Goal: Task Accomplishment & Management: Use online tool/utility

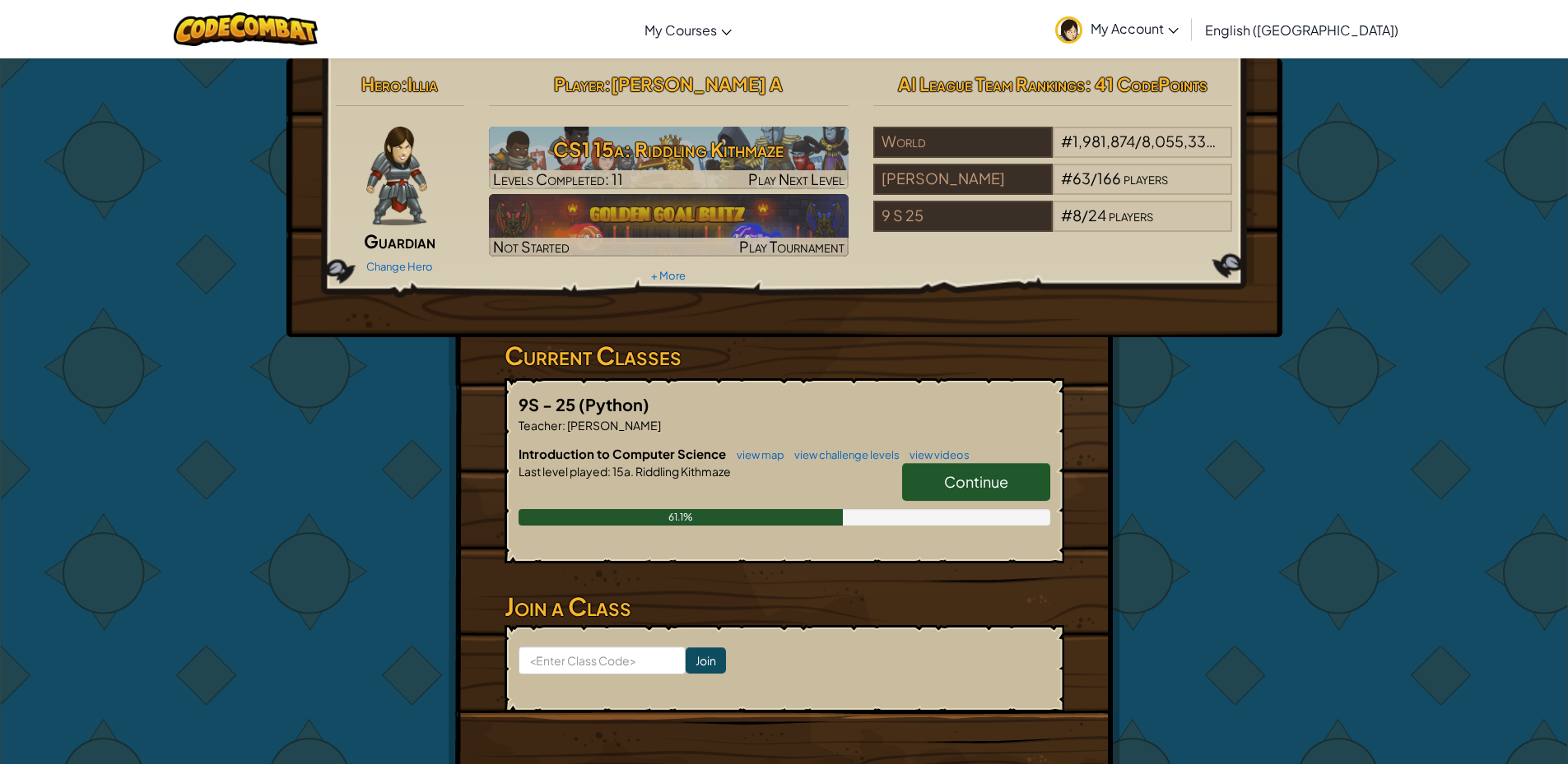
click at [997, 470] on link "Continue" at bounding box center [976, 482] width 148 height 38
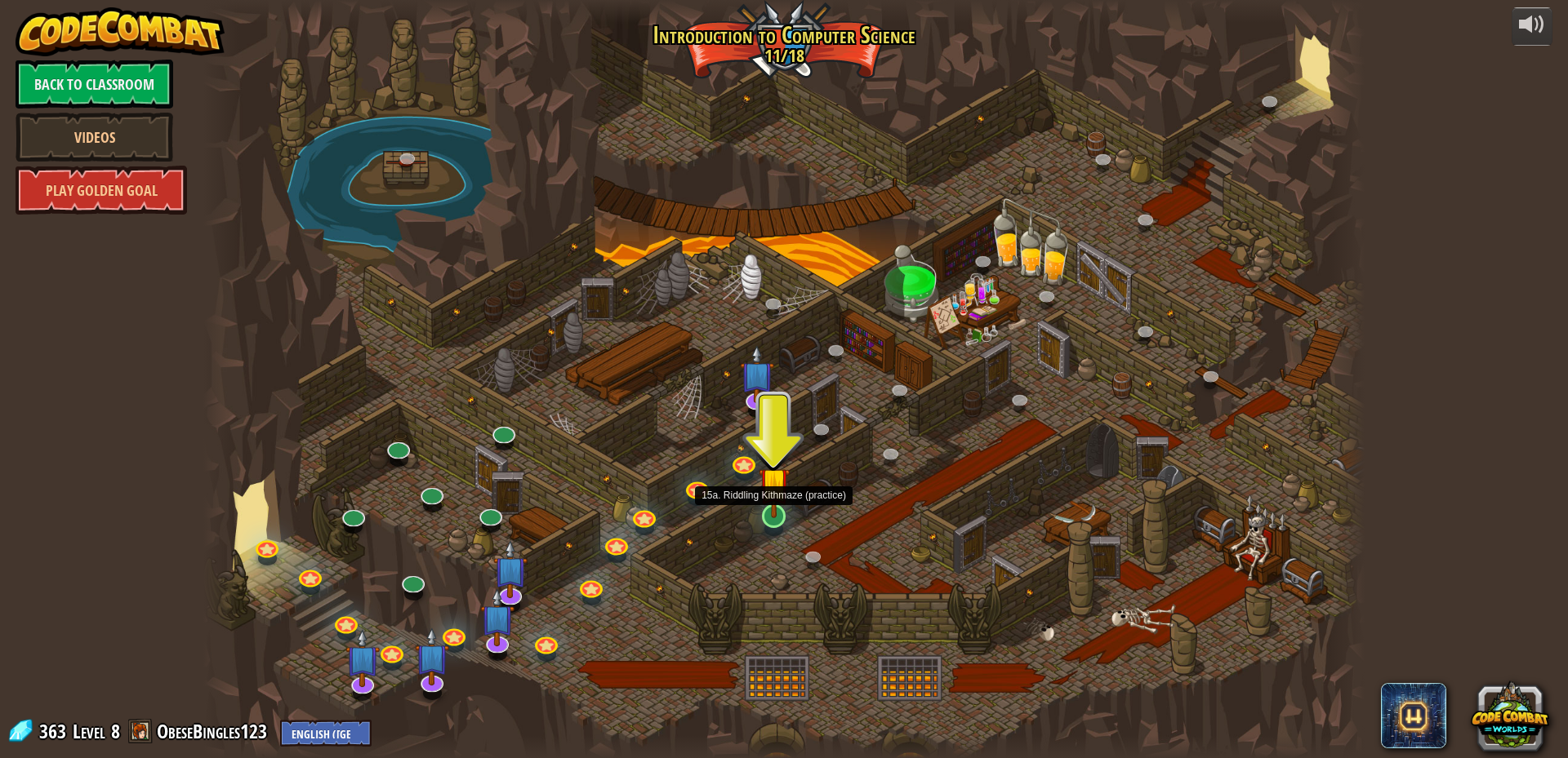
click at [764, 499] on img at bounding box center [774, 483] width 31 height 71
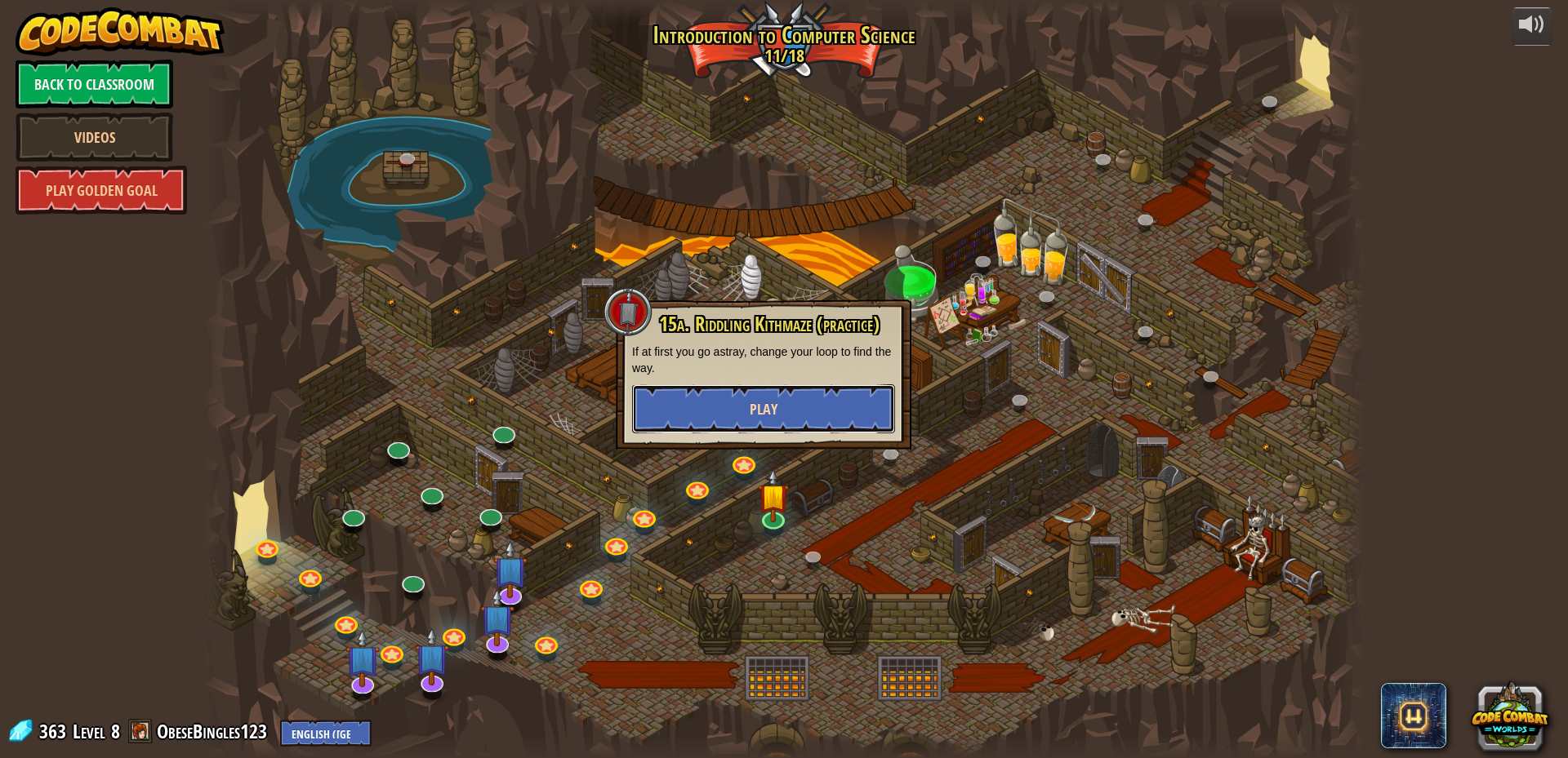
click at [804, 411] on button "Play" at bounding box center [763, 409] width 263 height 49
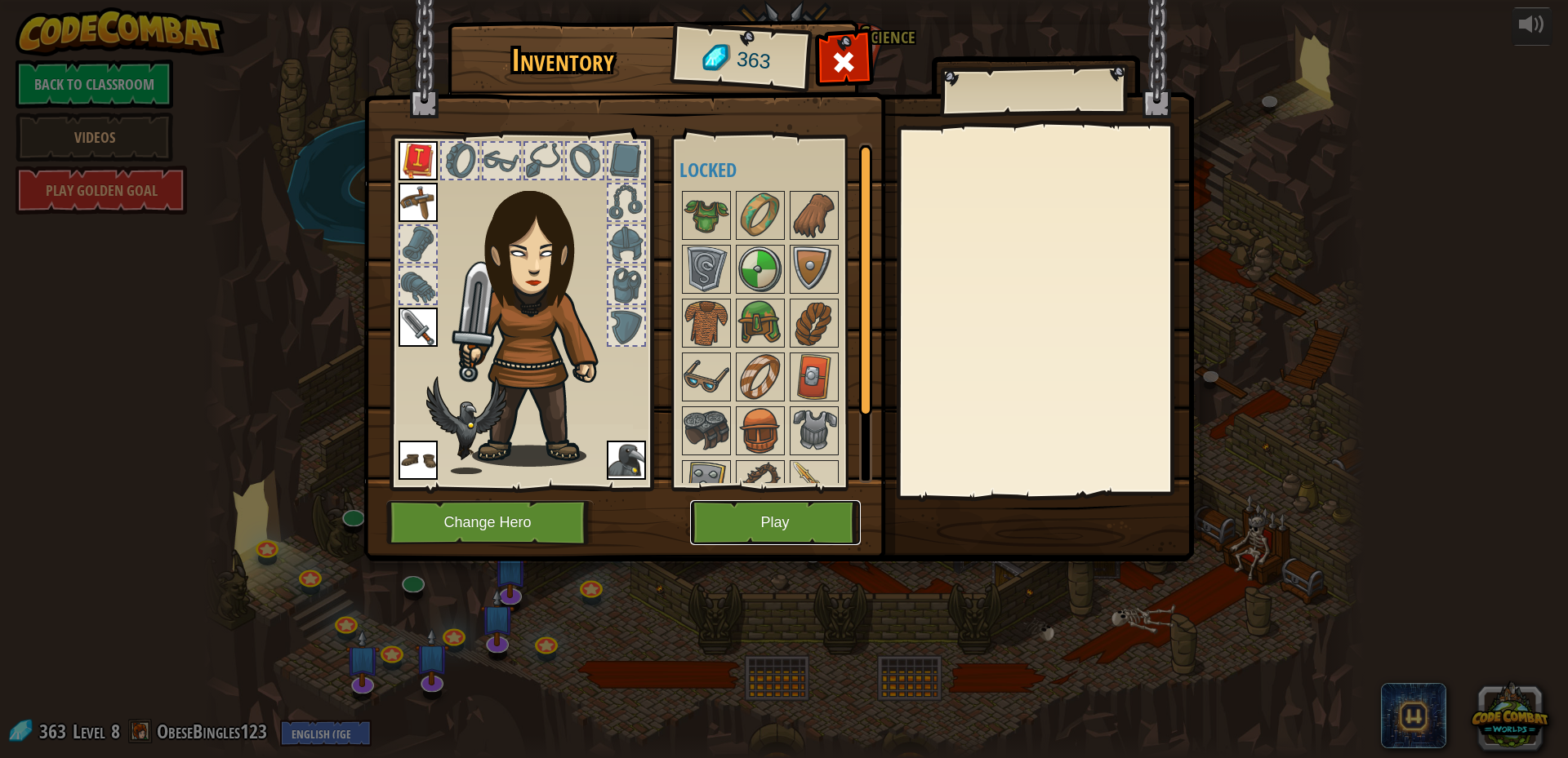
click at [788, 516] on button "Play" at bounding box center [775, 523] width 171 height 45
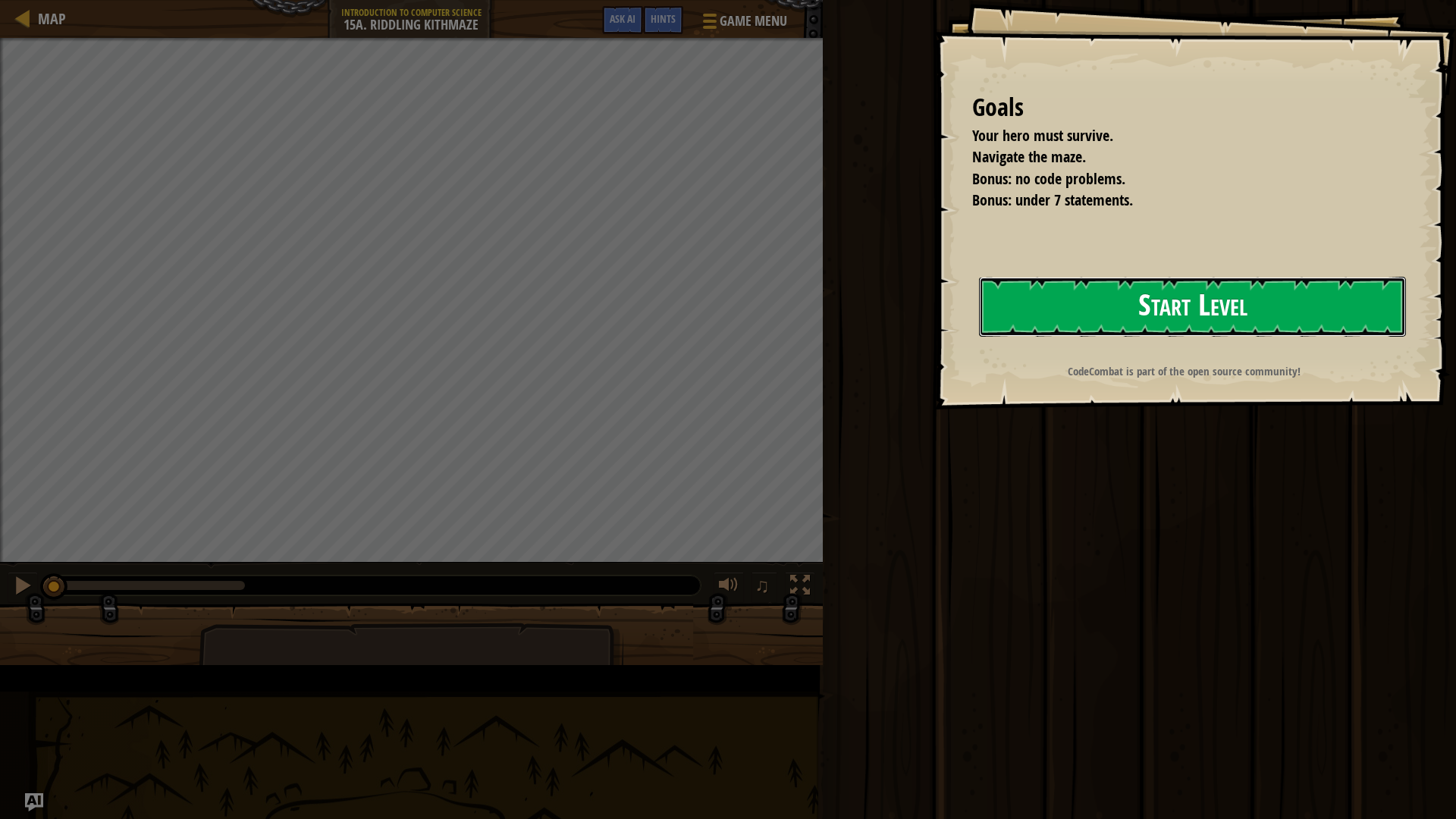
click at [979, 337] on button "Start Level" at bounding box center [1192, 306] width 427 height 60
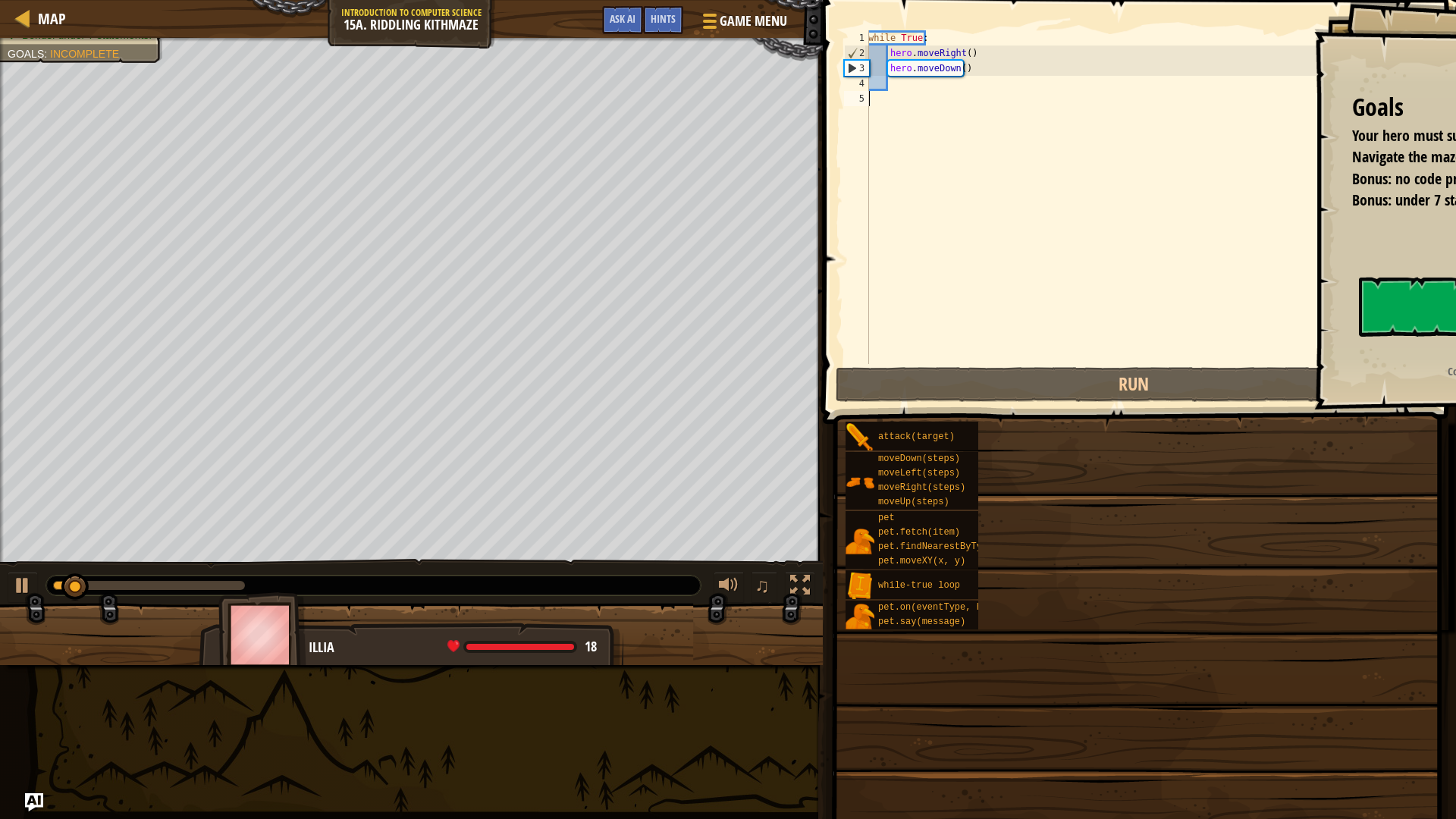
click at [960, 340] on div "while True : hero . moveRight ( ) hero . moveDown ( )" at bounding box center [1149, 212] width 568 height 364
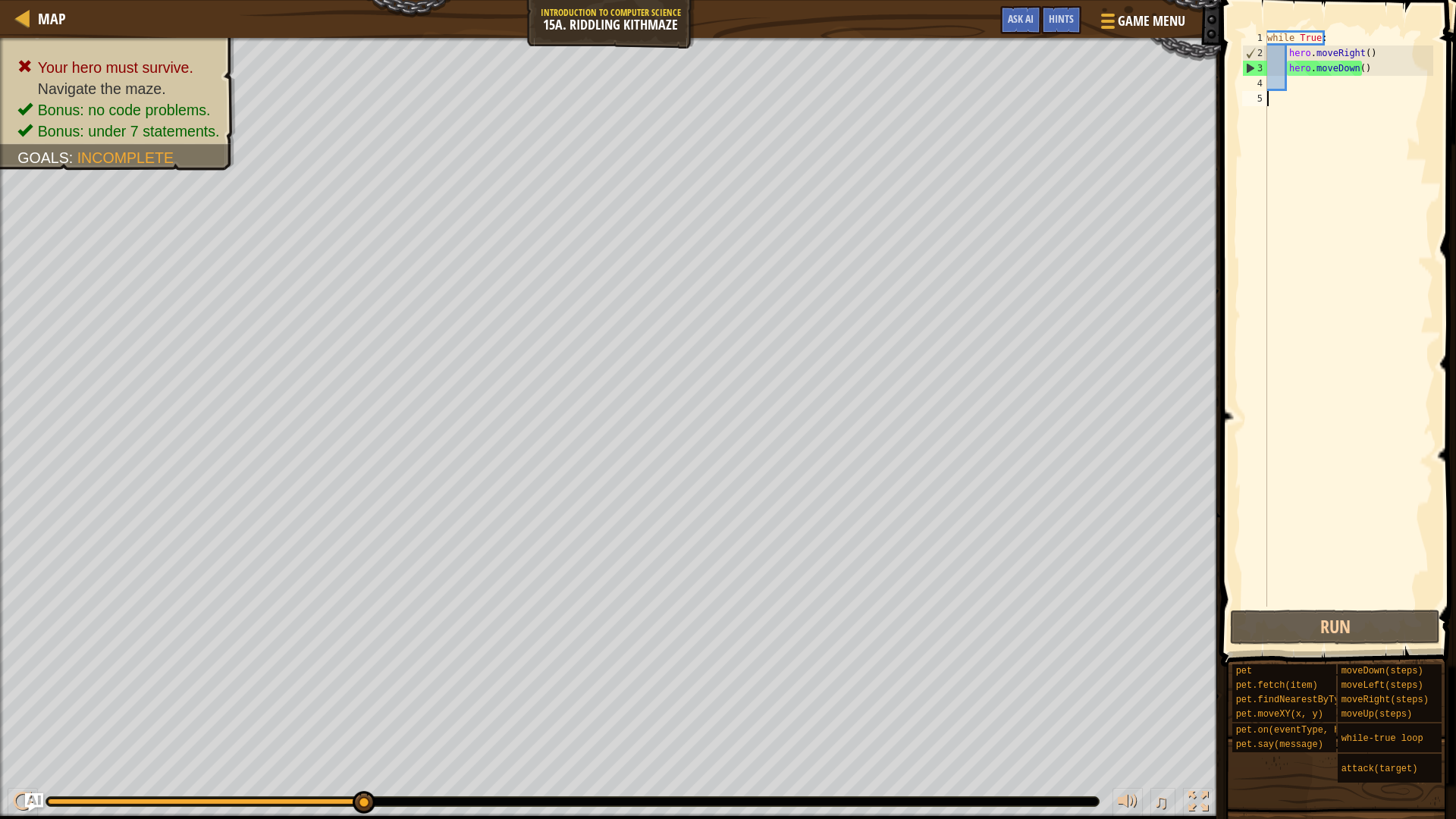
drag, startPoint x: 1369, startPoint y: 88, endPoint x: 1367, endPoint y: 96, distance: 8.2
click at [1367, 96] on div "while True : hero . moveRight ( ) hero . moveDown ( )" at bounding box center [1349, 334] width 169 height 607
drag, startPoint x: 1281, startPoint y: 57, endPoint x: 1263, endPoint y: 77, distance: 26.9
click at [1263, 75] on div "1 2 3 4 5 while True : hero . moveRight ( ) hero . moveDown ( ) ההההההההההההההה…" at bounding box center [1336, 319] width 194 height 577
type textarea "hero.moveDown()"
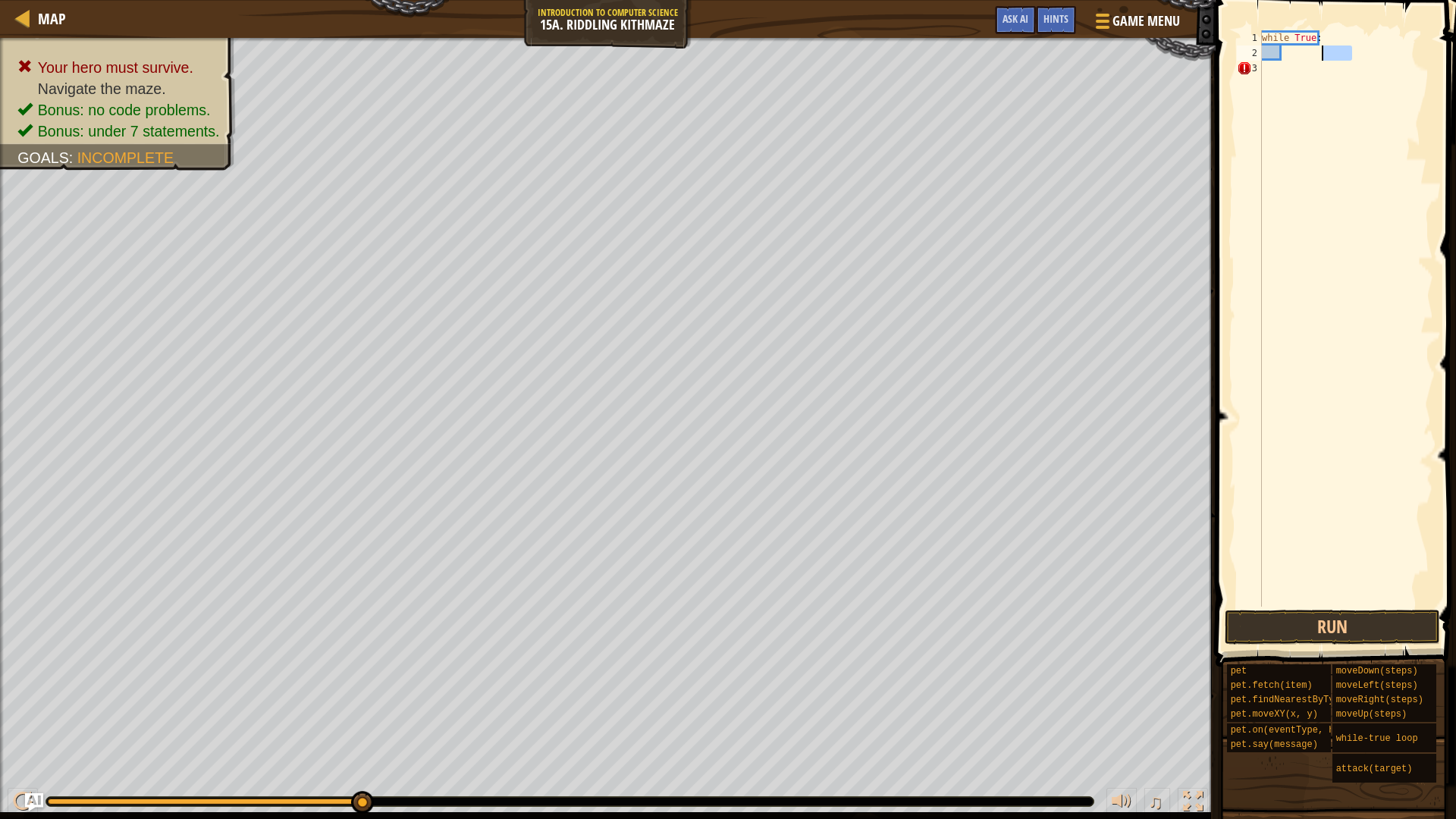
drag, startPoint x: 1355, startPoint y: 49, endPoint x: 1166, endPoint y: 0, distance: 195.2
click at [1166, 0] on div "Map Introduction to Computer Science 15a. Riddling Kithmaze Game Menu Done Hint…" at bounding box center [728, 409] width 1456 height 819
type textarea "while True:"
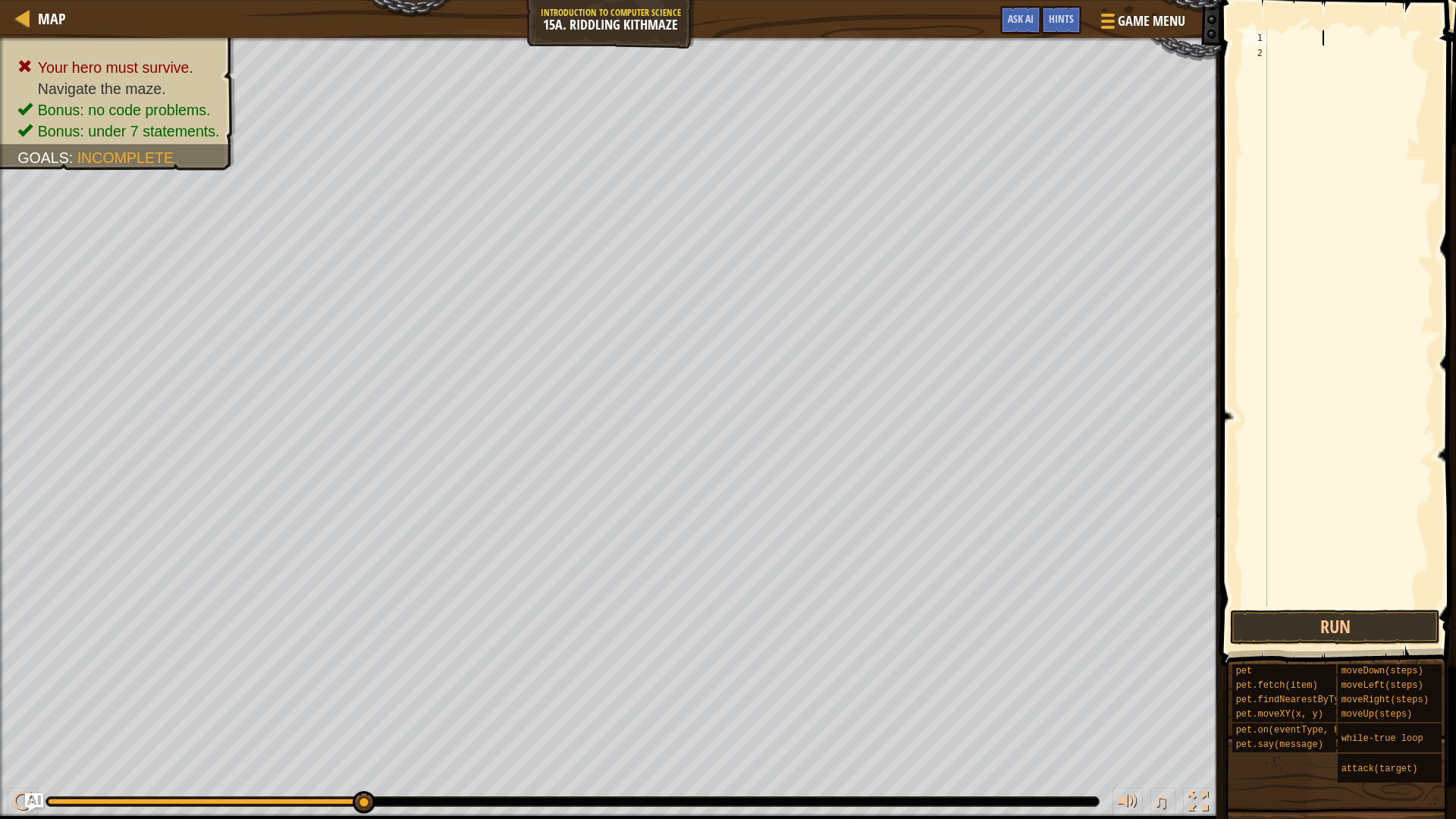
click at [1329, 44] on div at bounding box center [1349, 334] width 169 height 607
click at [1273, 44] on div at bounding box center [1349, 334] width 169 height 607
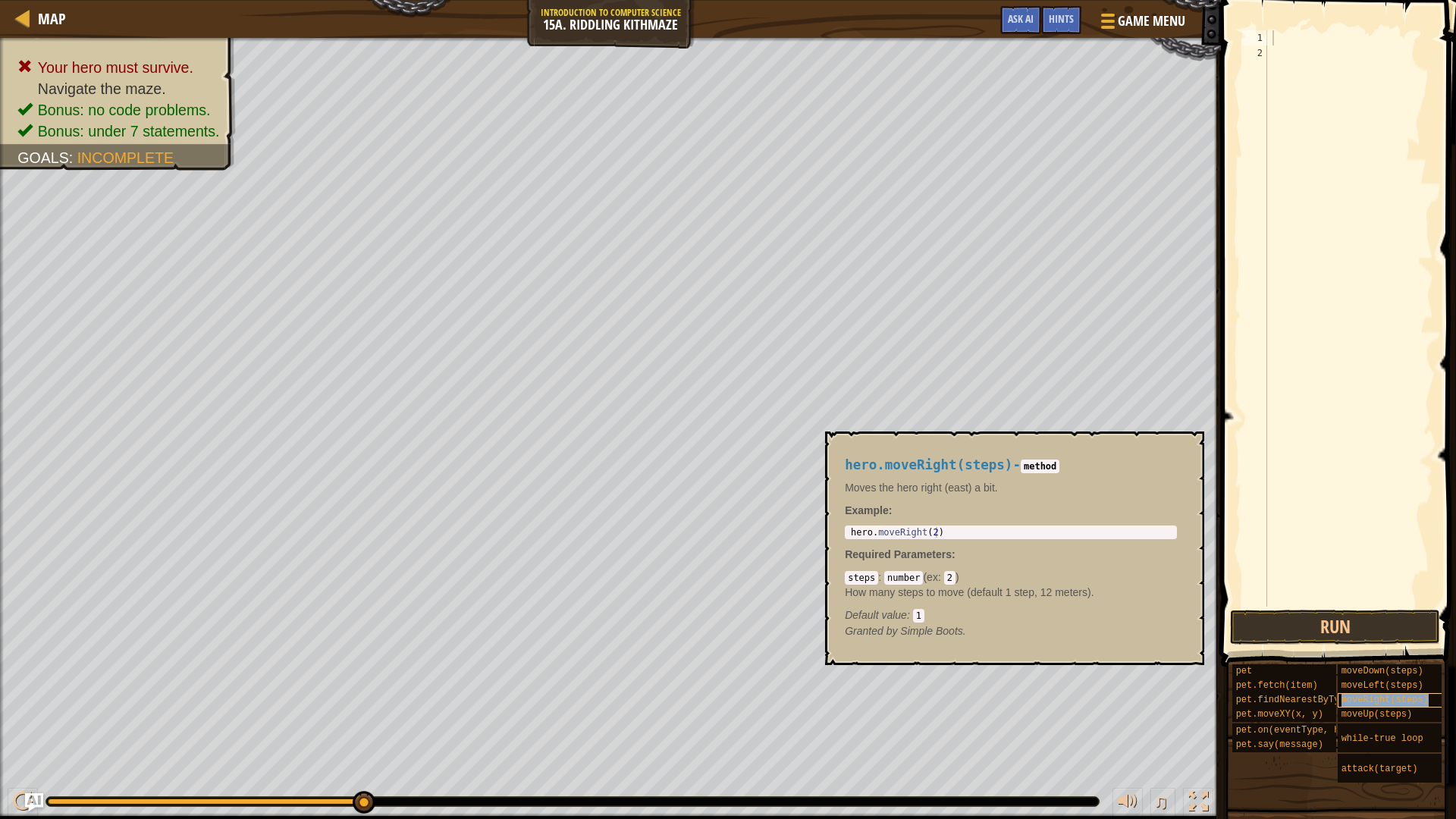
click at [1361, 698] on span "moveRight(steps)" at bounding box center [1385, 700] width 87 height 11
click at [1391, 160] on div at bounding box center [1349, 334] width 169 height 607
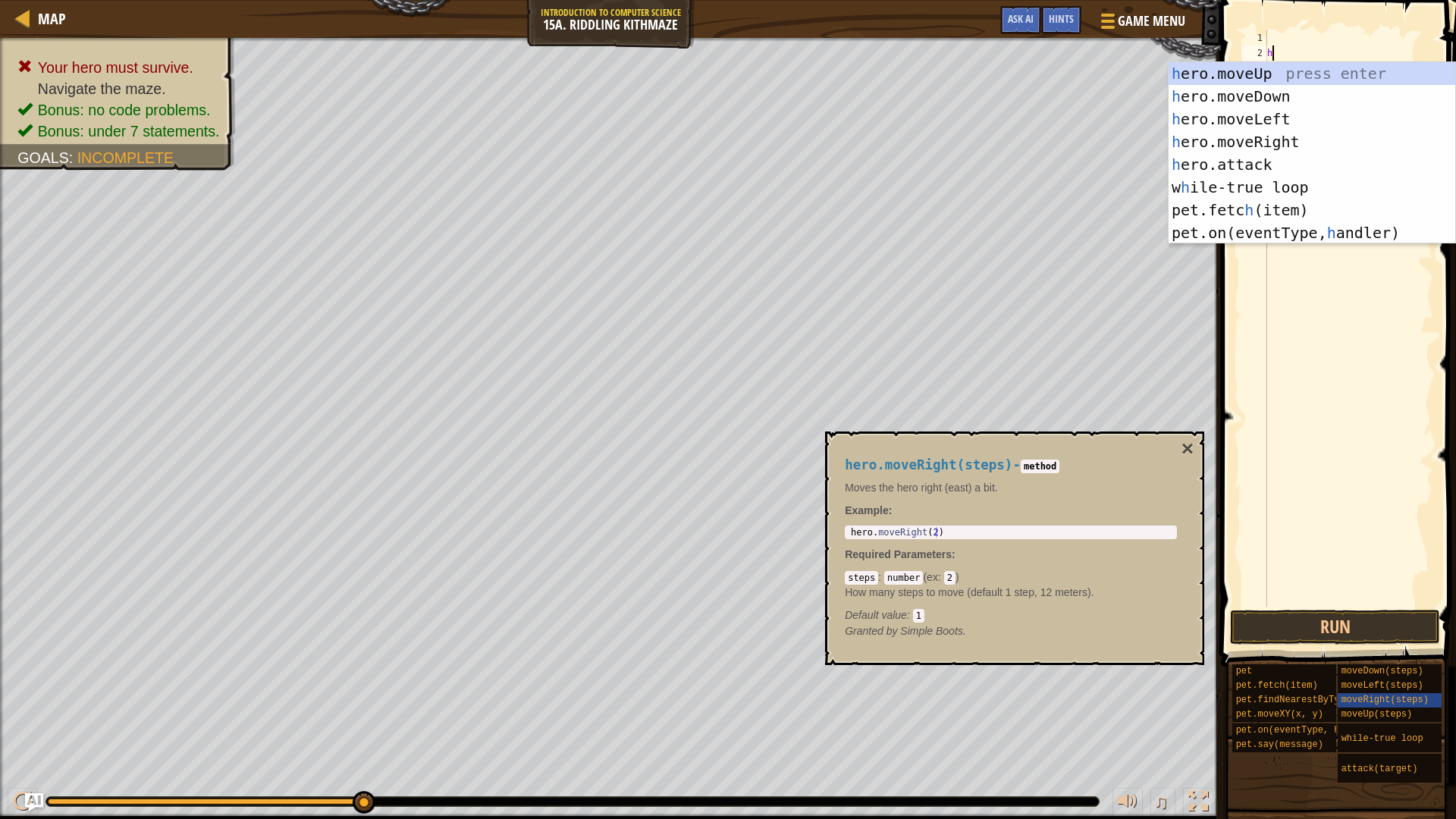
scroll to position [7, 0]
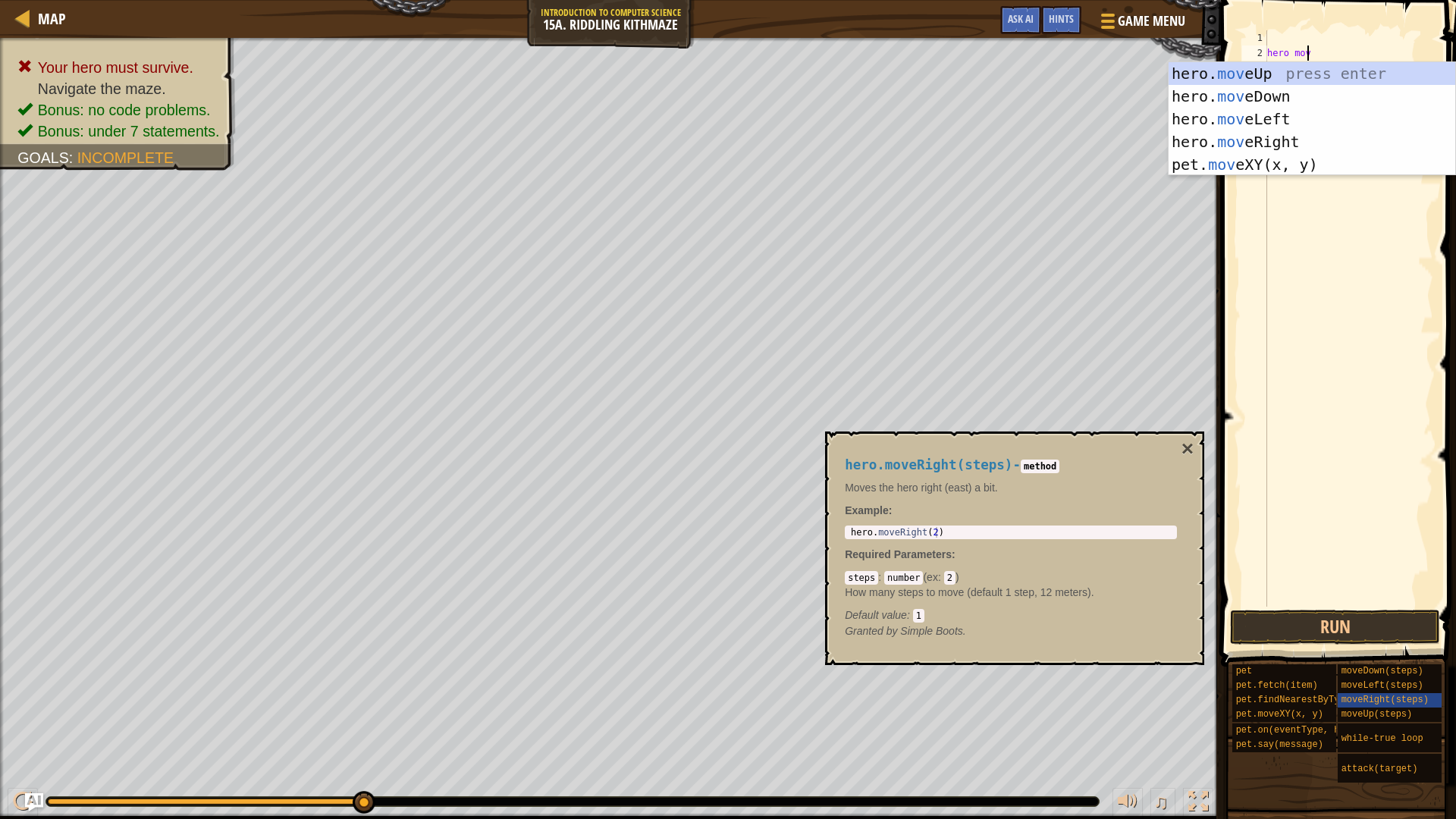
type textarea "hero move"
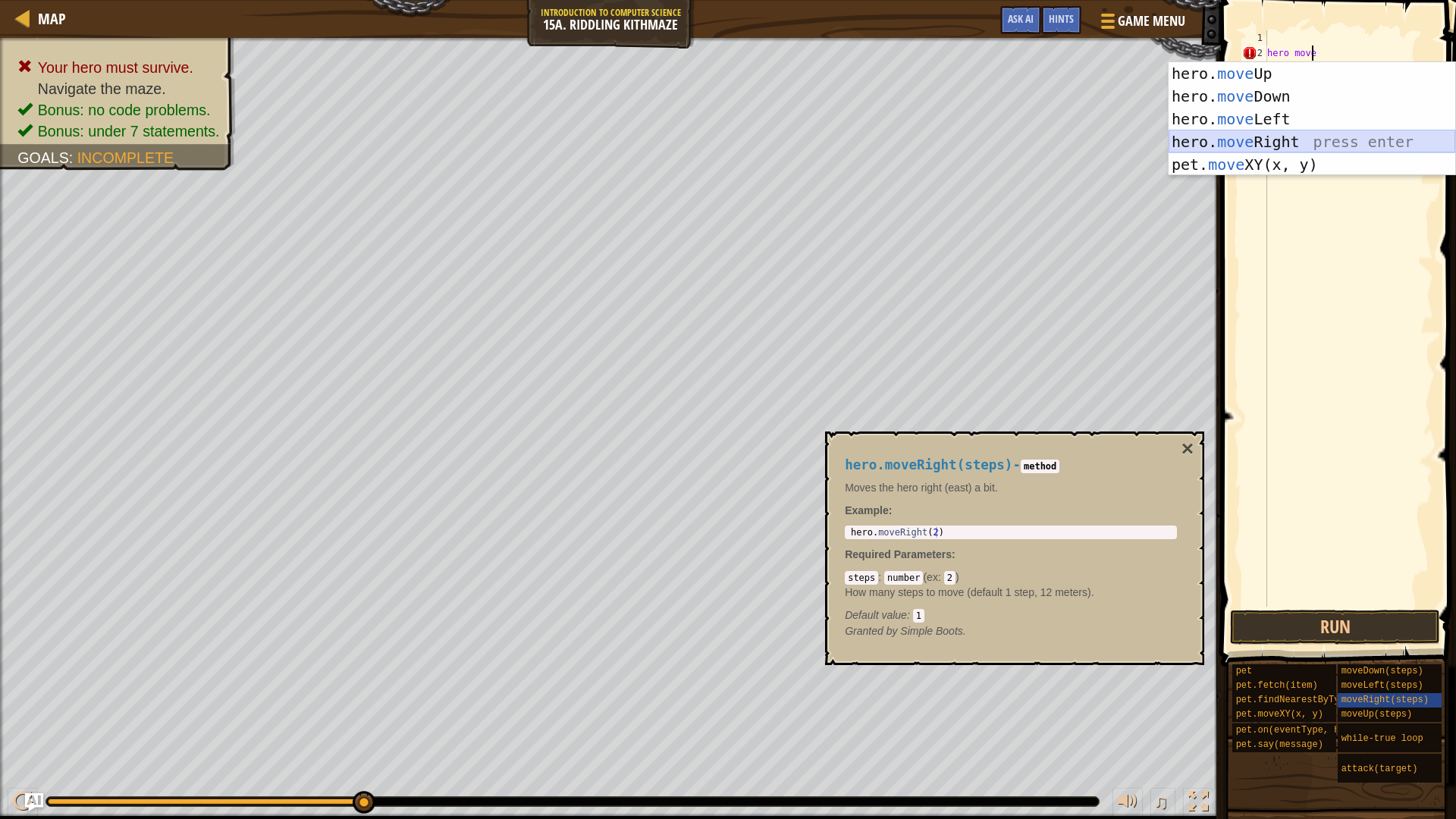
click at [1288, 138] on div "hero. move Up press enter hero. move Down press enter hero. move Left press ent…" at bounding box center [1312, 142] width 287 height 159
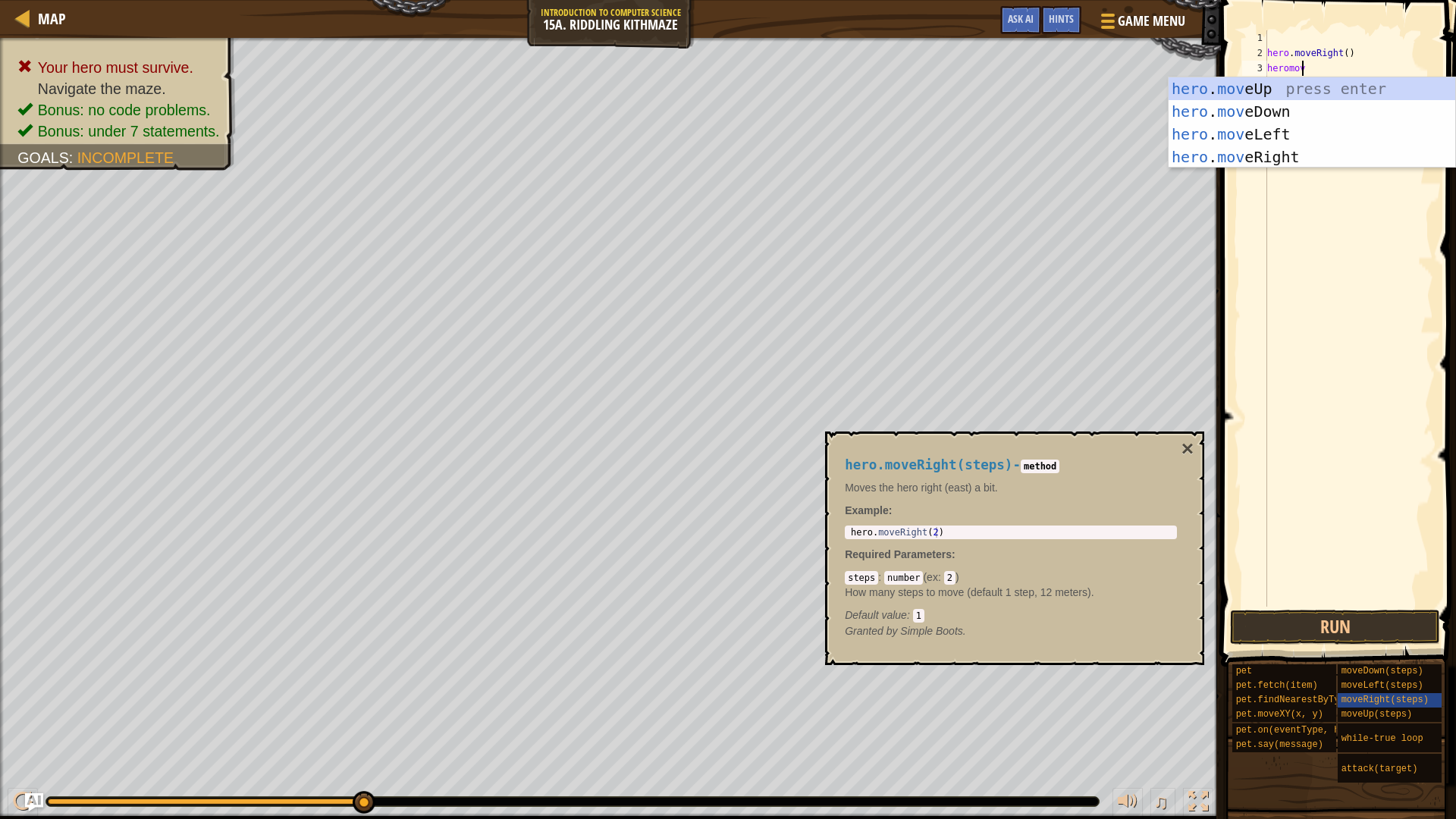
scroll to position [7, 3]
type textarea "heromove"
click at [1345, 114] on div "hero . move Up press enter hero . move Down press enter hero . move Left press …" at bounding box center [1312, 145] width 287 height 137
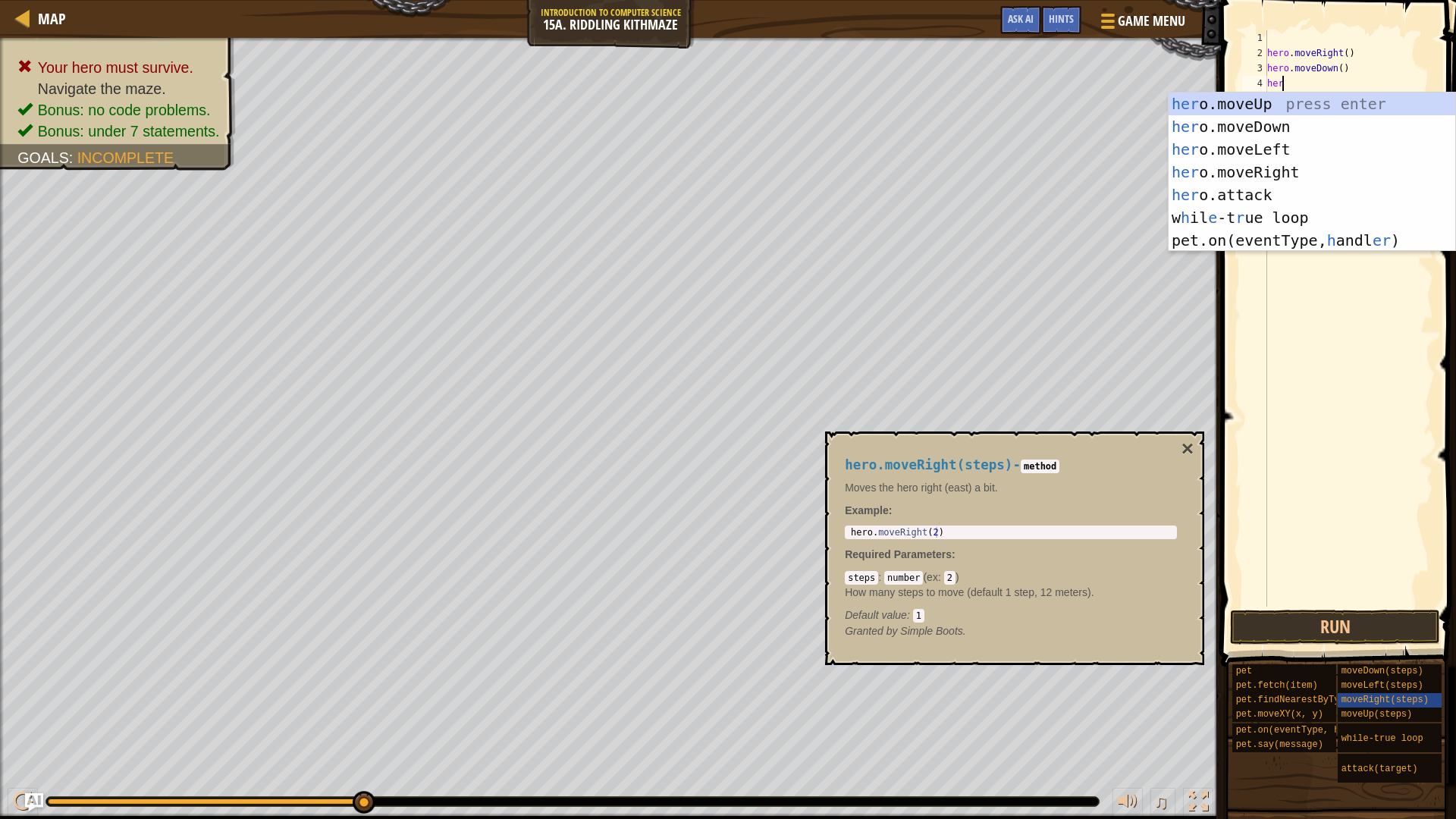
scroll to position [7, 1]
type textarea "hero"
click at [1257, 170] on div "hero .moveUp press enter hero .moveDown press enter hero .moveLeft press enter …" at bounding box center [1312, 183] width 287 height 182
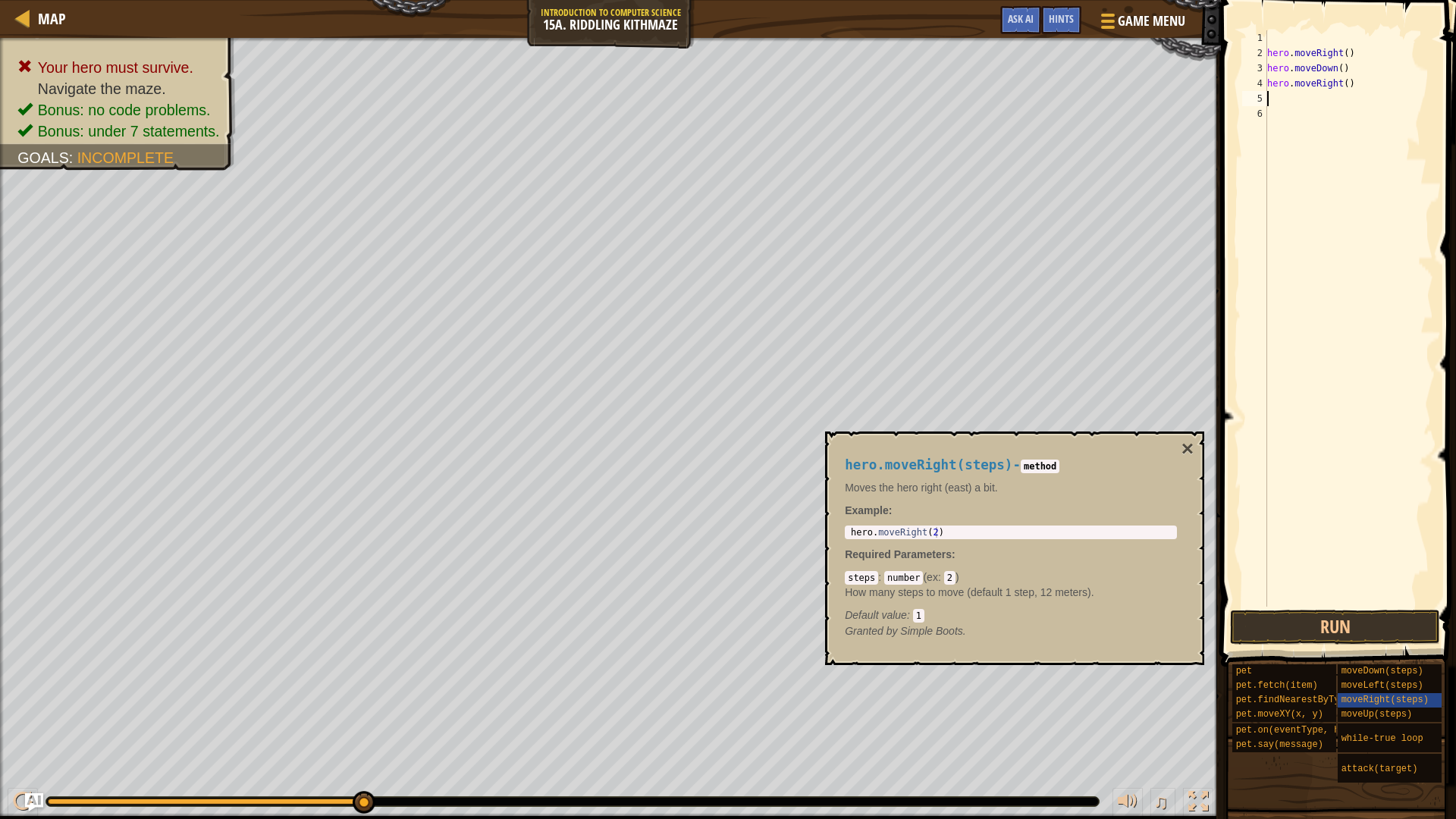
scroll to position [7, 0]
click at [1343, 86] on div "hero . moveRight ( ) hero . moveDown ( ) hero . moveRight ( )" at bounding box center [1349, 334] width 169 height 607
type textarea "hero.moveRight(2)"
click at [1302, 99] on div "hero . moveRight ( ) hero . moveDown ( ) hero . moveRight ( 2 )" at bounding box center [1349, 334] width 169 height 607
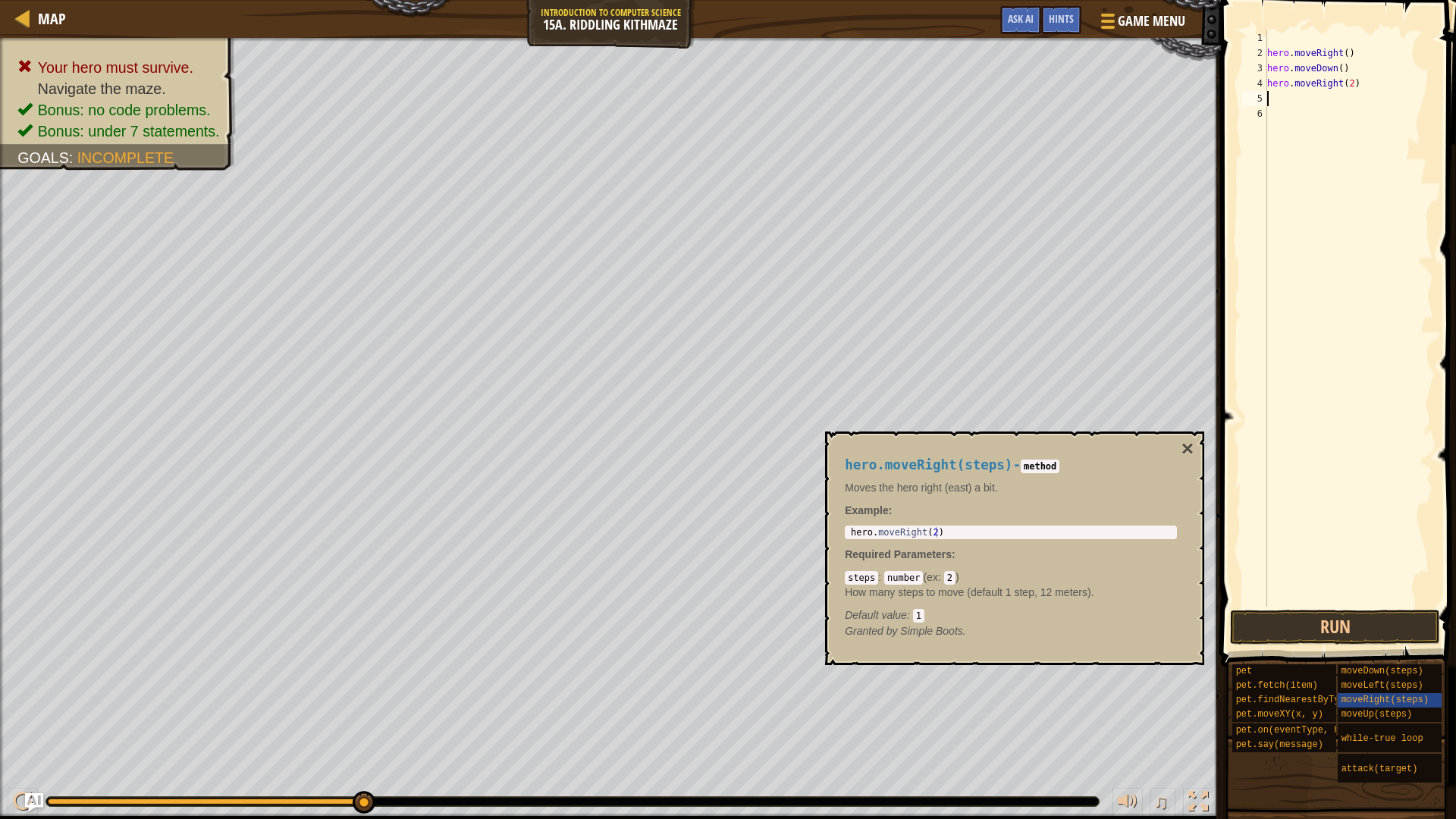
scroll to position [7, 0]
click at [1057, 26] on span "Hints" at bounding box center [1061, 18] width 25 height 14
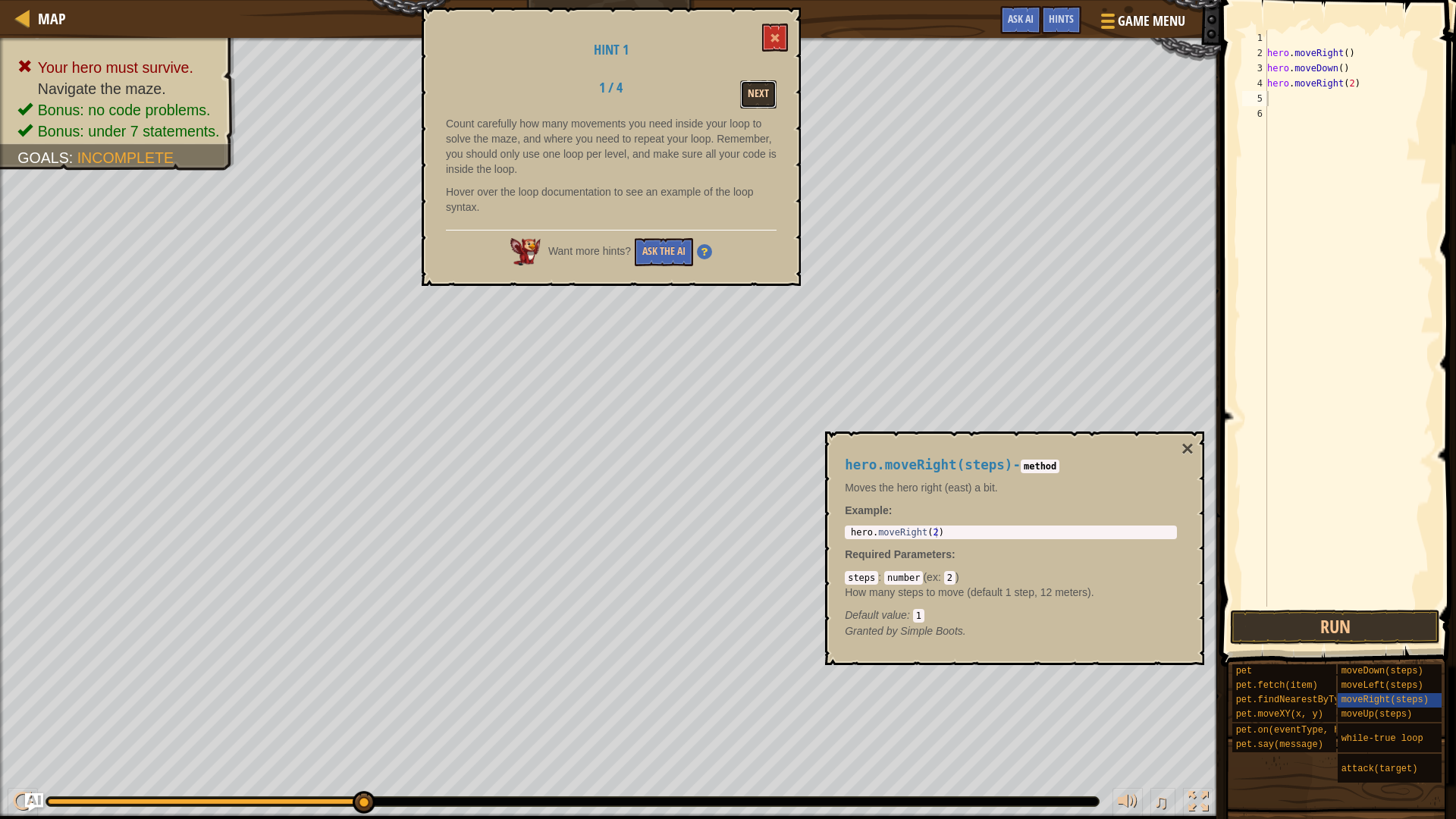
click at [760, 100] on button "Next" at bounding box center [758, 94] width 36 height 28
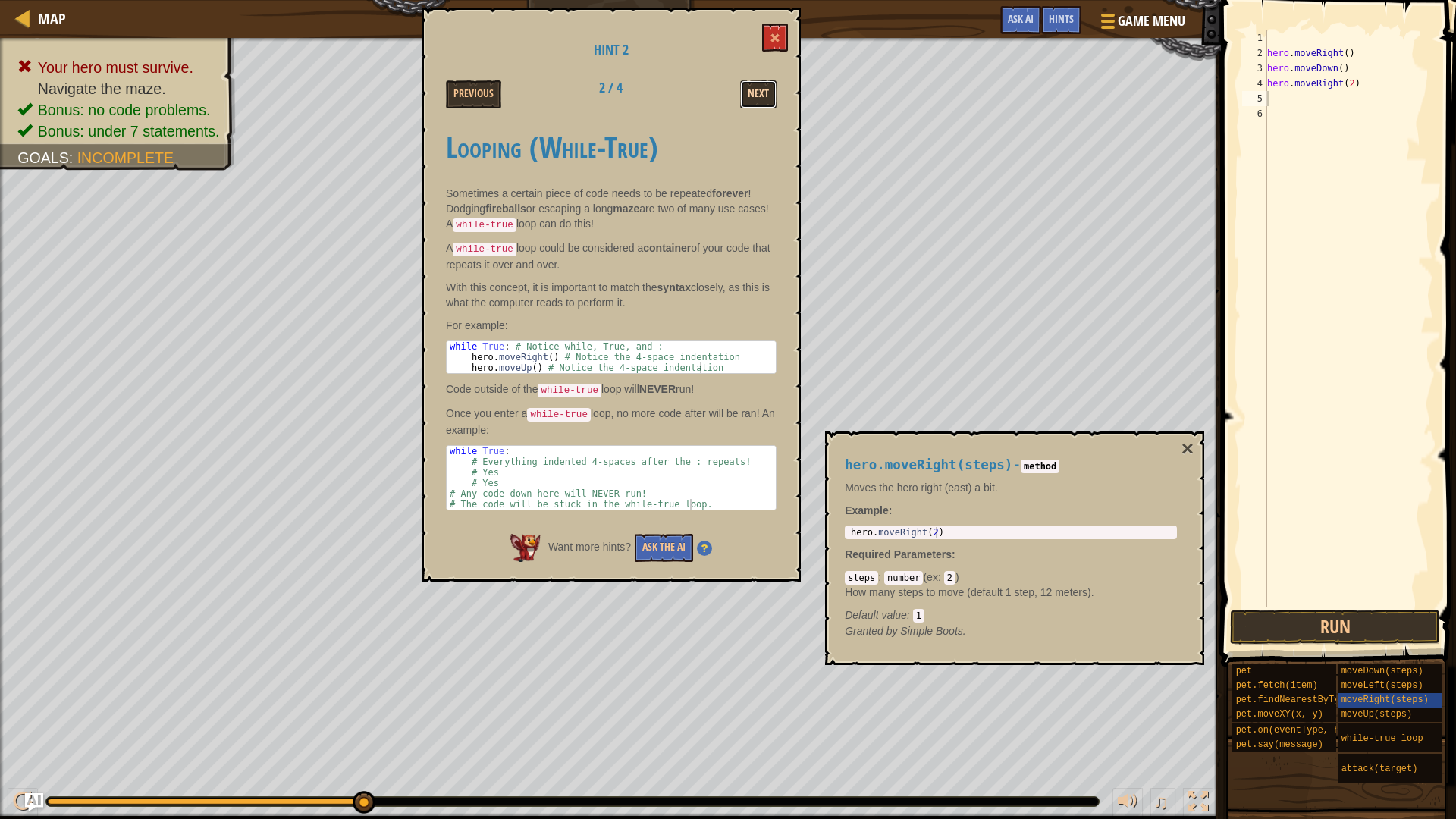
click at [745, 95] on button "Next" at bounding box center [758, 94] width 36 height 28
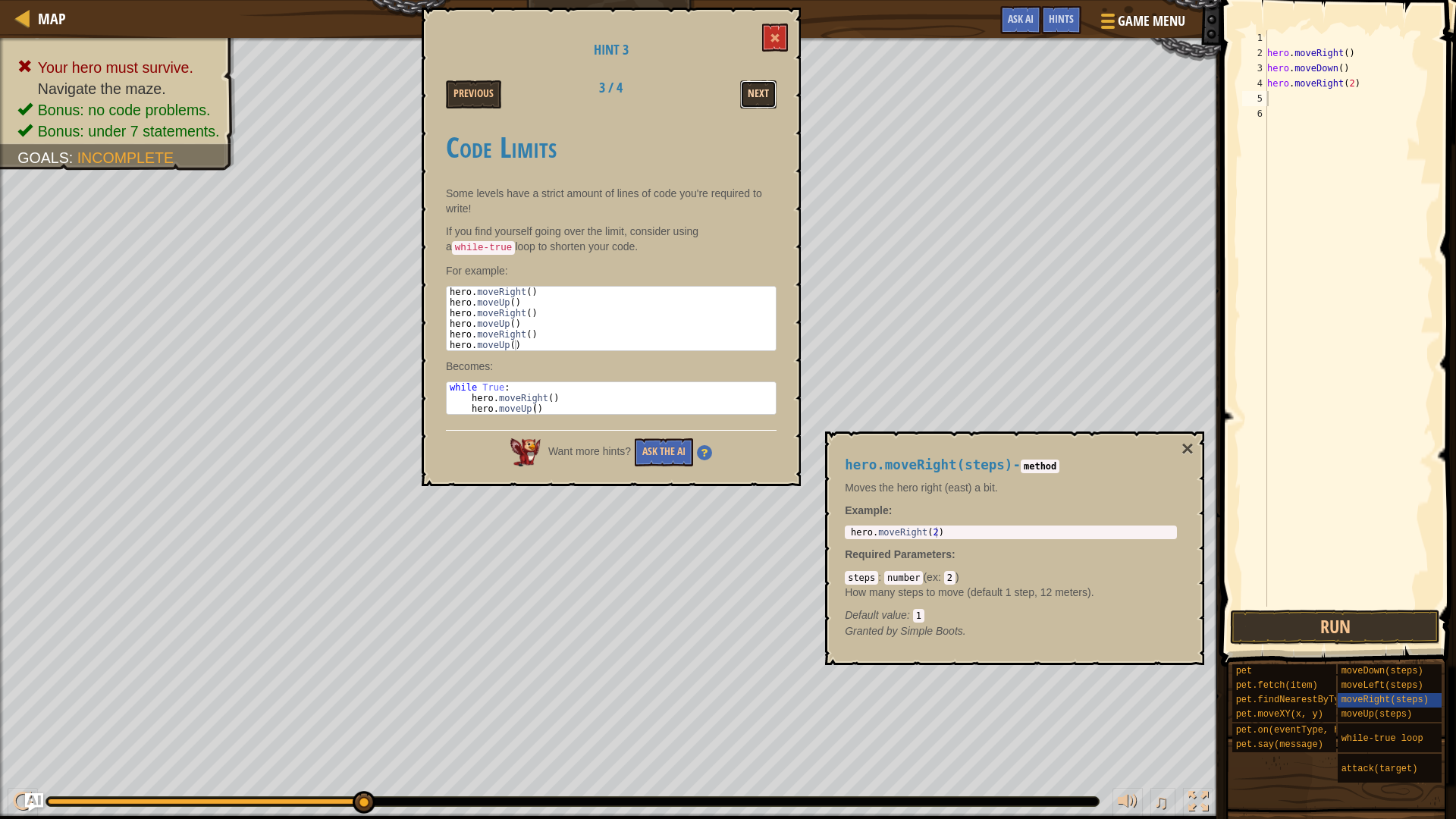
click at [747, 95] on button "Next" at bounding box center [758, 94] width 36 height 28
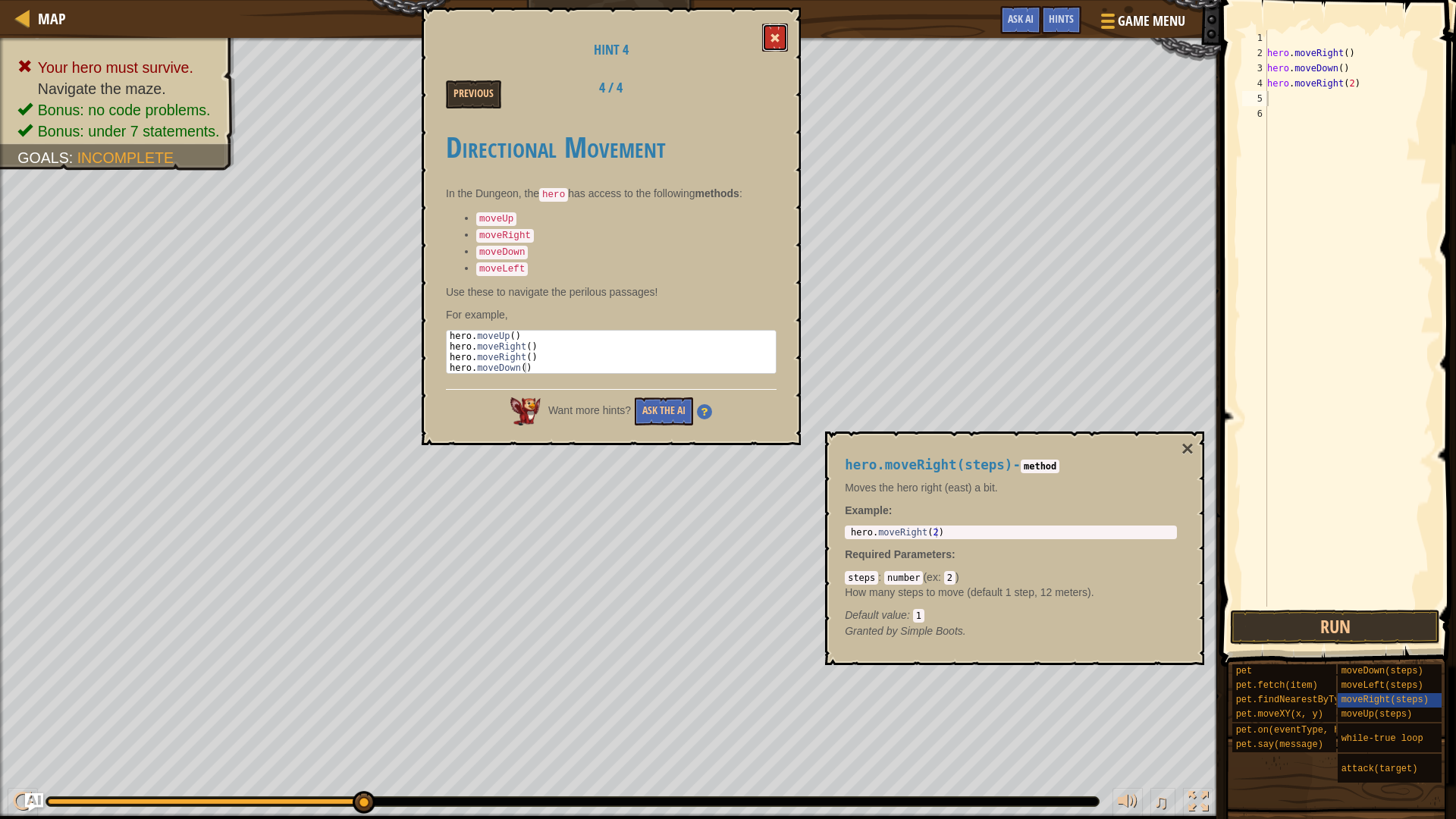
click at [785, 46] on button at bounding box center [775, 37] width 26 height 28
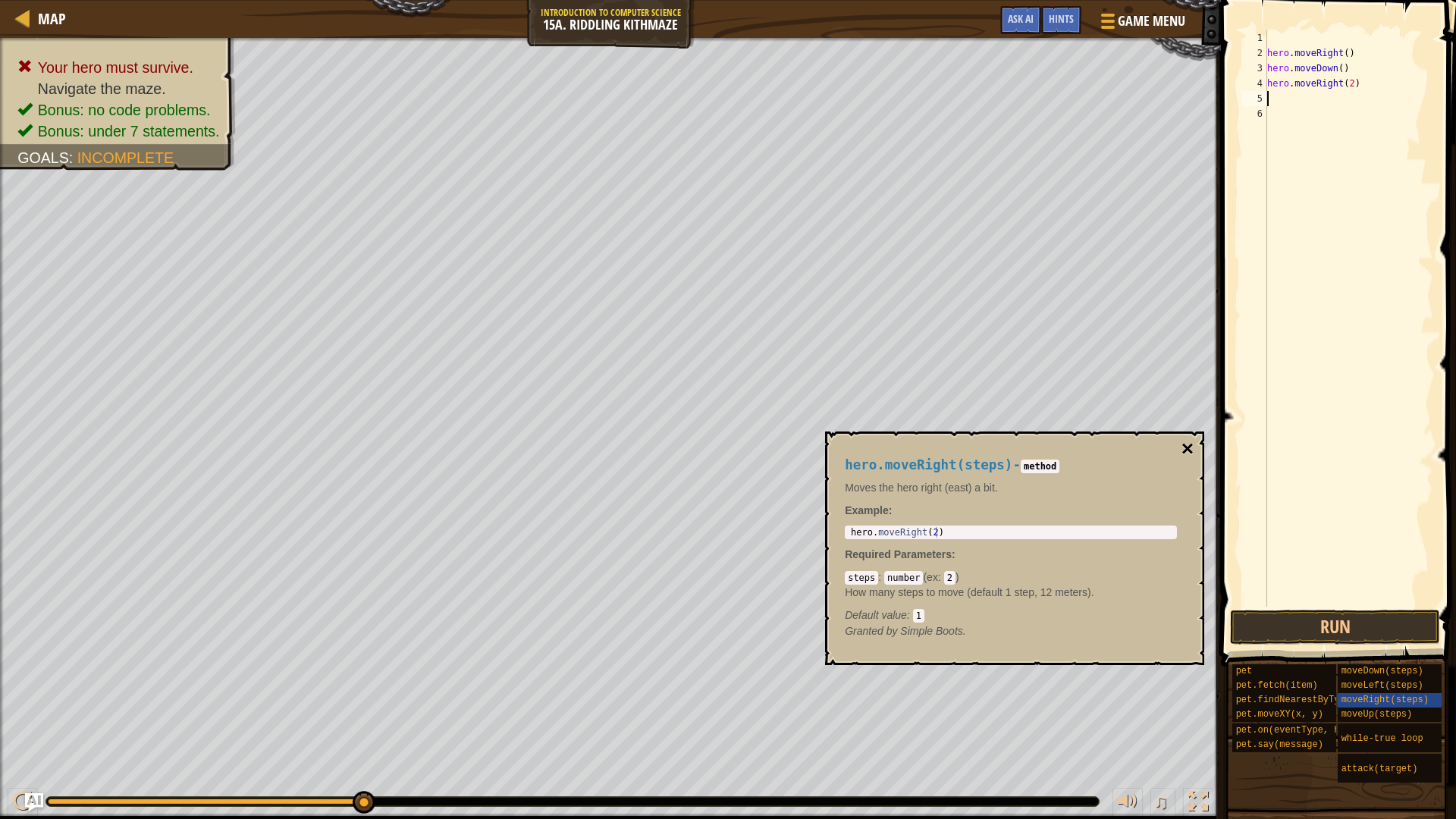
click at [1189, 442] on button "×" at bounding box center [1188, 448] width 12 height 21
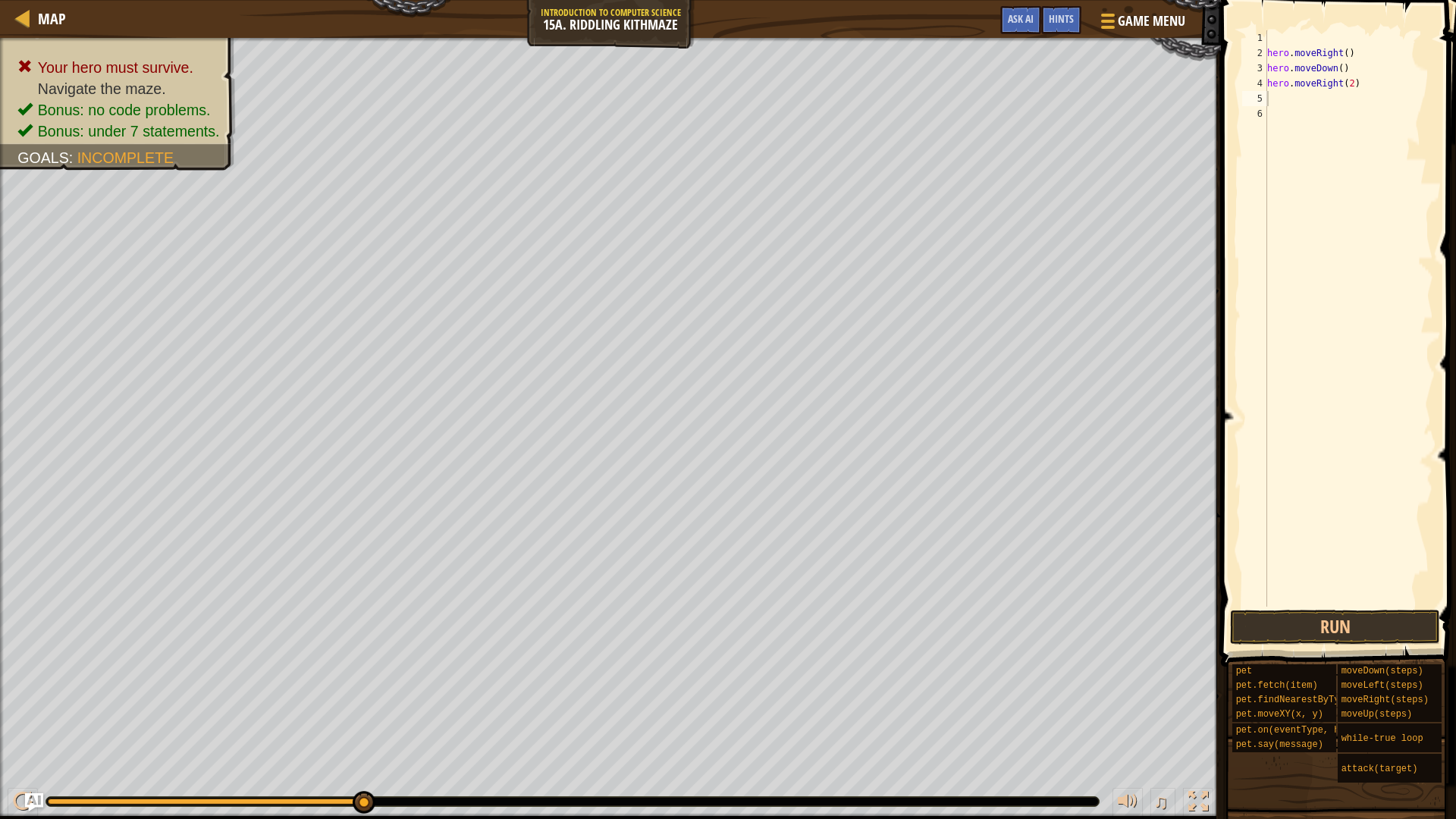
click at [1286, 103] on div "hero . moveRight ( ) hero . moveDown ( ) hero . moveRight ( 2 )" at bounding box center [1349, 334] width 169 height 607
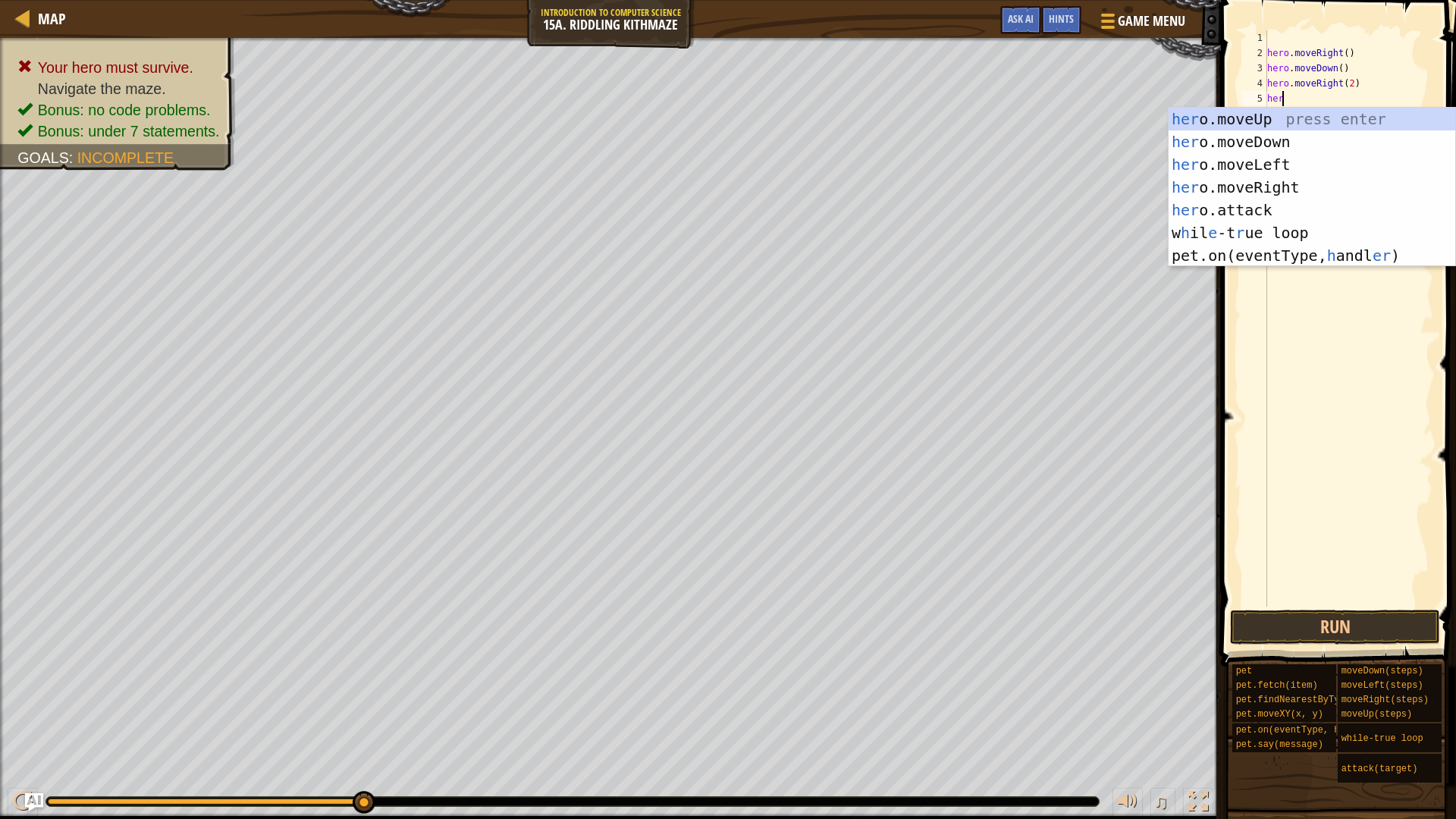
scroll to position [7, 1]
type textarea "hero"
click at [1288, 123] on div "hero .moveUp press enter hero .moveDown press enter hero .moveLeft press enter …" at bounding box center [1312, 198] width 287 height 182
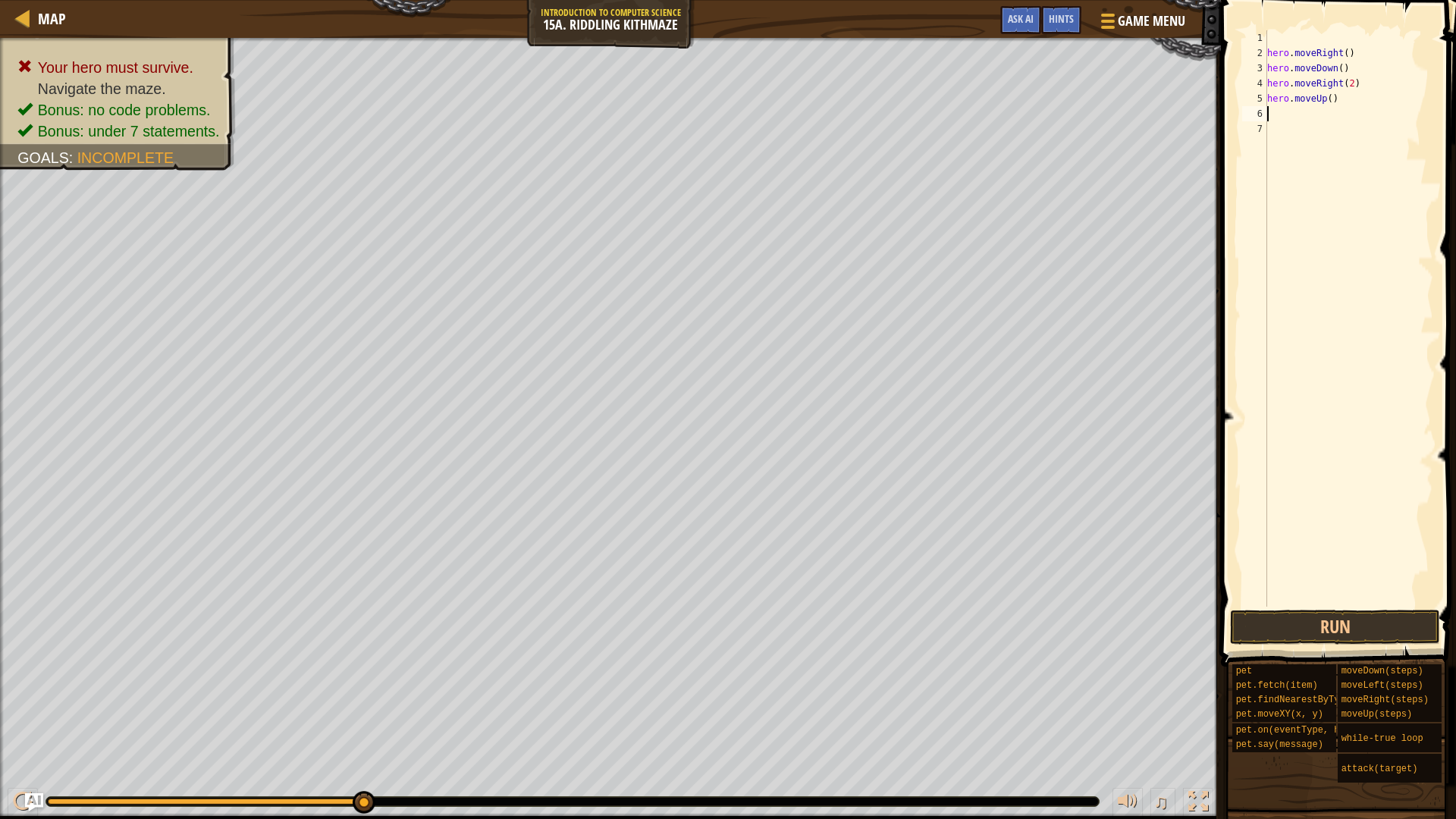
scroll to position [7, 0]
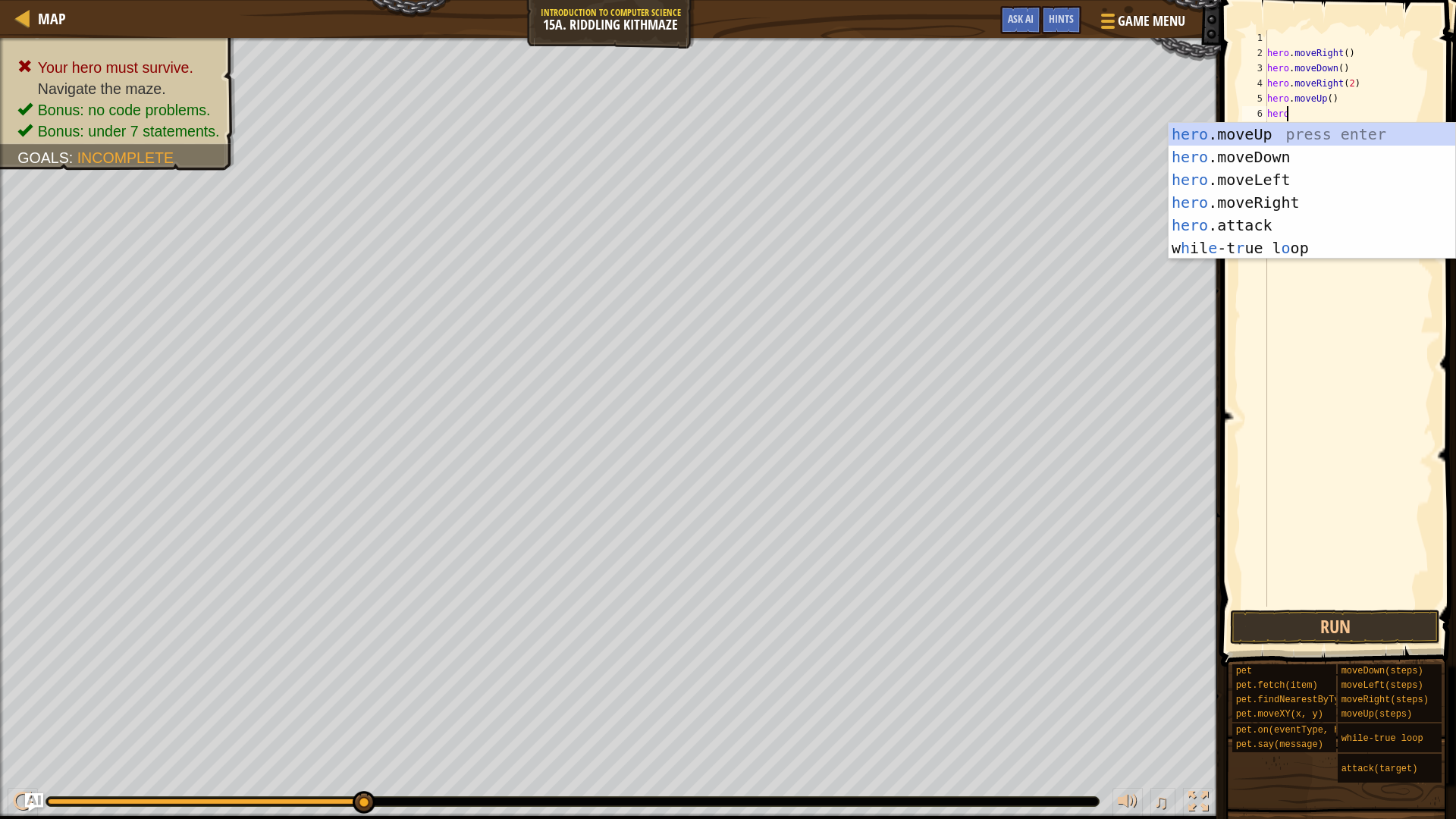
type textarea "herom"
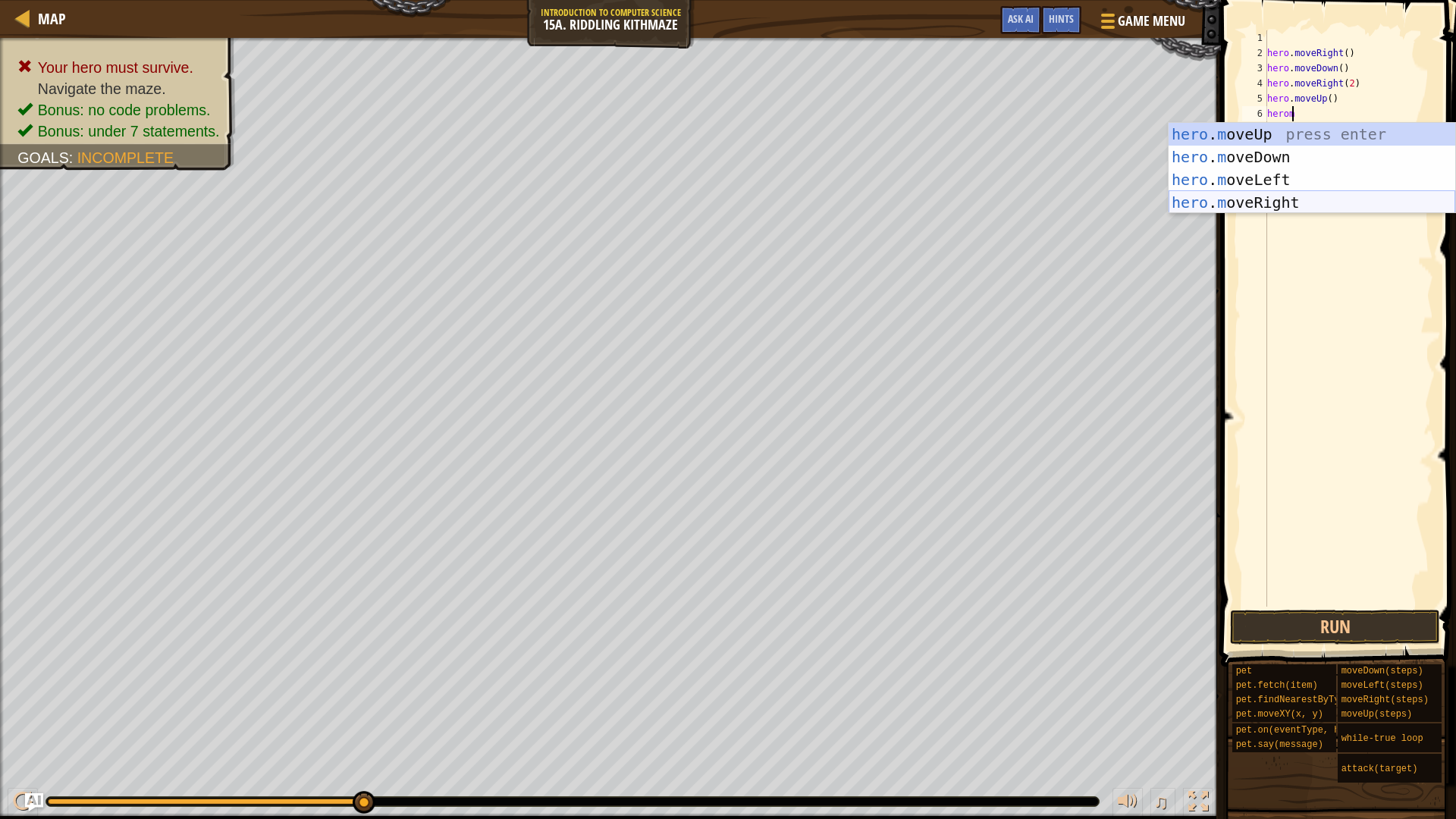
click at [1289, 200] on div "hero . m oveUp press enter hero . m oveDown press enter hero . m oveLeft press …" at bounding box center [1312, 191] width 287 height 137
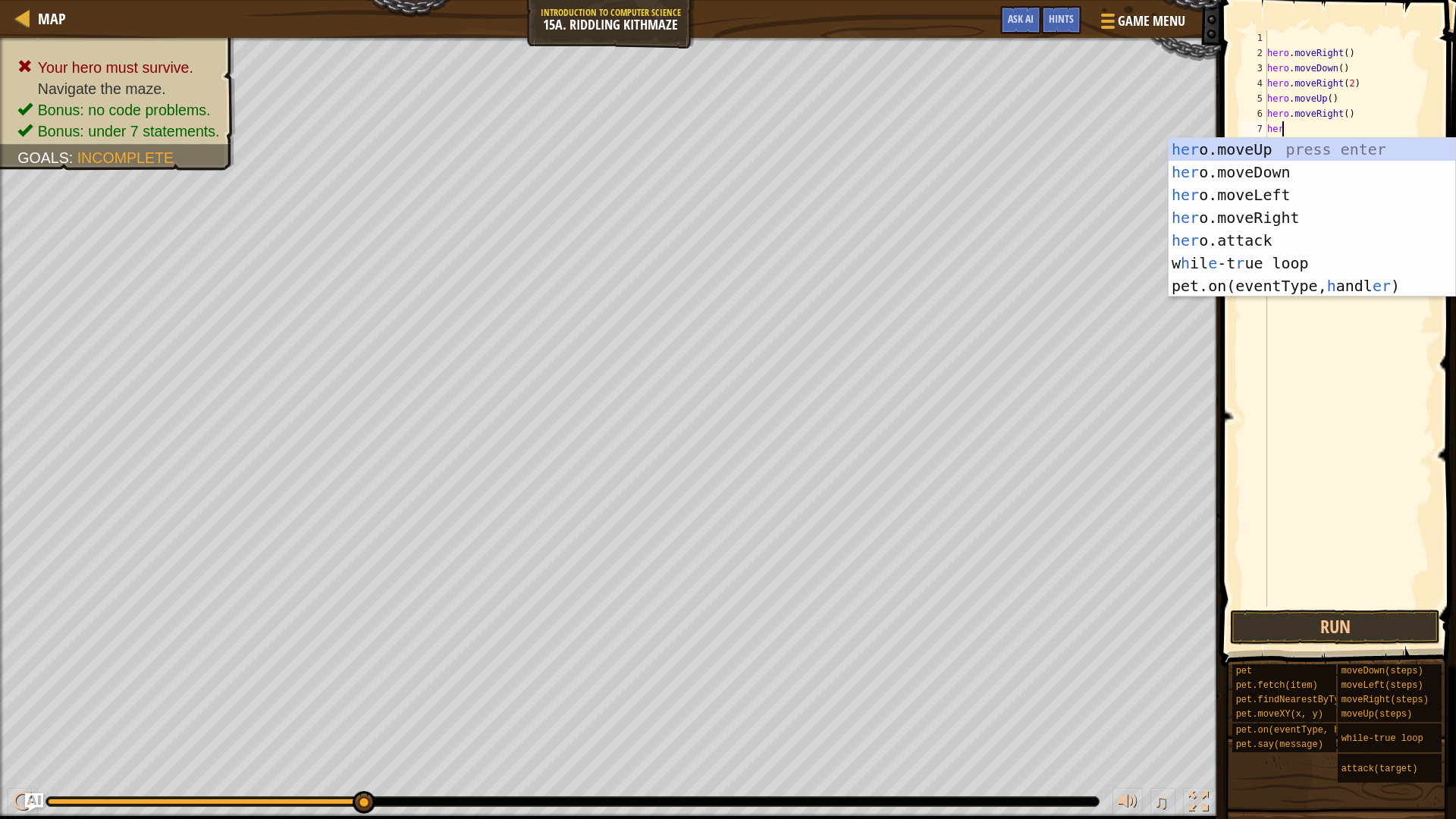
scroll to position [7, 1]
type textarea "hero"
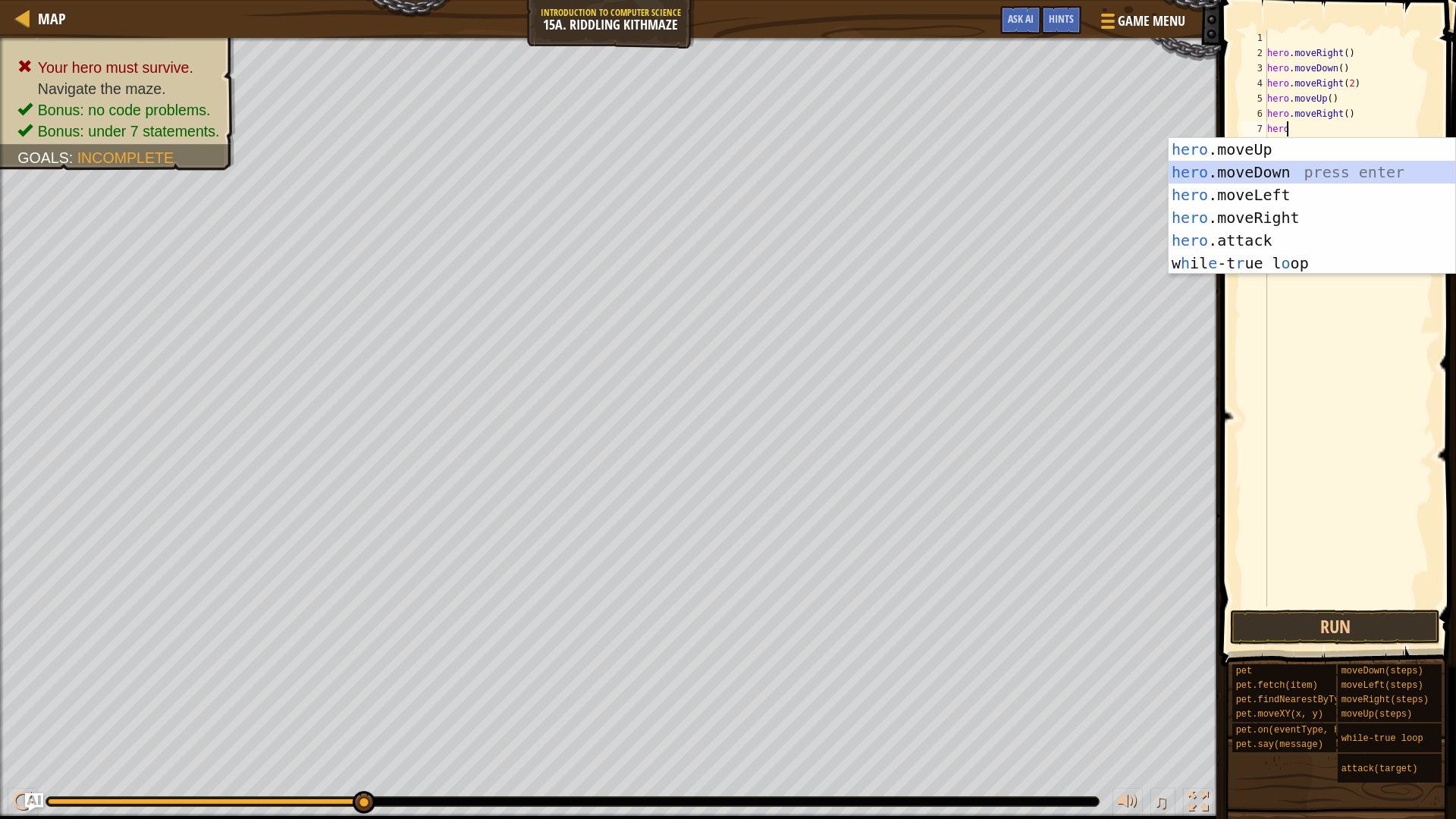
click at [1288, 174] on div "hero .moveUp press enter hero .moveDown press enter hero .moveLeft press enter …" at bounding box center [1312, 229] width 287 height 182
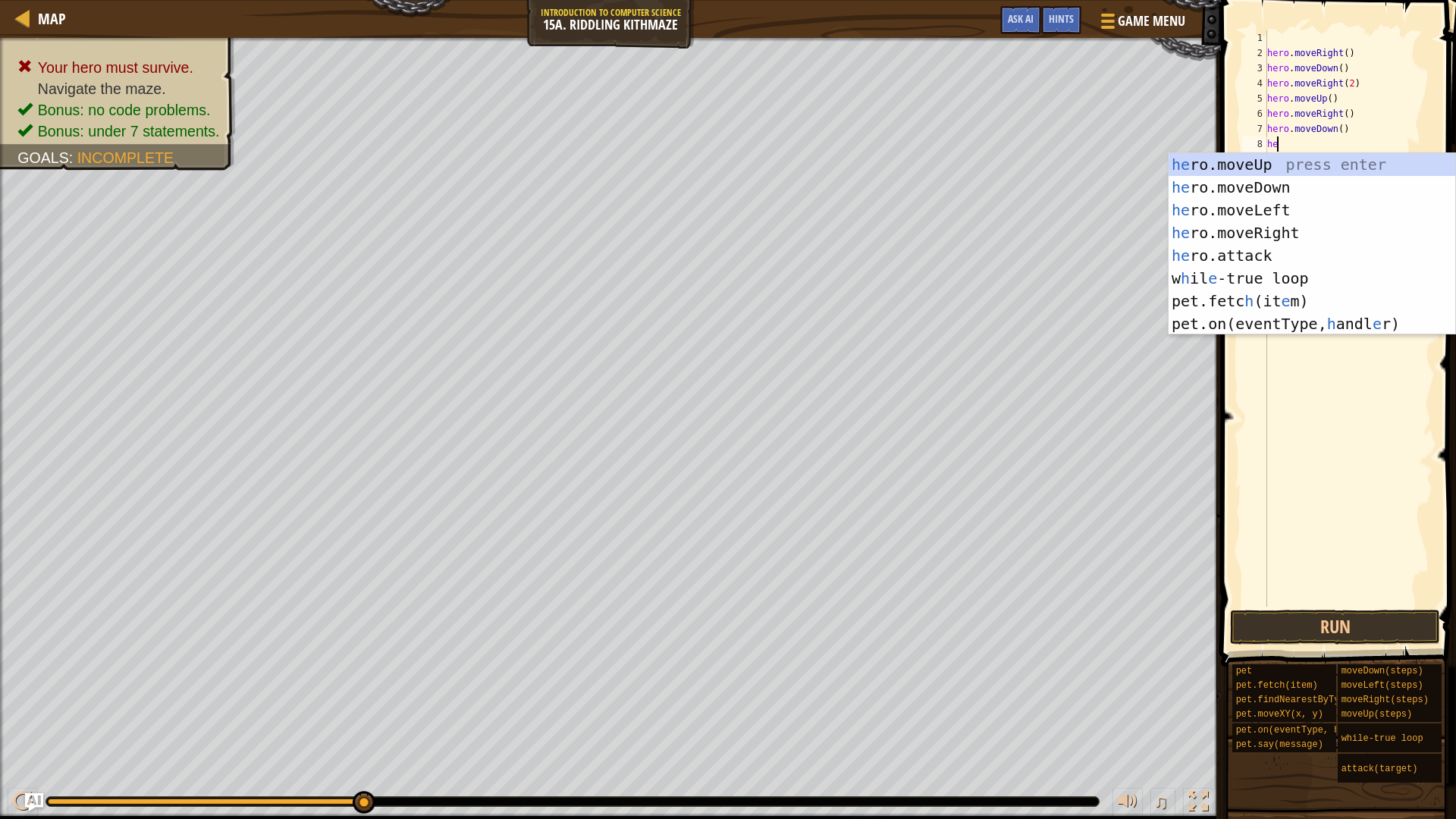
type textarea "her"
click at [1325, 231] on div "her o.moveUp press enter her o.moveDown press enter her o.moveLeft press enter …" at bounding box center [1312, 256] width 287 height 205
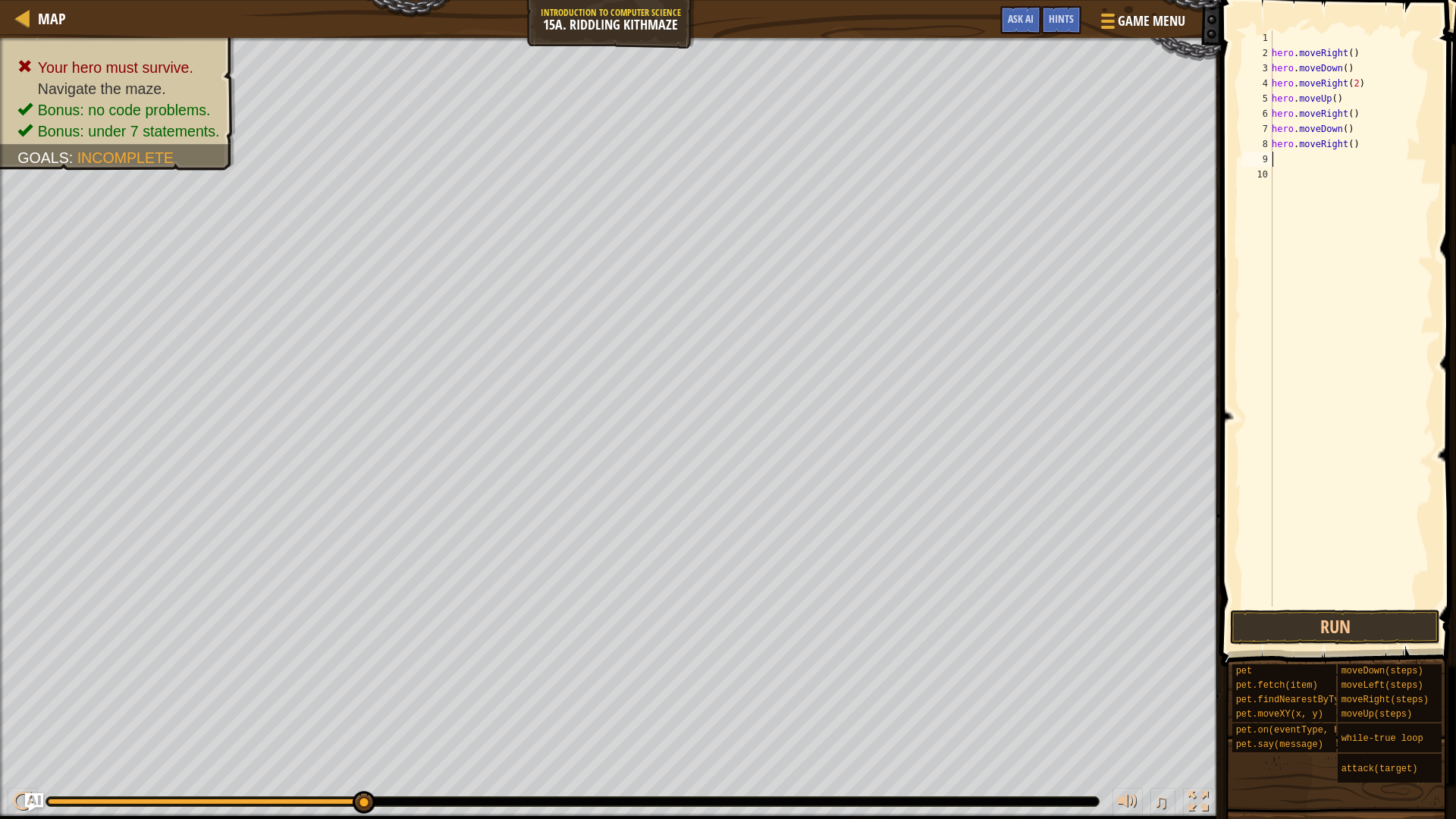
scroll to position [7, 0]
click at [1346, 148] on div "hero . moveRight ( ) hero . moveDown ( ) hero . moveRight ( 2 ) hero . moveUp (…" at bounding box center [1351, 334] width 164 height 607
type textarea "hero.moveRight(3)"
click at [1289, 164] on div "hero . moveRight ( ) hero . moveDown ( ) hero . moveRight ( 2 ) hero . moveUp (…" at bounding box center [1351, 334] width 164 height 607
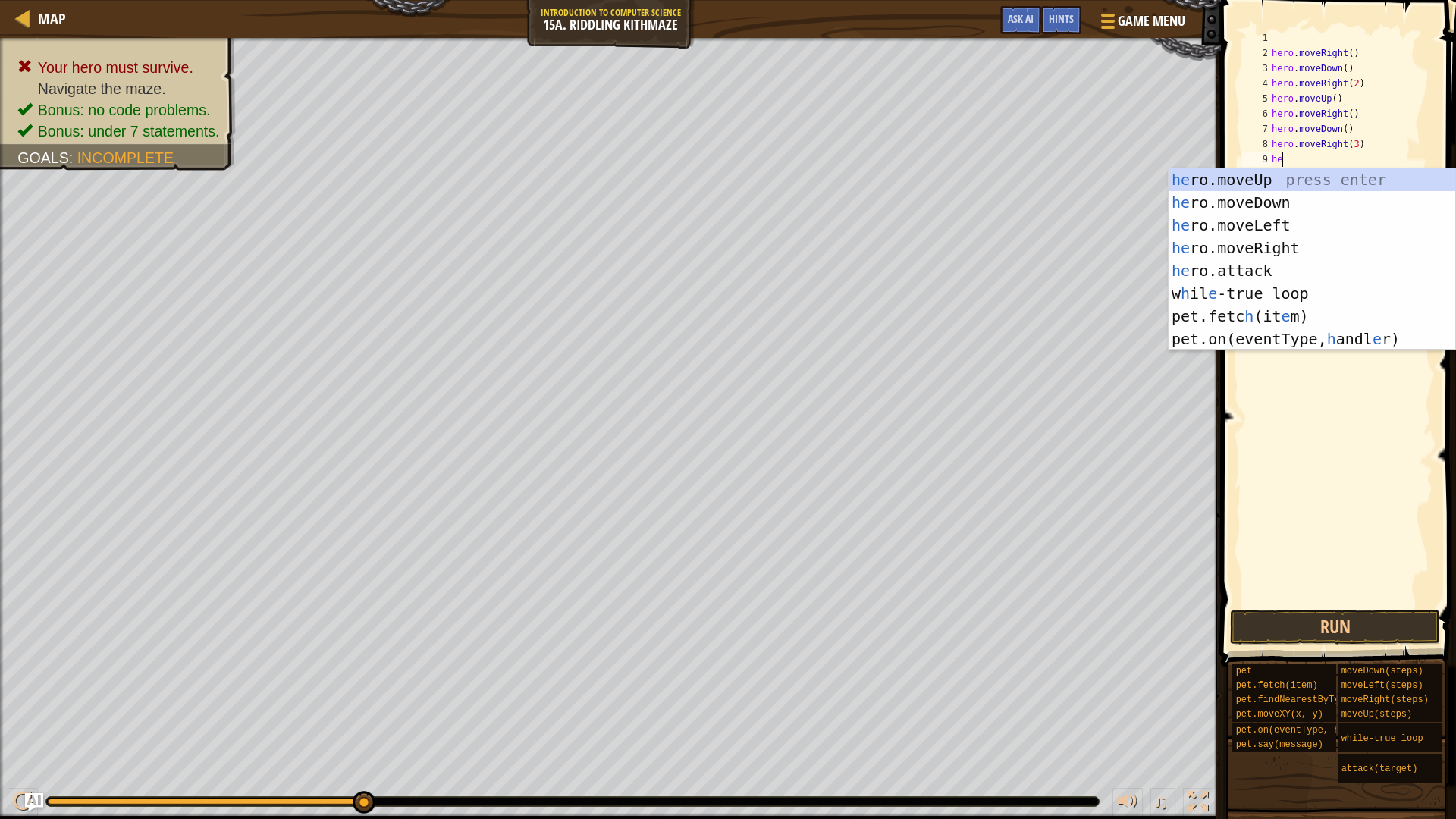
scroll to position [7, 1]
type textarea "hero"
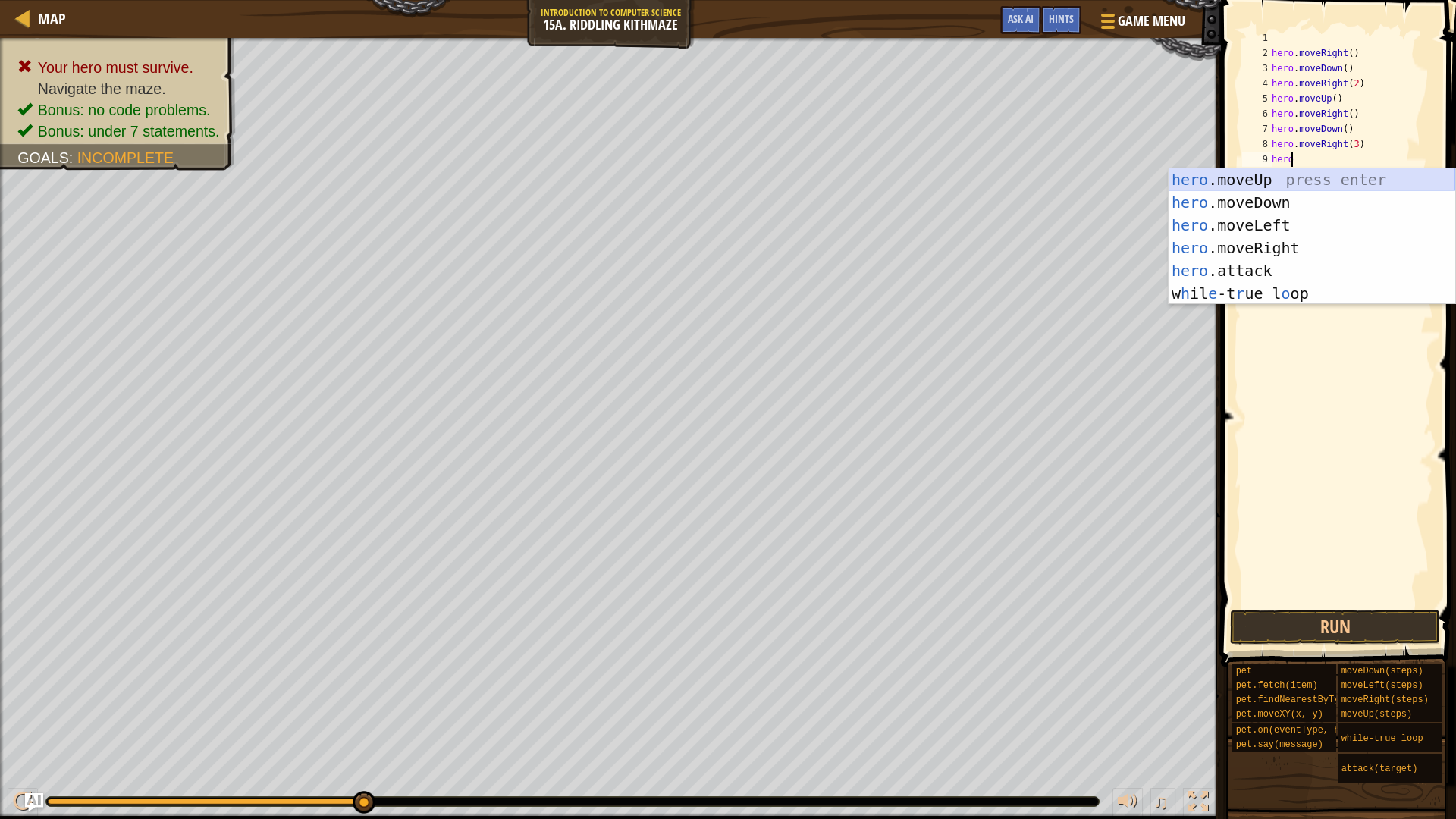
click at [1267, 179] on div "hero .moveUp press enter hero .moveDown press enter hero .moveLeft press enter …" at bounding box center [1312, 259] width 287 height 182
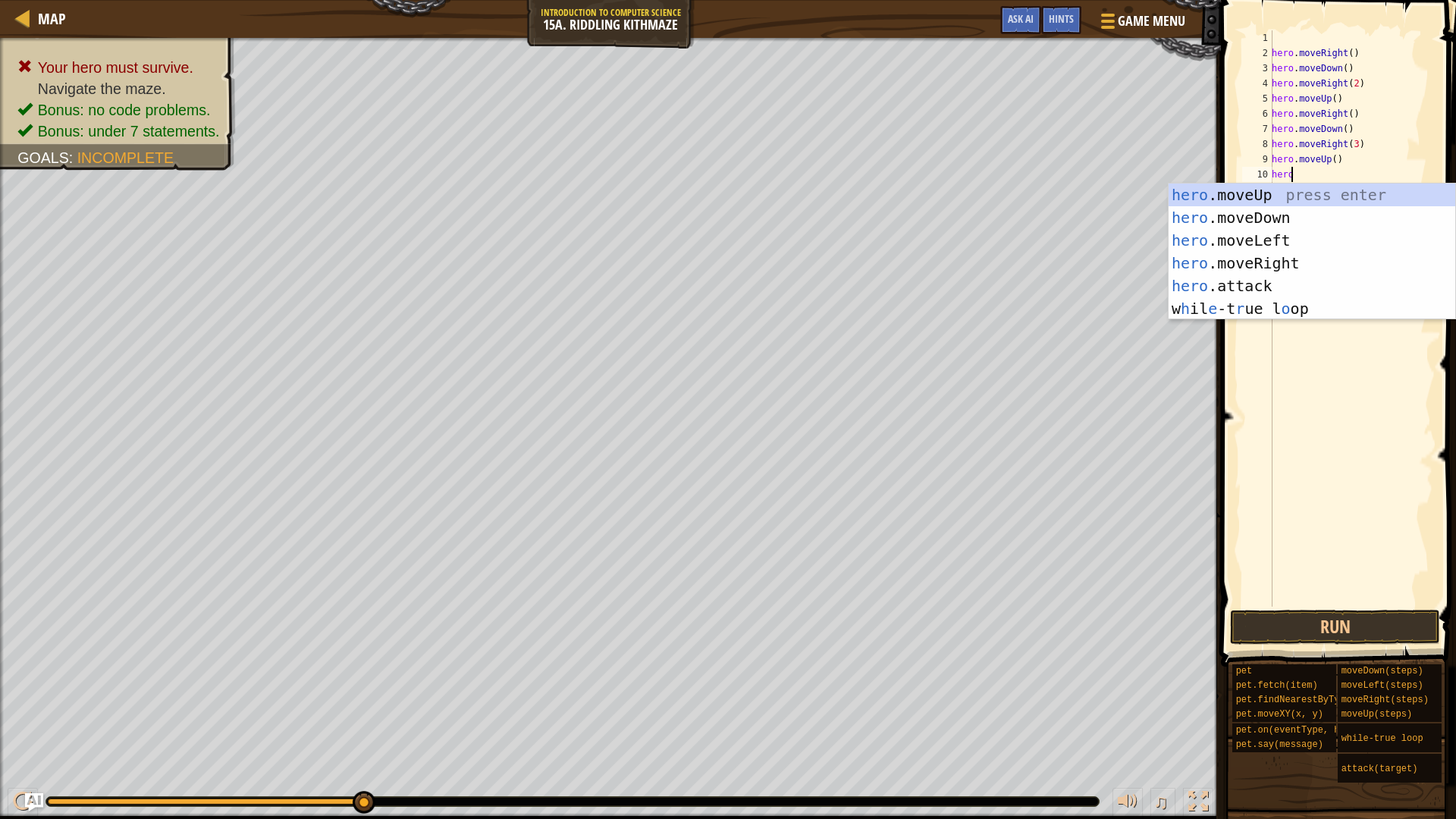
type textarea "herom"
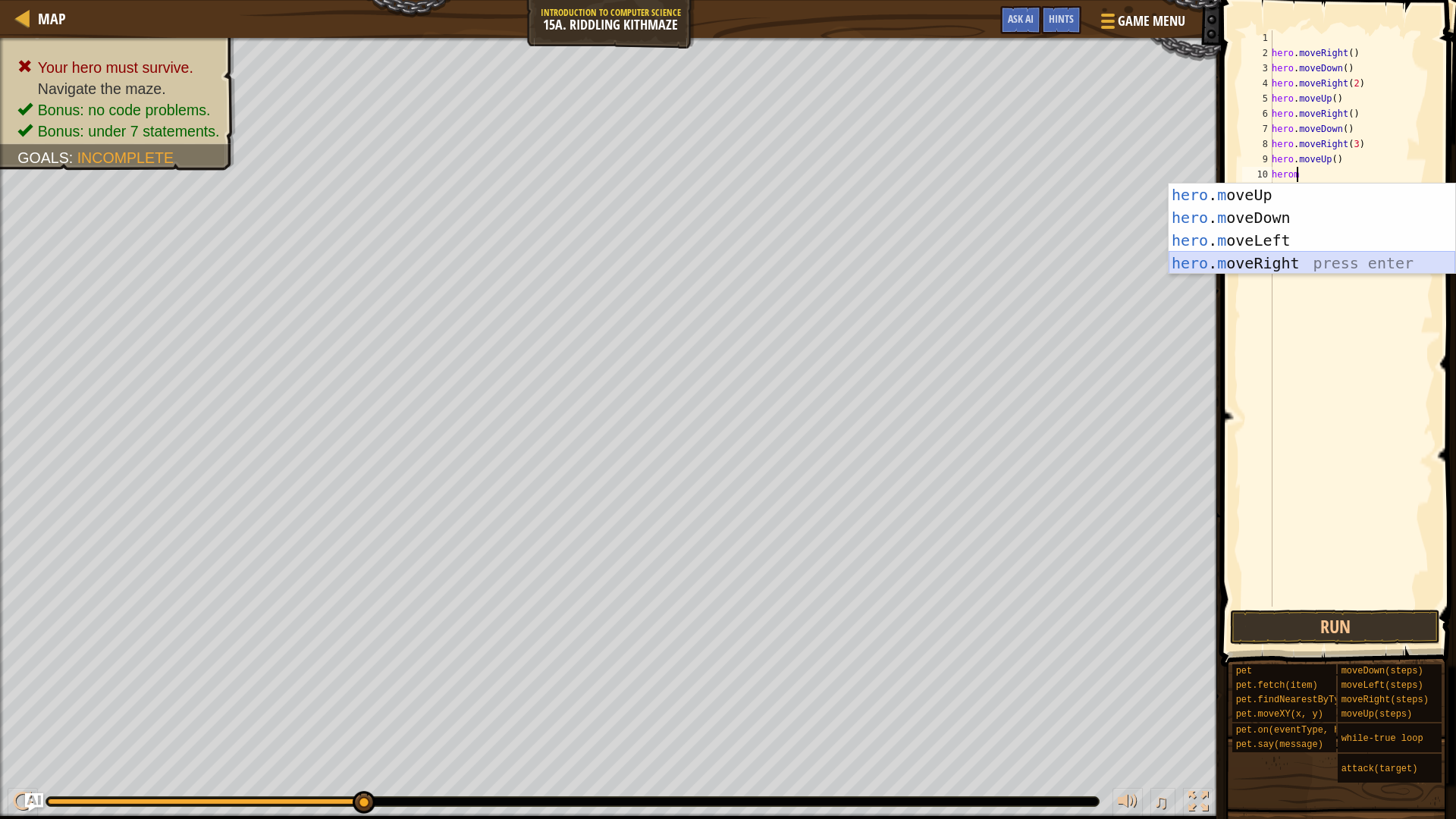
click at [1252, 272] on div "hero . m oveUp press enter hero . m oveDown press enter hero . m oveLeft press …" at bounding box center [1312, 251] width 287 height 137
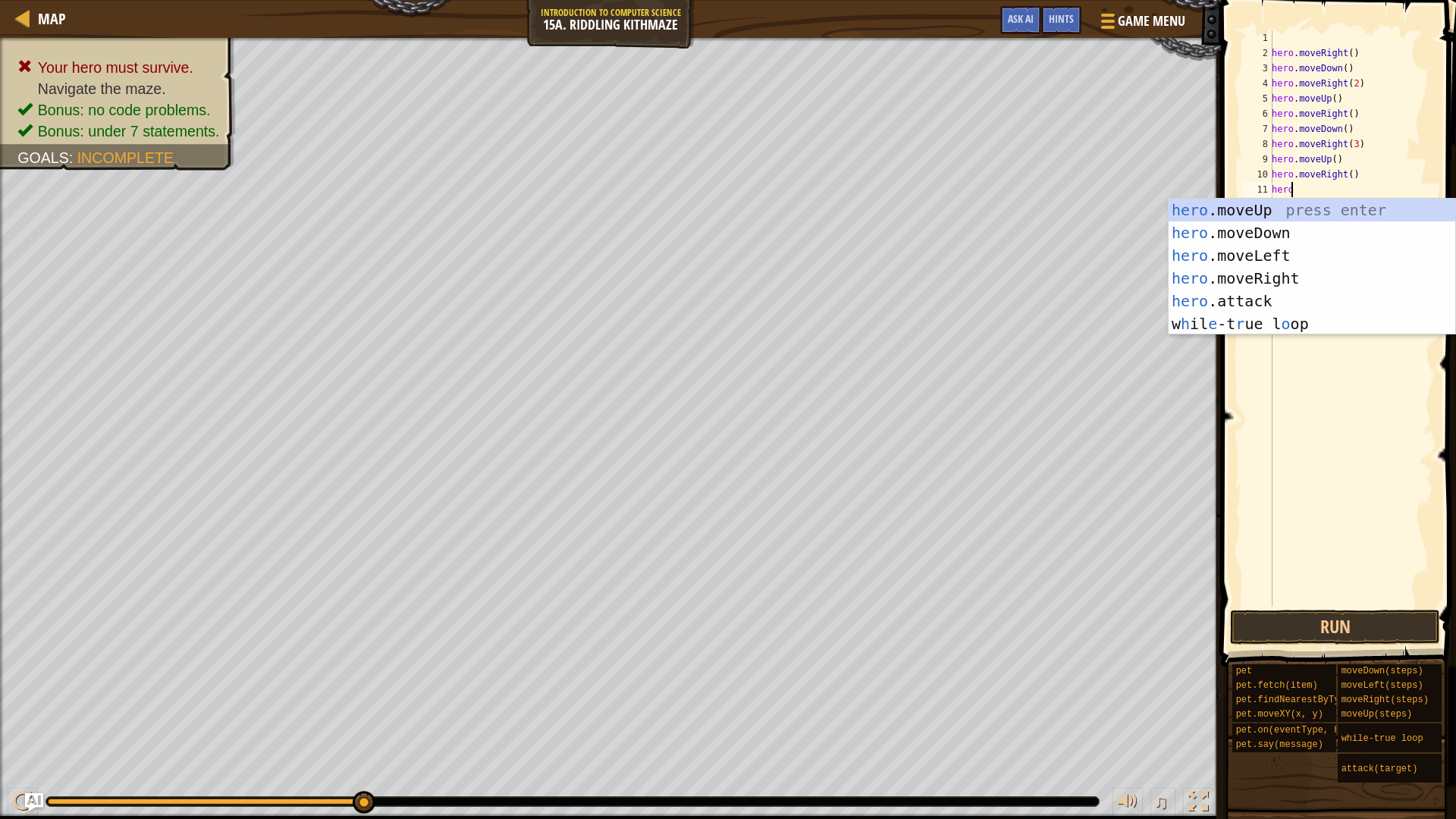
type textarea "herom"
click at [1269, 232] on div "hero . m oveUp press enter hero . m oveDown press enter hero . m oveLeft press …" at bounding box center [1312, 267] width 287 height 137
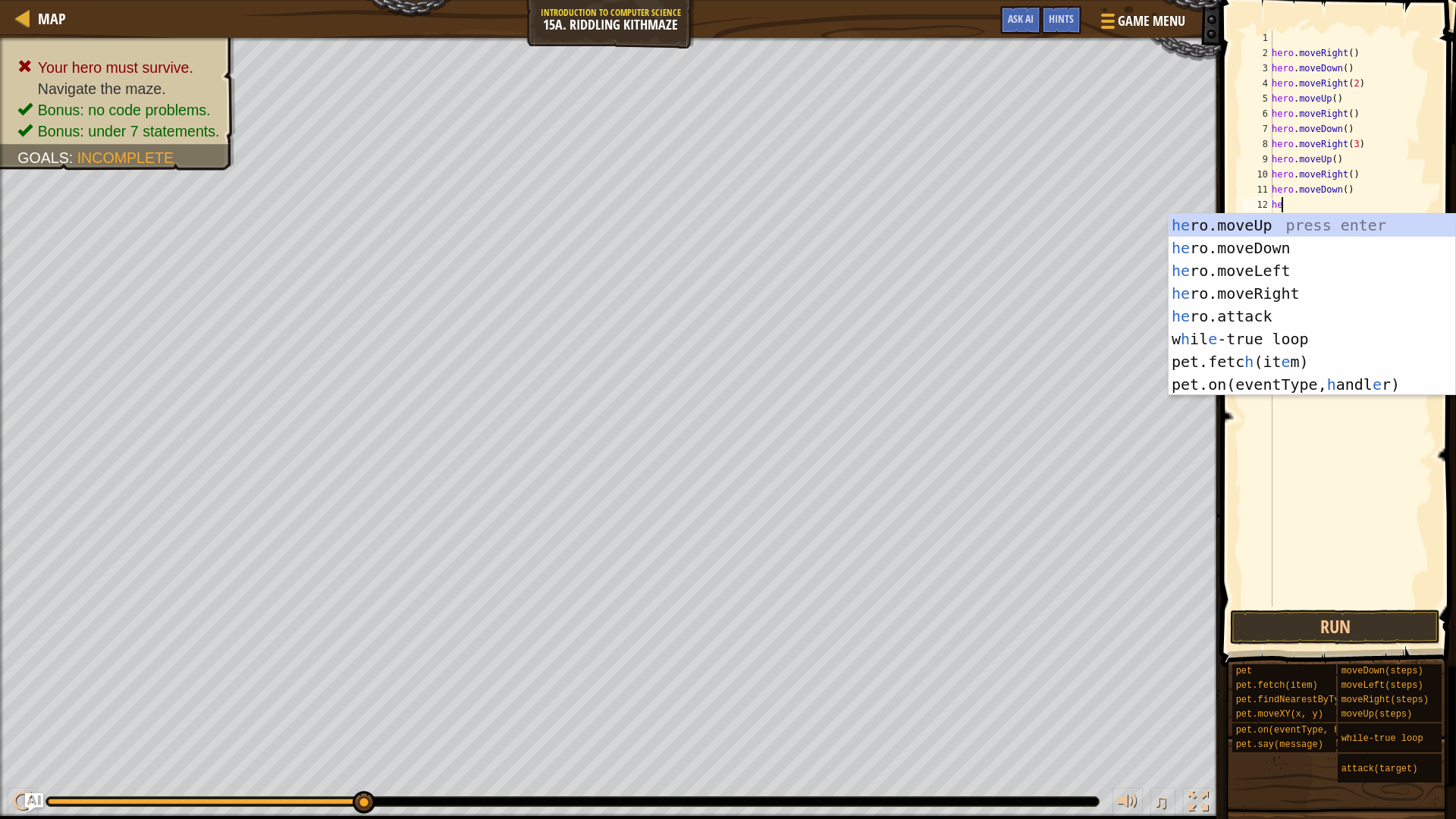
scroll to position [7, 1]
type textarea "hero"
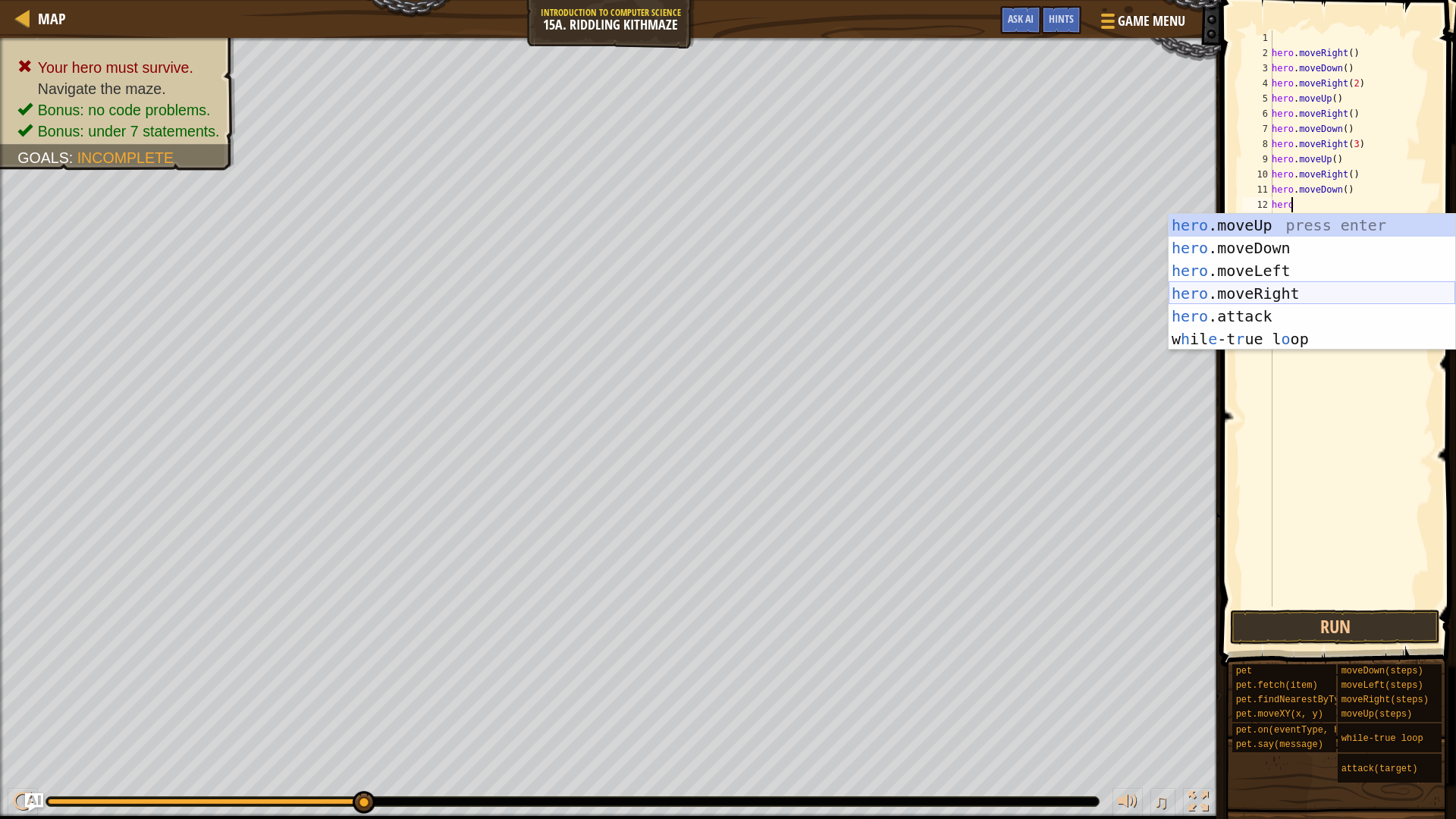
click at [1309, 298] on div "hero .moveUp press enter hero .moveDown press enter hero .moveLeft press enter …" at bounding box center [1312, 304] width 287 height 182
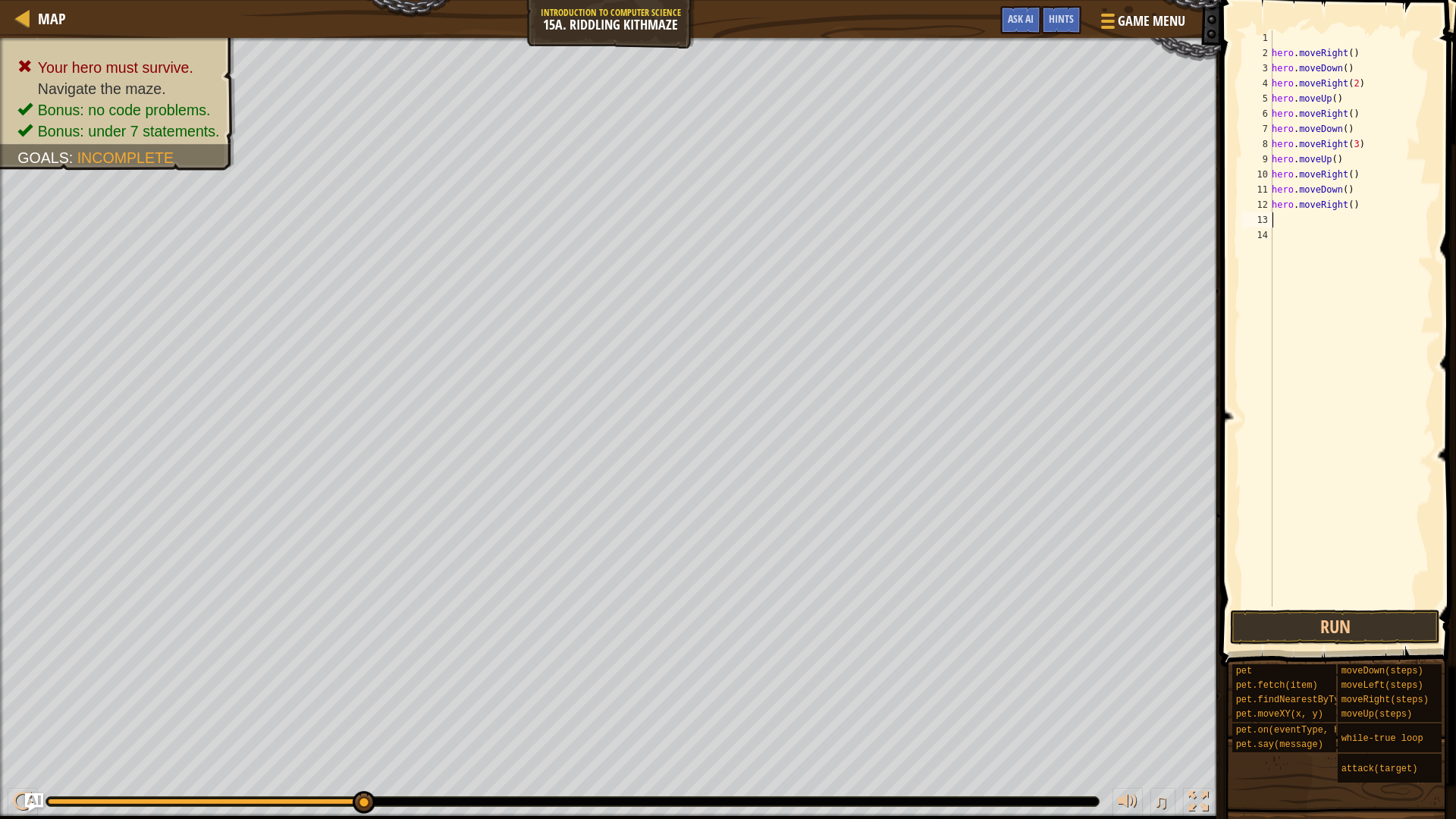
scroll to position [7, 0]
click at [1345, 204] on div "hero . moveRight ( ) hero . moveDown ( ) hero . moveRight ( 2 ) hero . moveUp (…" at bounding box center [1351, 334] width 164 height 607
click at [1288, 75] on div "hero . moveRight ( ) hero . moveDown ( ) hero . moveRight ( 2 ) hero . moveUp (…" at bounding box center [1351, 334] width 164 height 607
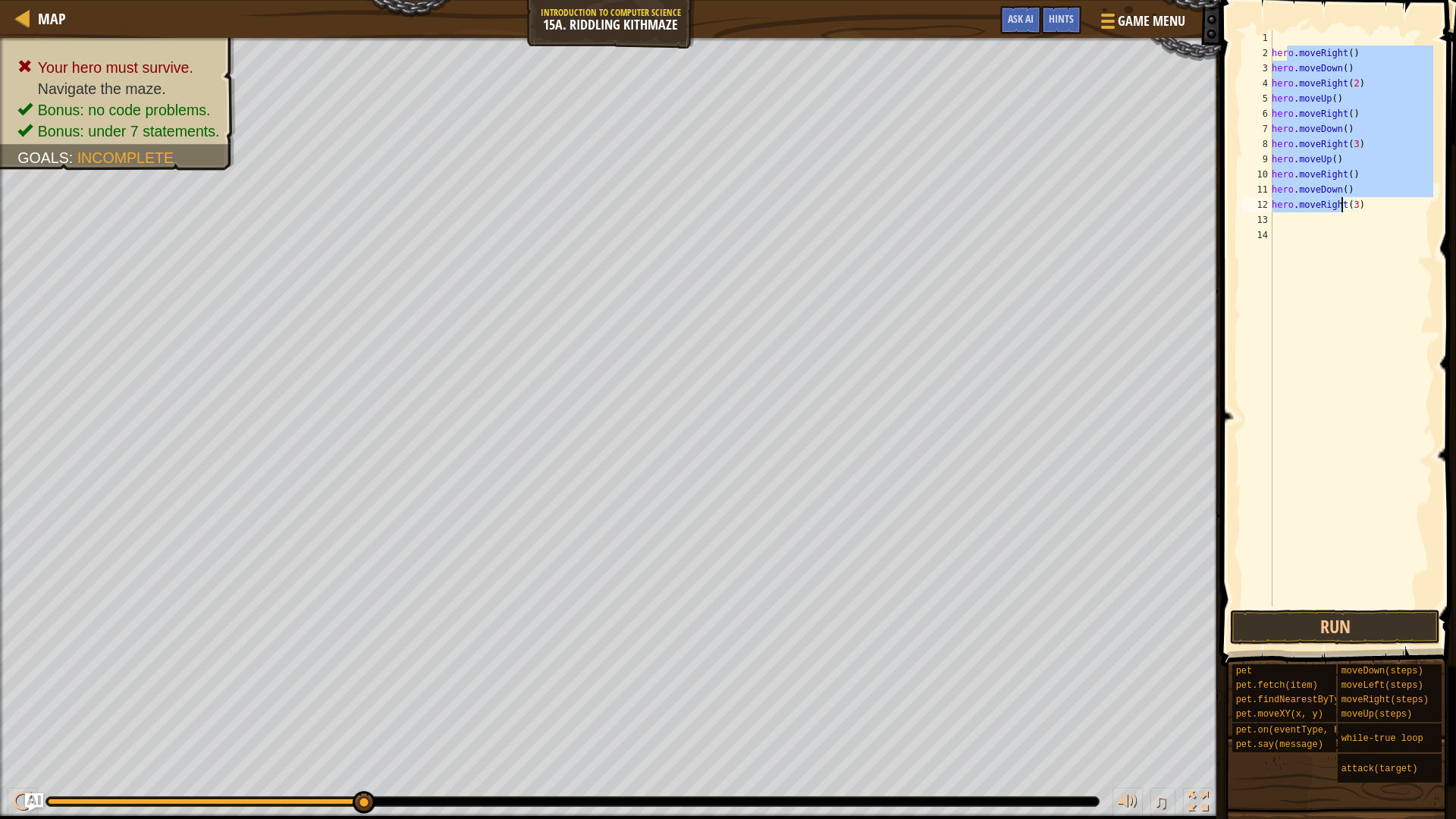
drag, startPoint x: 1288, startPoint y: 60, endPoint x: 1343, endPoint y: 203, distance: 153.2
click at [1343, 203] on div "hero . moveRight ( ) hero . moveDown ( ) hero . moveRight ( 2 ) hero . moveUp (…" at bounding box center [1351, 334] width 164 height 607
type textarea "hero.moveDown() hero.moveRight(3)"
click at [1314, 237] on div "hero . moveRight ( ) hero . moveDown ( ) hero . moveRight ( 2 ) hero . moveUp (…" at bounding box center [1351, 334] width 164 height 607
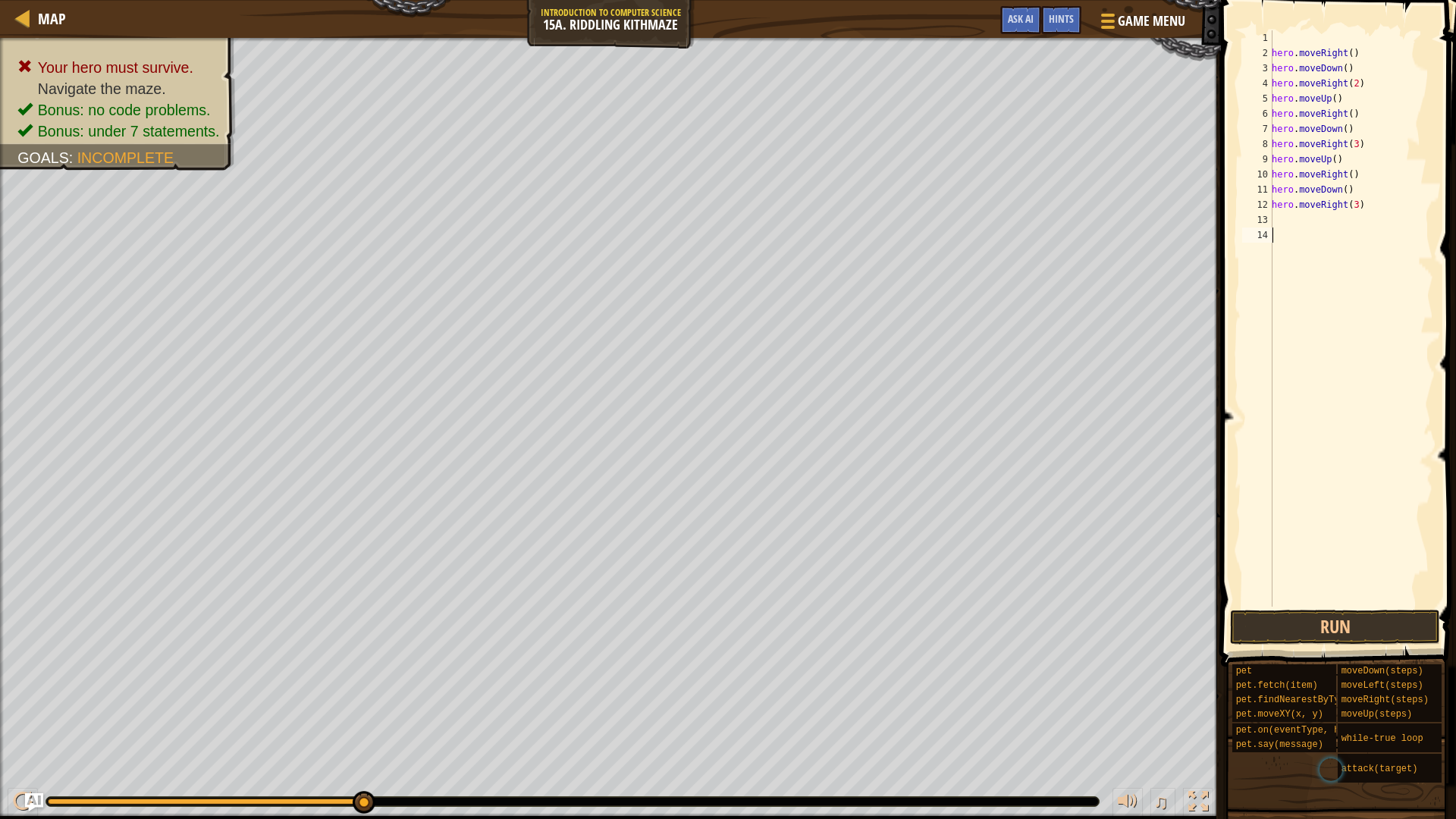
scroll to position [7, 0]
click at [1308, 219] on div "hero . moveRight ( ) hero . moveDown ( ) hero . moveRight ( 2 ) hero . moveUp (…" at bounding box center [1351, 334] width 164 height 607
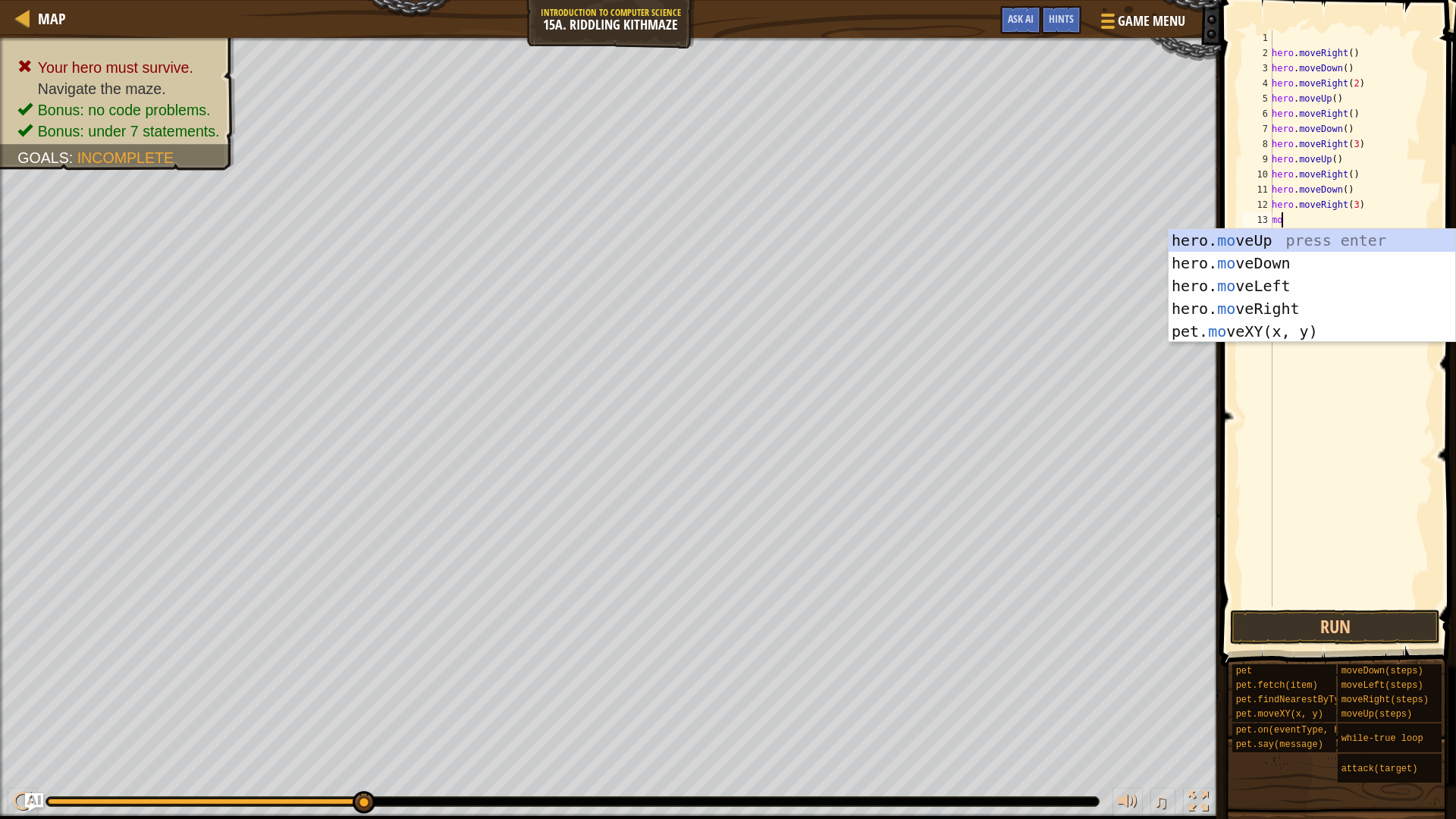
type textarea "mov"
click at [1269, 238] on div "hero. mov eUp press enter hero. mov eDown press enter hero. mov eLeft press ent…" at bounding box center [1312, 308] width 287 height 159
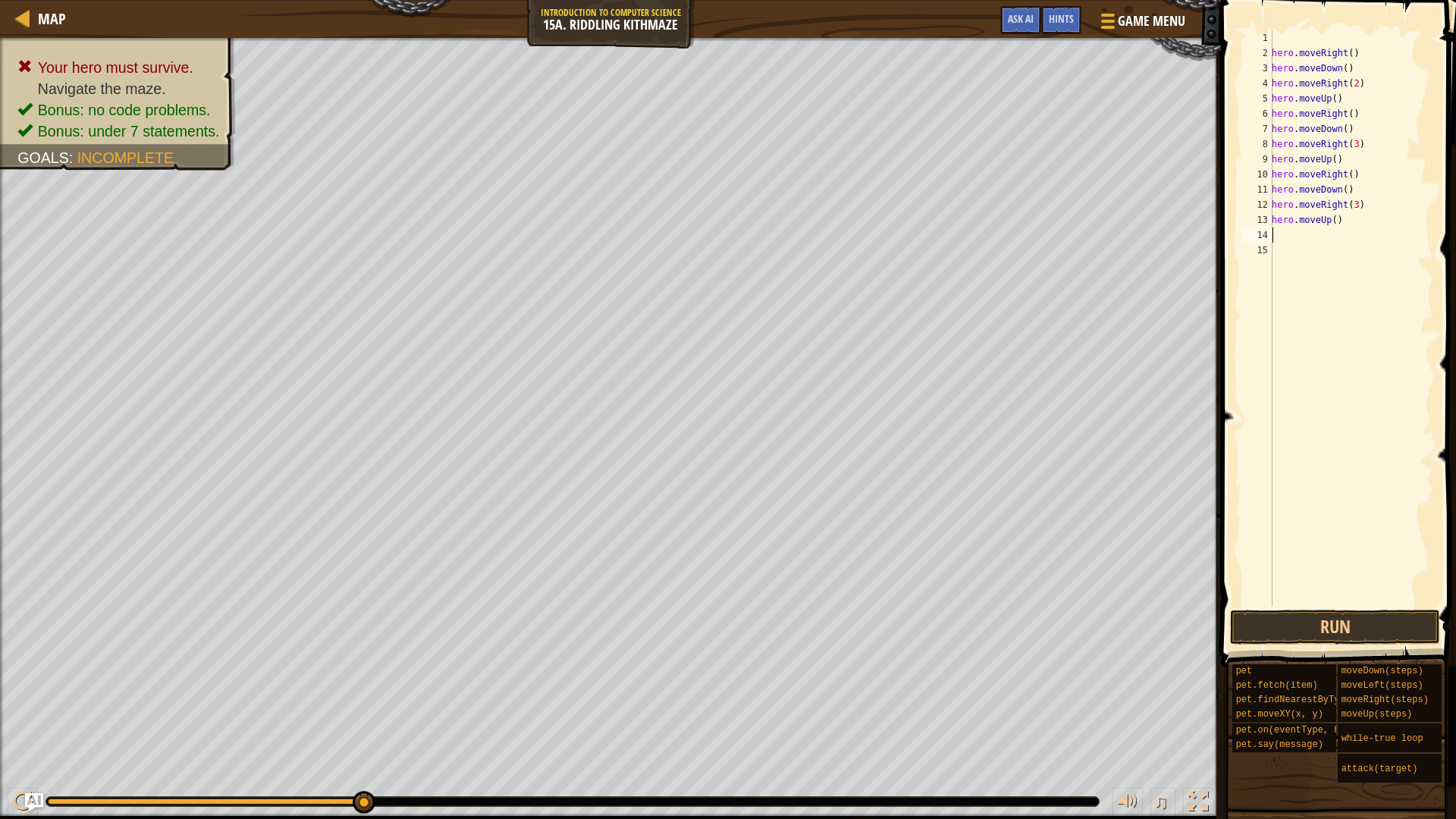
scroll to position [7, 0]
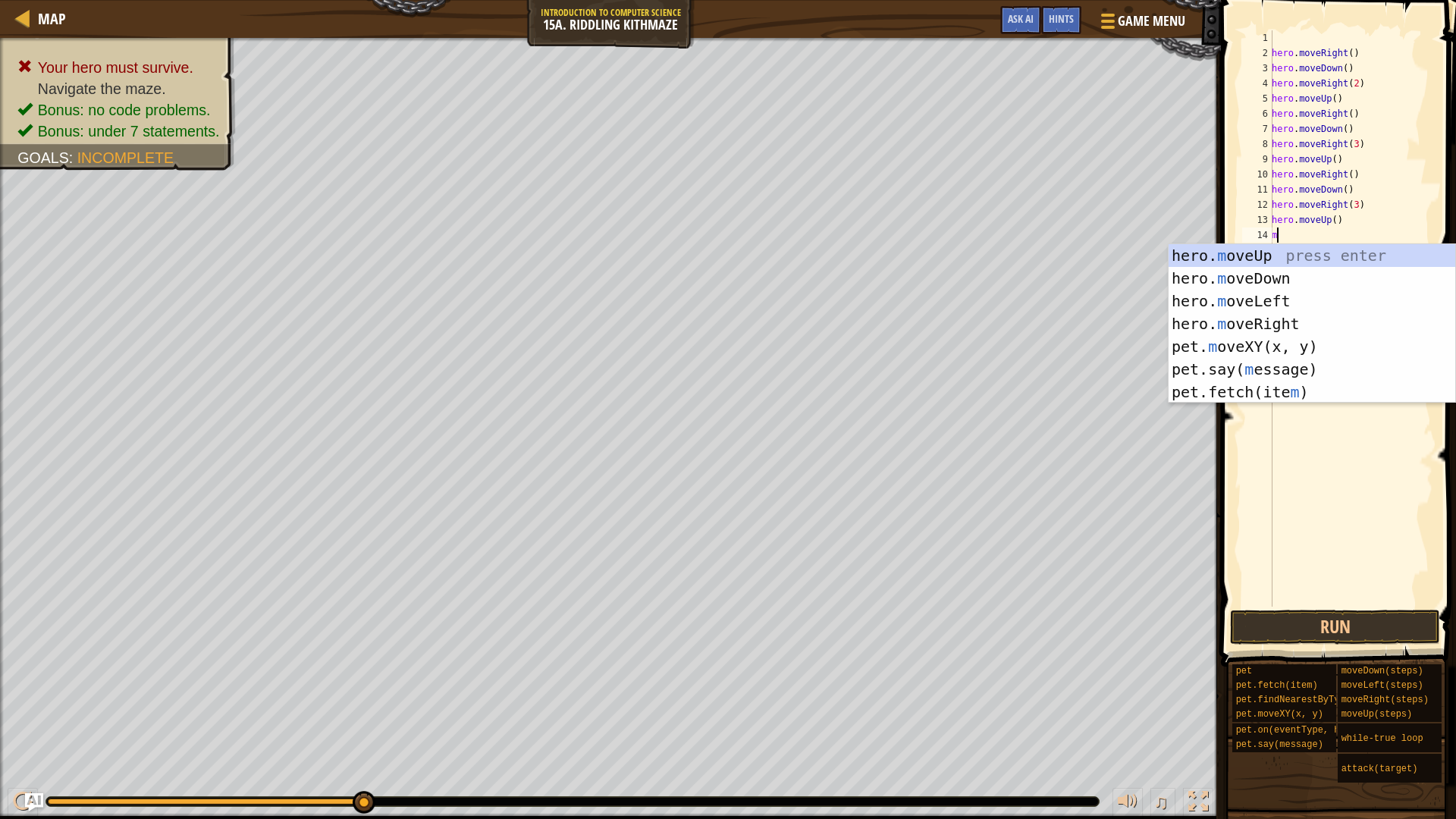
type textarea "mo"
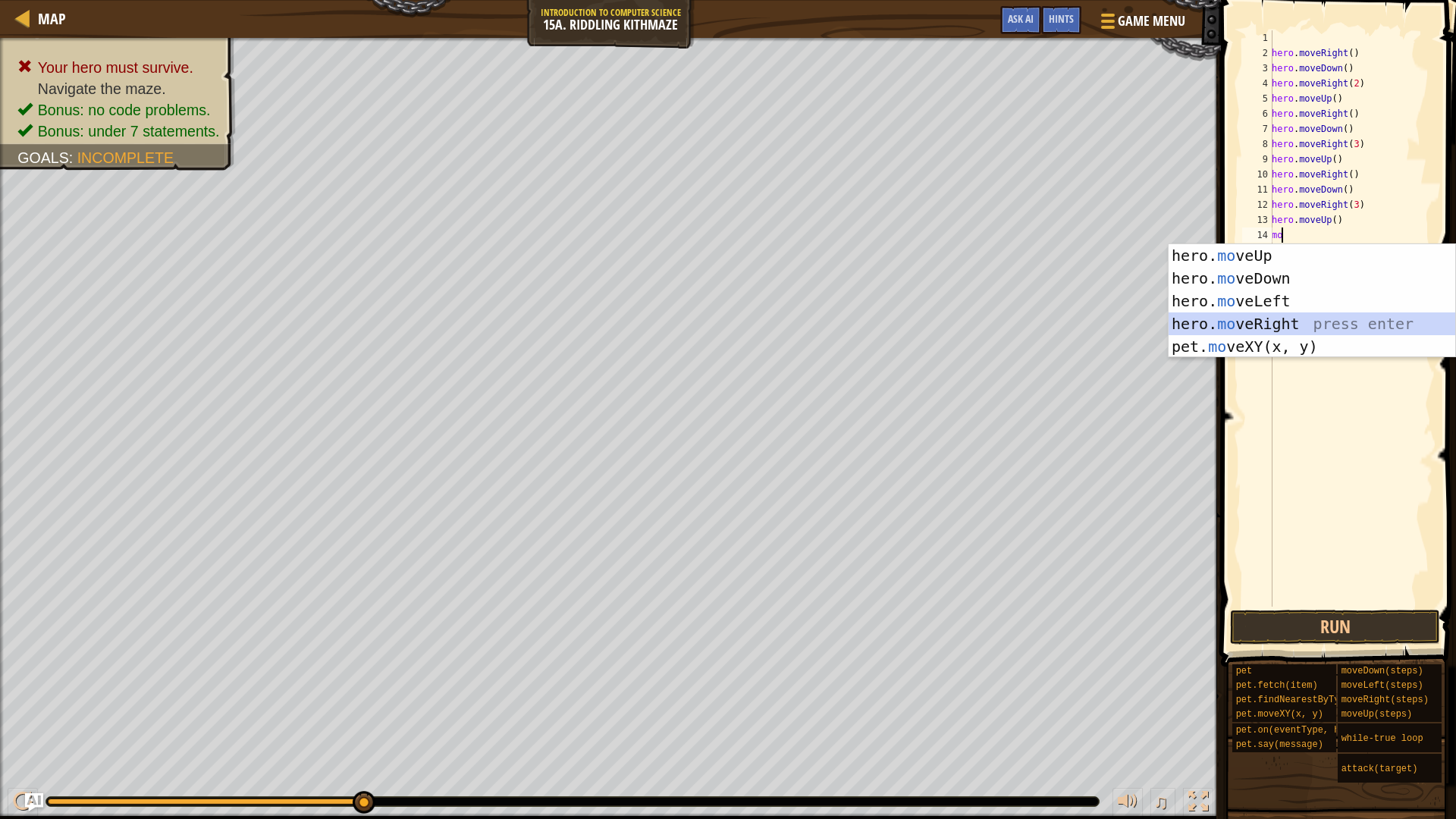
click at [1293, 320] on div "hero. mo veUp press enter hero. mo veDown press enter hero. mo veLeft press ent…" at bounding box center [1312, 324] width 287 height 159
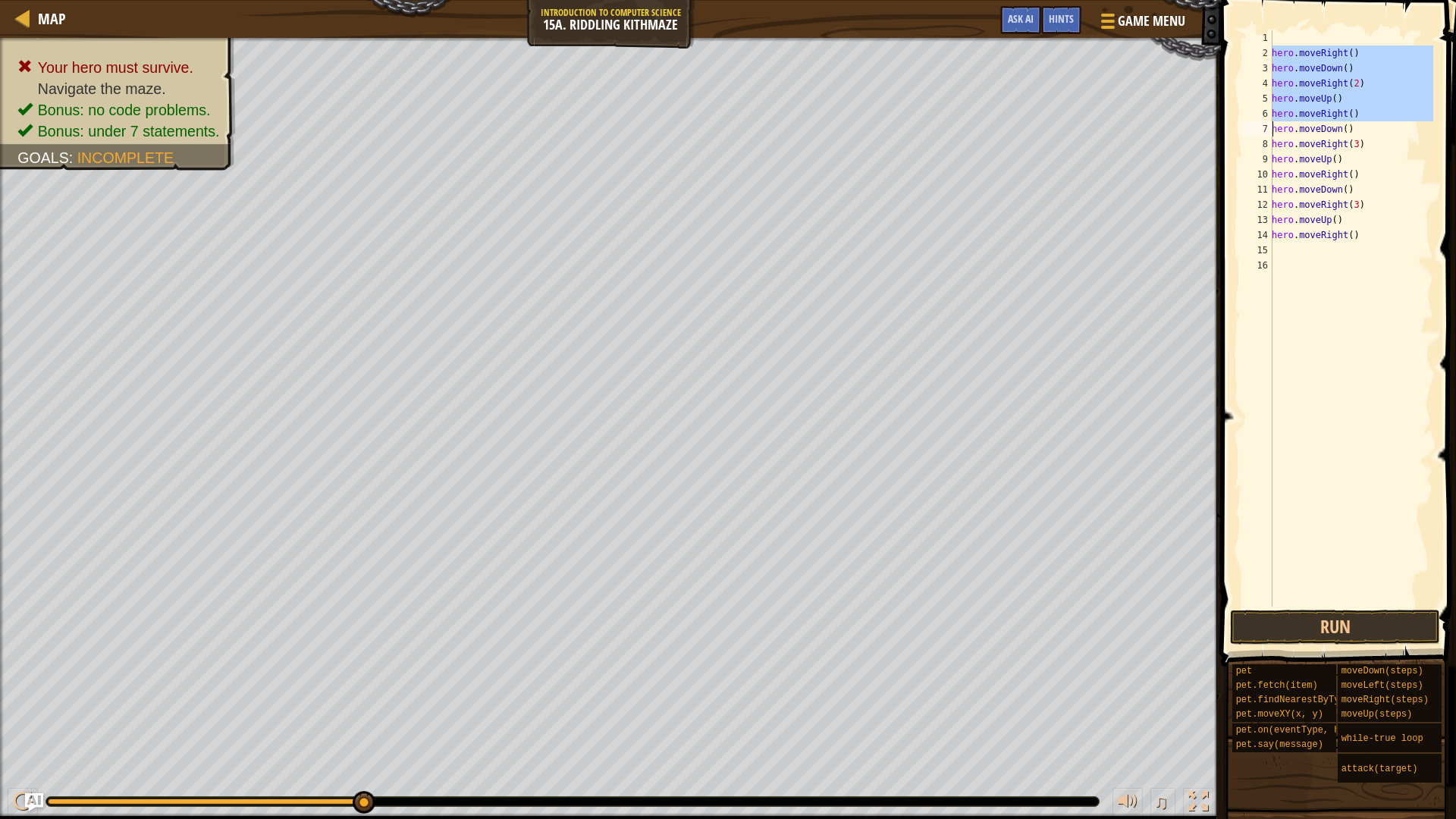
drag, startPoint x: 1267, startPoint y: 48, endPoint x: 1334, endPoint y: 116, distance: 95.5
click at [1334, 116] on div "1 2 3 4 5 6 7 8 9 10 11 12 13 14 15 16 hero . moveRight ( ) hero . moveDown ( )…" at bounding box center [1336, 319] width 194 height 577
click at [1275, 54] on div "hero . moveRight ( ) hero . moveDown ( ) hero . moveRight ( 2 ) hero . moveUp (…" at bounding box center [1351, 334] width 164 height 607
drag, startPoint x: 1271, startPoint y: 54, endPoint x: 1338, endPoint y: 95, distance: 78.5
click at [1338, 95] on div "hero.moveRight() 1 2 3 4 5 6 7 8 9 10 11 12 13 14 15 16 hero . moveRight ( ) he…" at bounding box center [1336, 319] width 194 height 577
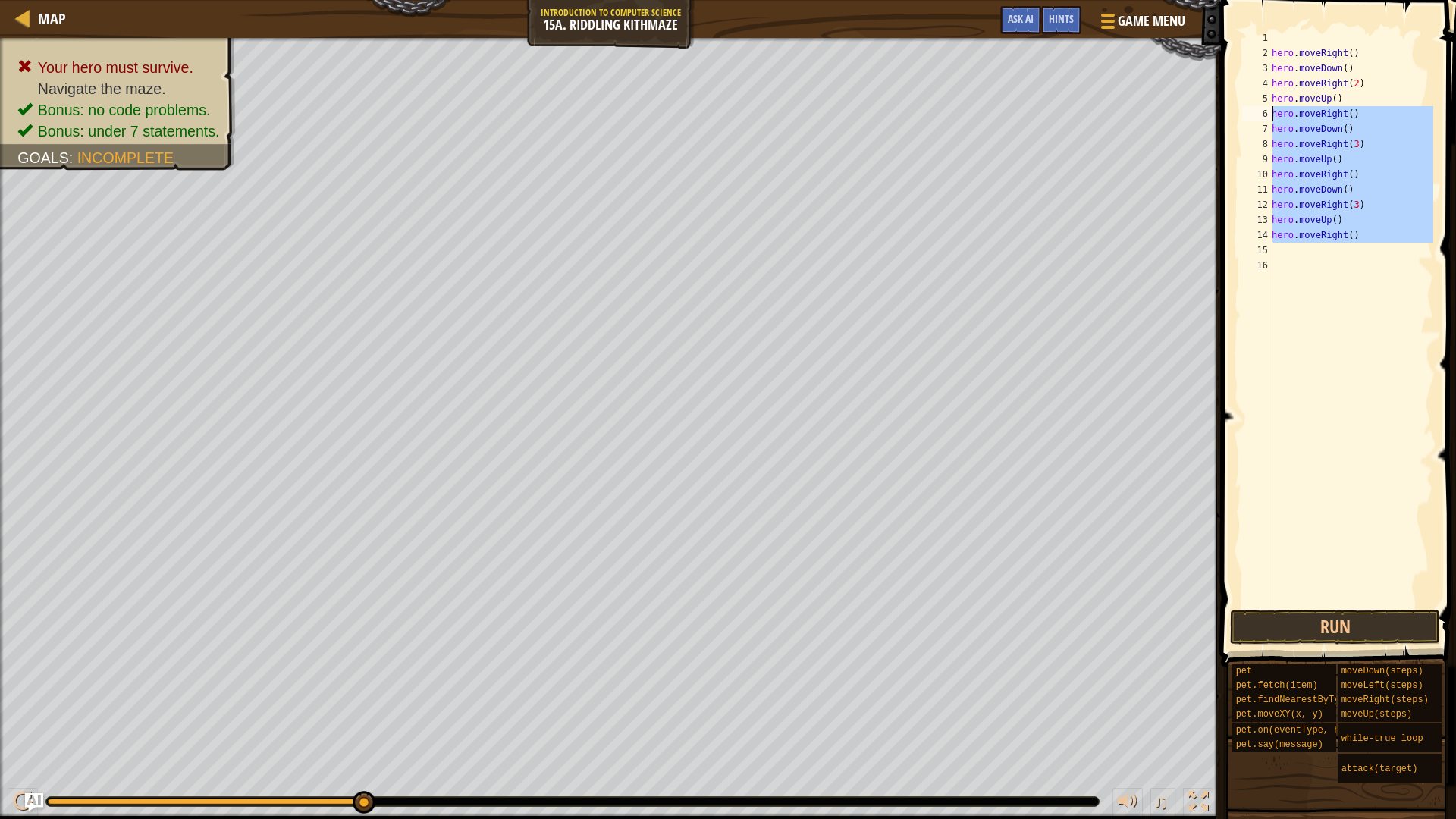
drag, startPoint x: 1376, startPoint y: 240, endPoint x: 1266, endPoint y: 120, distance: 162.8
click at [1266, 120] on div "hero.moveUp() hero.moveRight() 1 2 3 4 5 6 7 8 9 10 11 12 13 14 15 16 hero . mo…" at bounding box center [1336, 319] width 194 height 577
type textarea "hero.moveRight() hero.moveDown()"
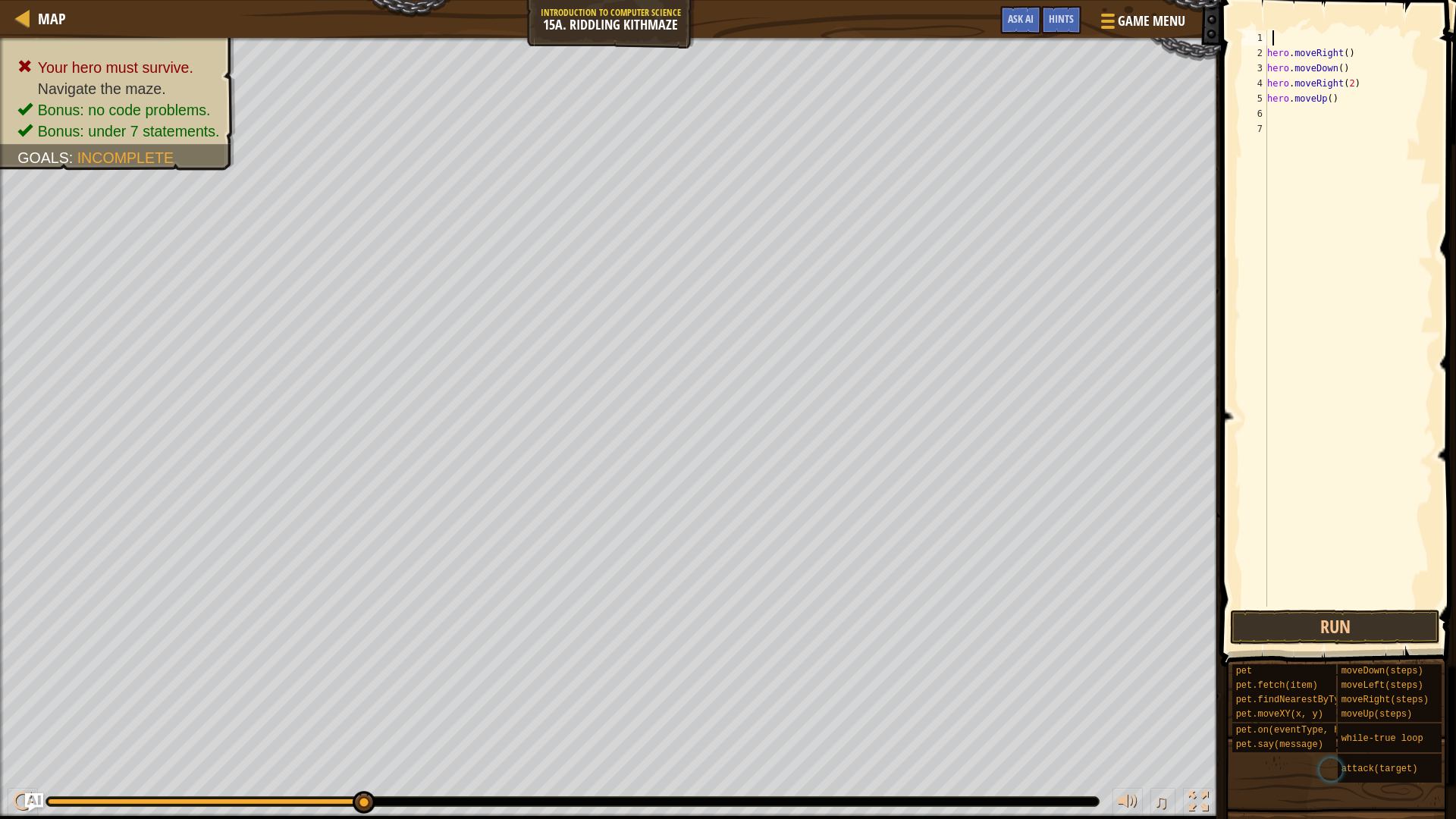
click at [1272, 39] on div "hero . moveRight ( ) hero . moveDown ( ) hero . moveRight ( 2 ) hero . moveUp (…" at bounding box center [1349, 334] width 169 height 607
type textarea "wh"
click at [1276, 60] on div "wh ile-true loop press enter" at bounding box center [1312, 80] width 287 height 68
click at [1267, 73] on div "while True : hero . moveRight ( ) hero . moveDown ( ) hero . moveRight ( 2 ) he…" at bounding box center [1349, 334] width 169 height 607
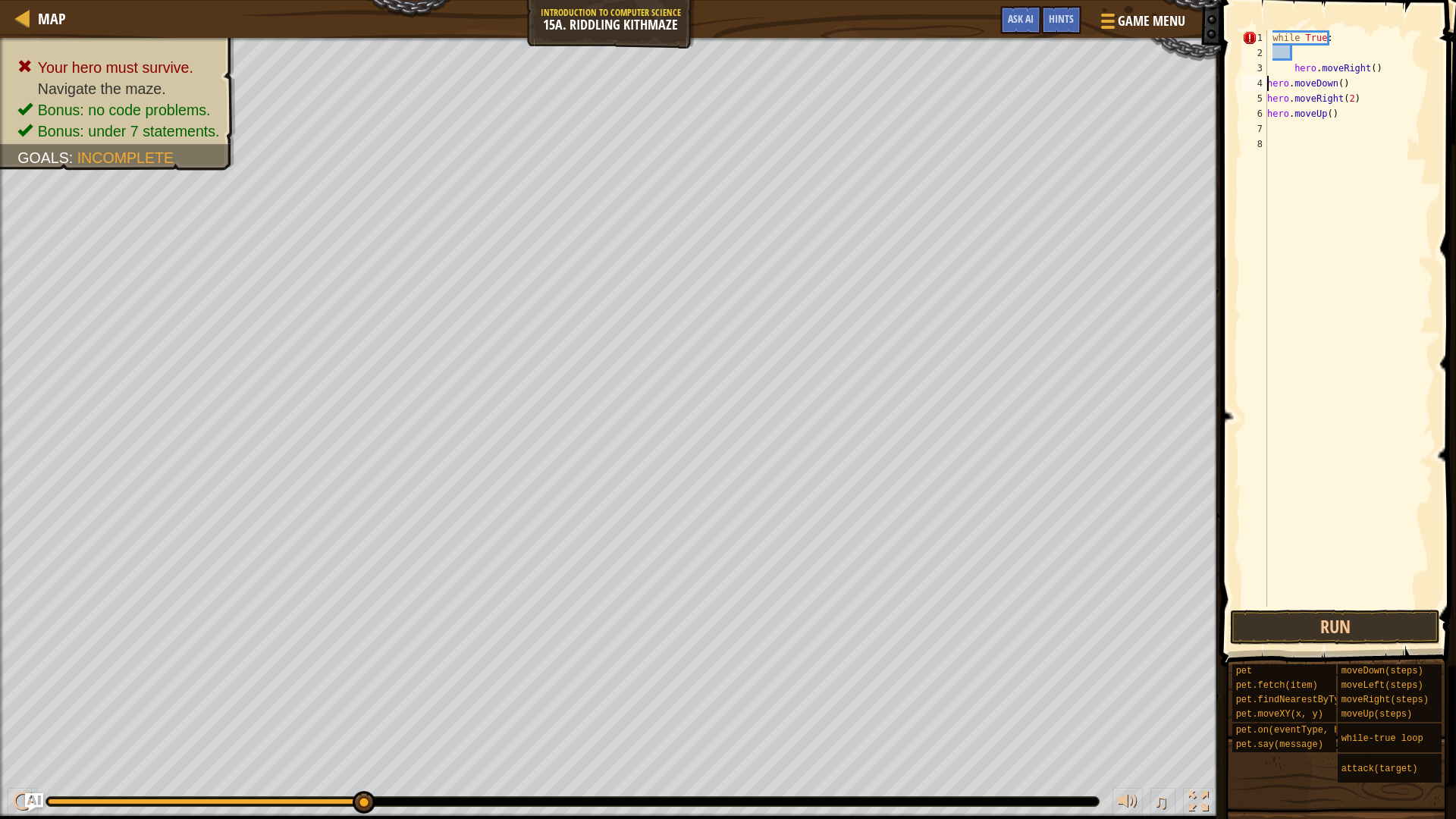
click at [1267, 85] on div "hero.moveRight() 1 2 3 4 5 6 7 8 while True : hero . moveRight ( ) hero . moveD…" at bounding box center [1336, 319] width 194 height 577
click at [1267, 93] on div "5" at bounding box center [1255, 99] width 25 height 15
click at [1267, 112] on div "while True : hero . moveRight ( ) hero . moveDown ( ) hero . moveRight ( 2 ) he…" at bounding box center [1349, 334] width 169 height 607
click at [1287, 68] on div "while True : hero . moveRight ( ) hero . moveDown ( ) hero . moveRight ( 2 ) he…" at bounding box center [1349, 334] width 169 height 607
click at [1287, 74] on div "while True : hero . moveRight ( ) hero . moveDown ( ) hero . moveRight ( 2 ) he…" at bounding box center [1349, 334] width 169 height 607
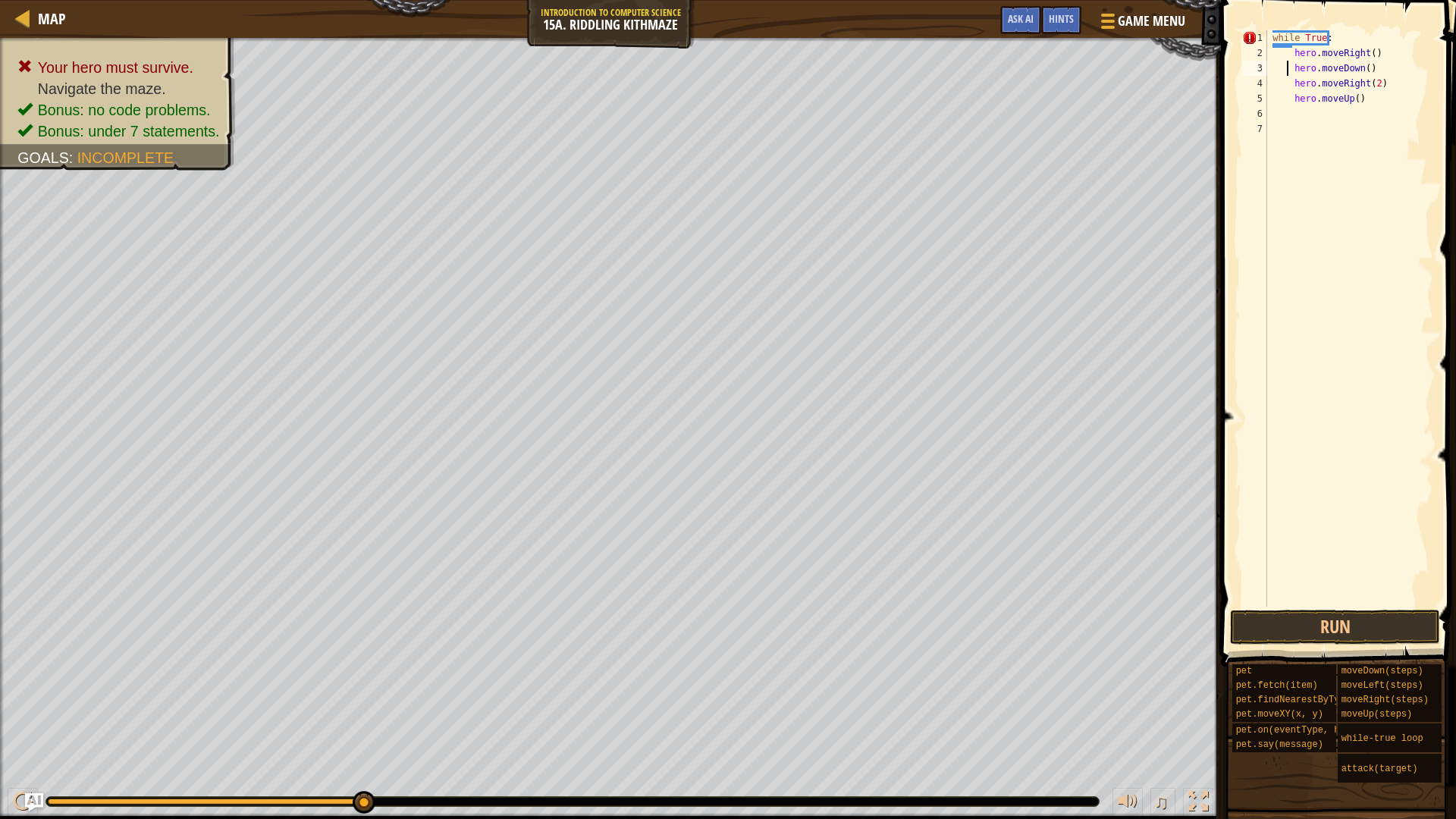
click at [1290, 55] on div "while True : hero . moveRight ( ) hero . moveDown ( ) hero . moveRight ( 2 ) he…" at bounding box center [1349, 334] width 169 height 607
click at [1292, 67] on div "while True : hero . moveRight ( ) hero . moveDown ( ) hero . moveRight ( 2 ) he…" at bounding box center [1349, 334] width 169 height 607
click at [1290, 84] on div "while True : hero . moveRight ( ) hero . moveDown ( ) hero . moveRight ( 2 ) he…" at bounding box center [1349, 334] width 169 height 607
click at [1290, 96] on div "while True : hero . moveRight ( ) hero . moveDown ( ) hero . moveRight ( 2 ) he…" at bounding box center [1349, 334] width 169 height 607
type textarea "hero.moveUp()"
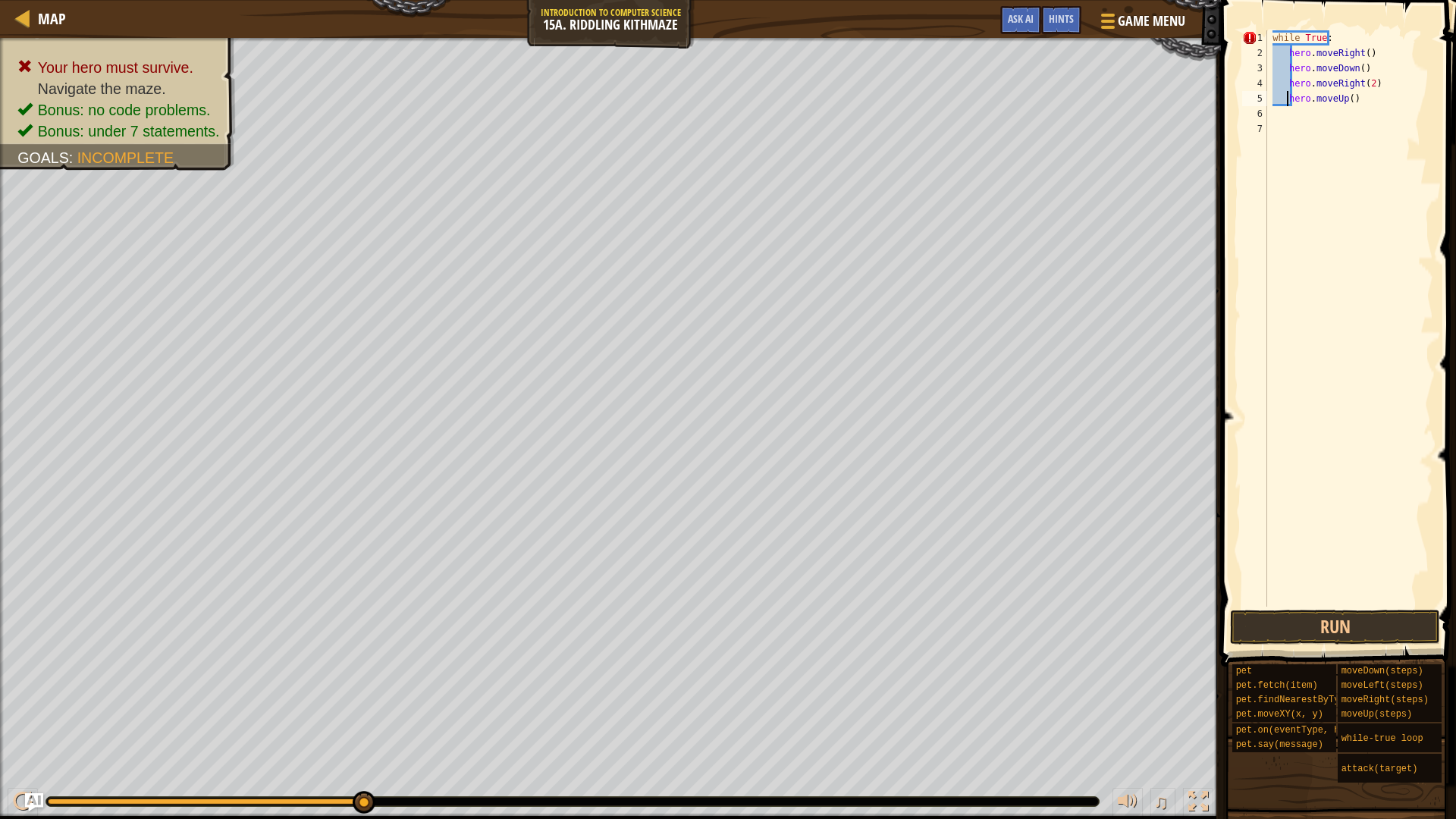
click at [1318, 127] on div "while True : hero . moveRight ( ) hero . moveDown ( ) hero . moveRight ( 2 ) he…" at bounding box center [1349, 334] width 169 height 607
drag, startPoint x: 1365, startPoint y: 100, endPoint x: 1293, endPoint y: 55, distance: 84.9
click at [1293, 55] on div "while True : hero . moveRight ( ) hero . moveDown ( ) hero . moveRight ( 2 ) he…" at bounding box center [1349, 334] width 169 height 607
click at [1291, 54] on div "while True : hero . moveRight ( ) hero . moveDown ( ) hero . moveRight ( 2 ) he…" at bounding box center [1349, 334] width 169 height 607
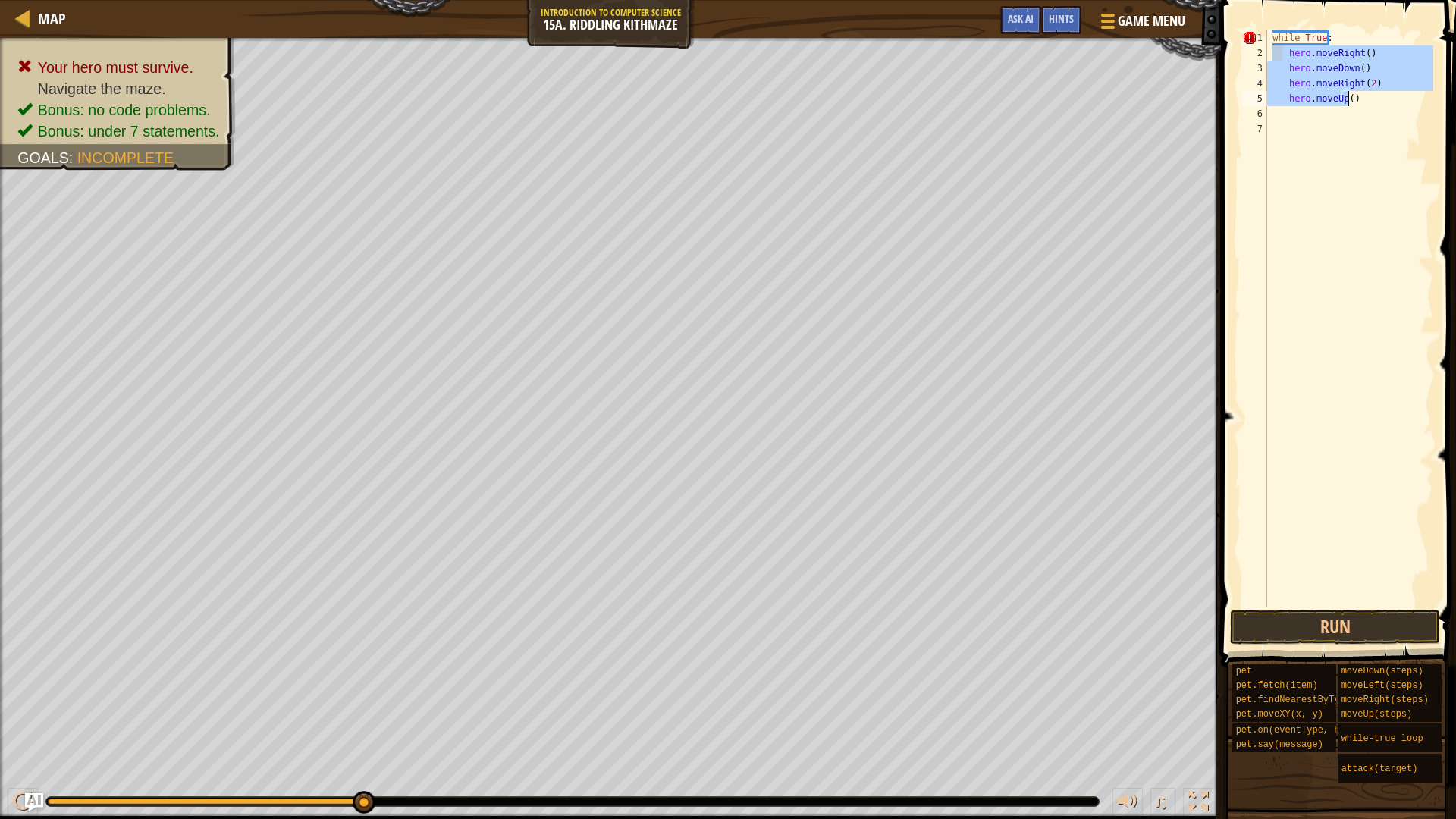
drag, startPoint x: 1285, startPoint y: 54, endPoint x: 1350, endPoint y: 106, distance: 83.2
click at [1350, 106] on div "while True : hero . moveRight ( ) hero . moveDown ( ) hero . moveRight ( 2 ) he…" at bounding box center [1349, 334] width 169 height 607
type textarea "hero.moveRight(2) hero.moveUp()"
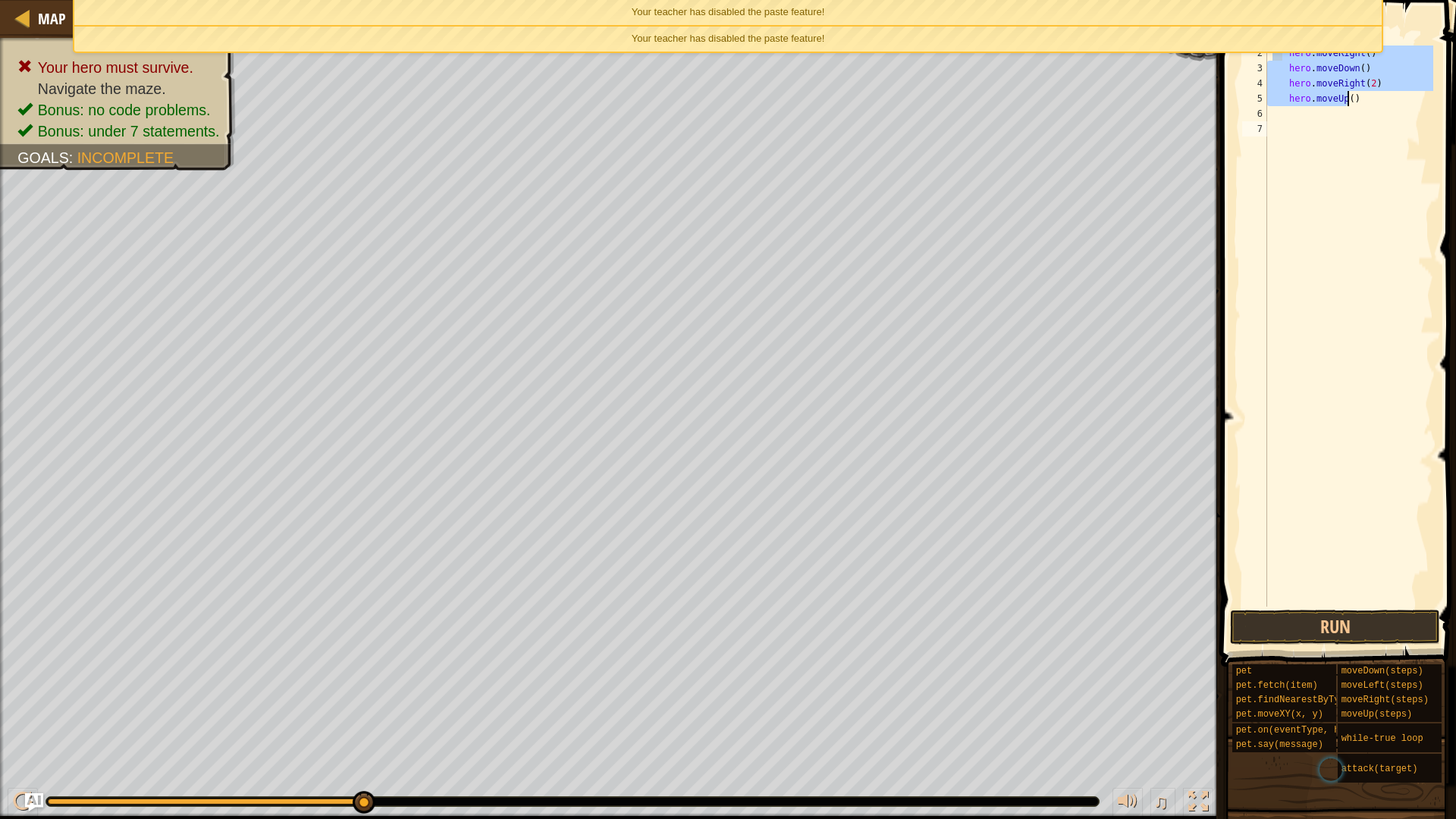
click at [1376, 196] on div "while True : hero . moveRight ( ) hero . moveDown ( ) hero . moveRight ( 2 ) he…" at bounding box center [1349, 334] width 169 height 607
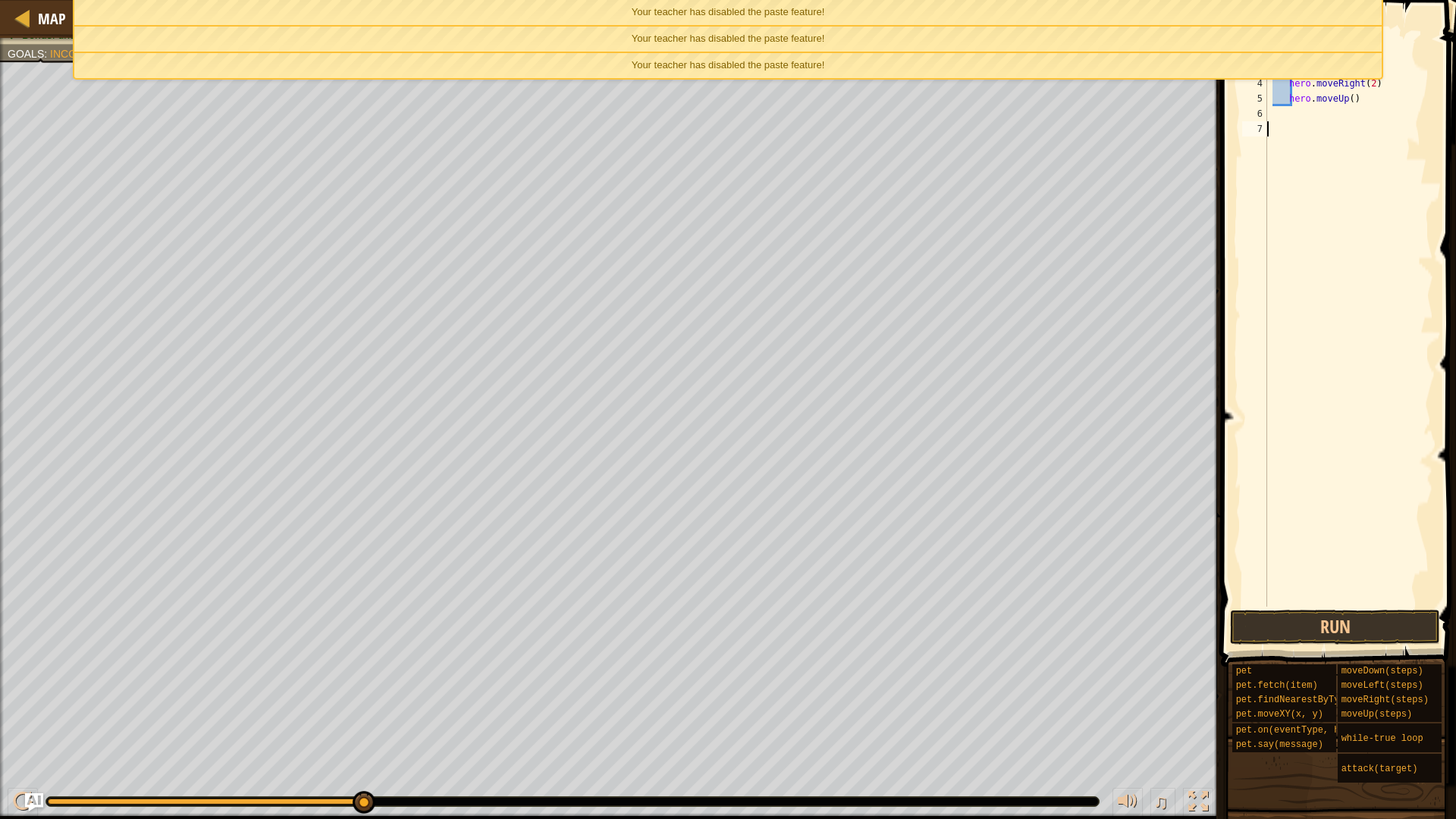
drag, startPoint x: 1353, startPoint y: 158, endPoint x: 1349, endPoint y: 171, distance: 13.6
click at [1350, 168] on div "while True : hero . moveRight ( ) hero . moveDown ( ) hero . moveRight ( 2 ) he…" at bounding box center [1349, 334] width 169 height 607
click at [858, 57] on div "Your teacher has disabled the paste feature!" at bounding box center [728, 65] width 1308 height 25
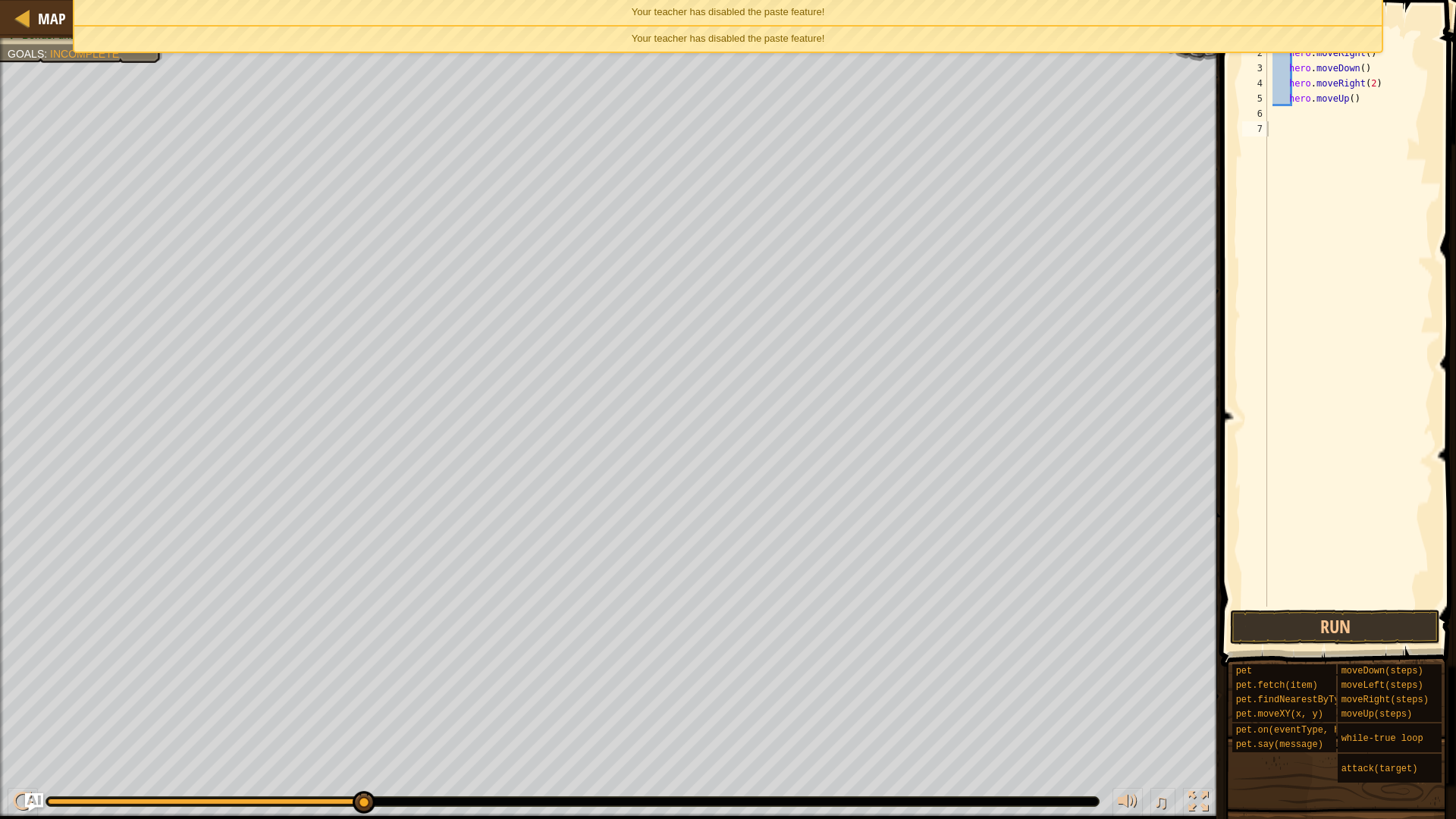
click at [854, 44] on div "Your teacher has disabled the paste feature!" at bounding box center [728, 39] width 1308 height 25
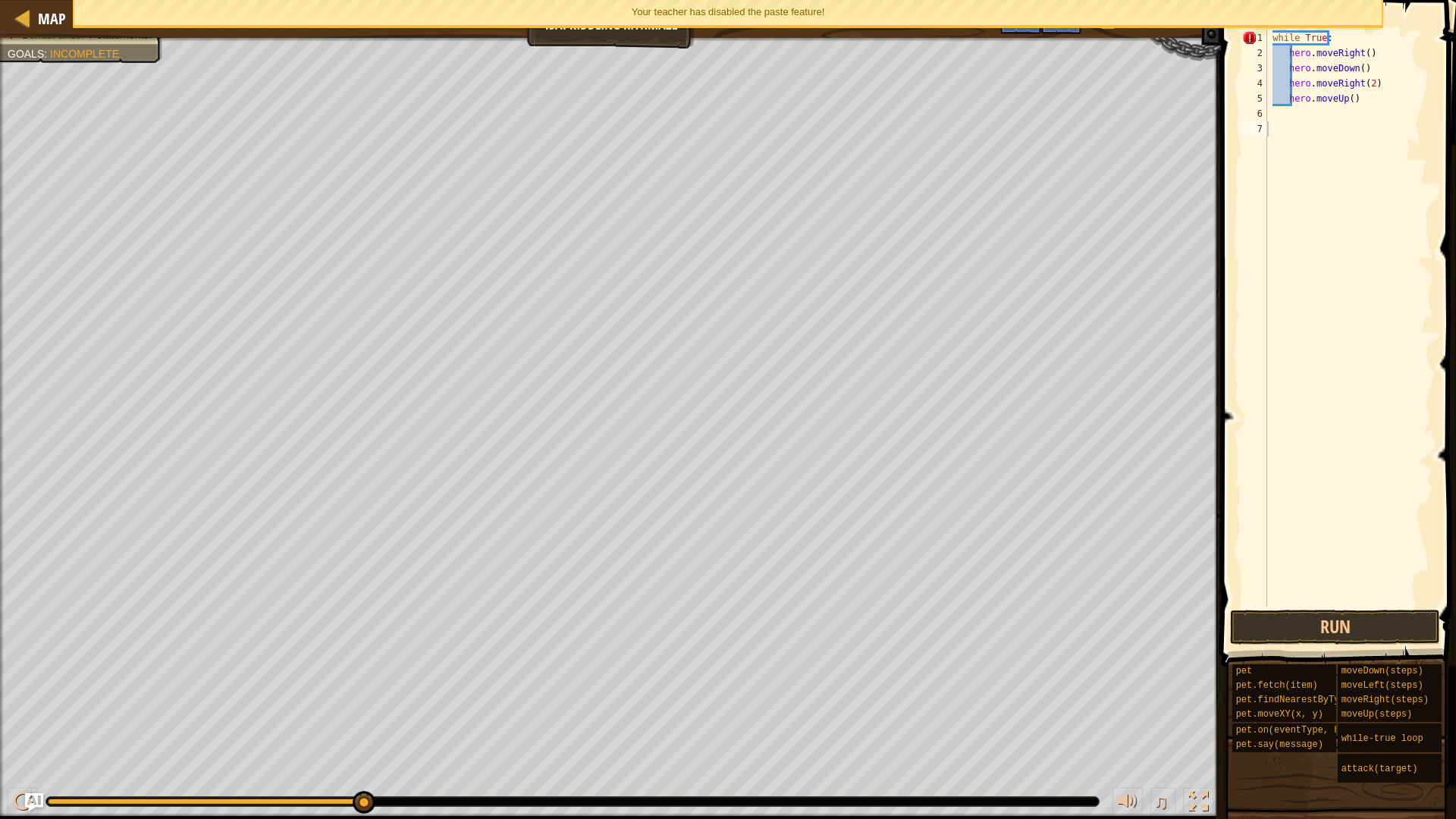
click at [853, 23] on div "Your teacher has disabled the paste feature!" at bounding box center [728, 13] width 1308 height 25
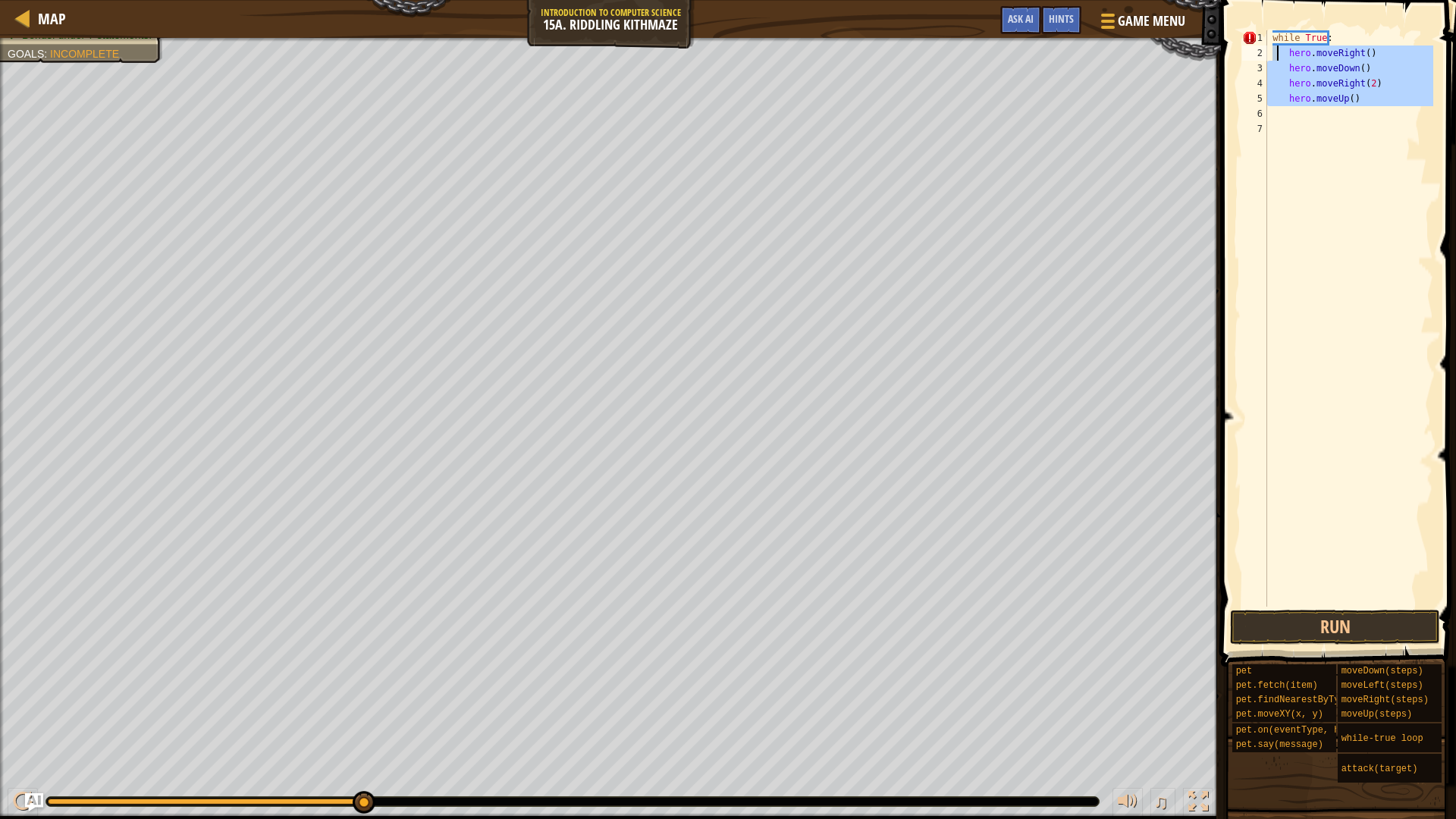
drag, startPoint x: 1382, startPoint y: 110, endPoint x: 1277, endPoint y: 52, distance: 120.0
click at [1277, 52] on div "while True : hero . moveRight ( ) hero . moveDown ( ) hero . moveRight ( 2 ) he…" at bounding box center [1349, 334] width 169 height 607
type textarea "hero.moveRight() hero.moveDown()"
click at [1298, 54] on div "while True :" at bounding box center [1349, 334] width 169 height 607
click at [1293, 54] on div "while True :" at bounding box center [1349, 334] width 169 height 607
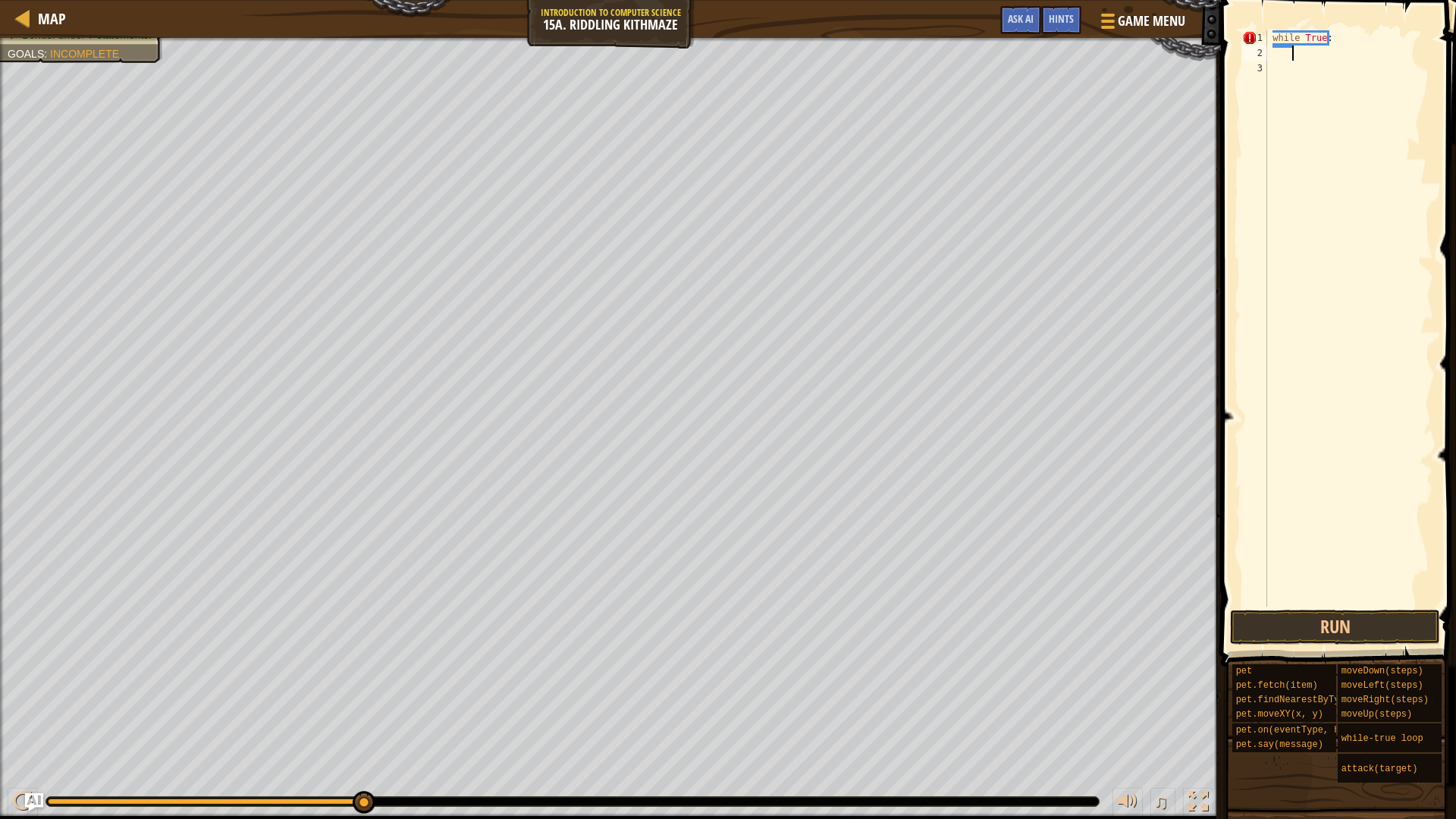
type textarea "t"
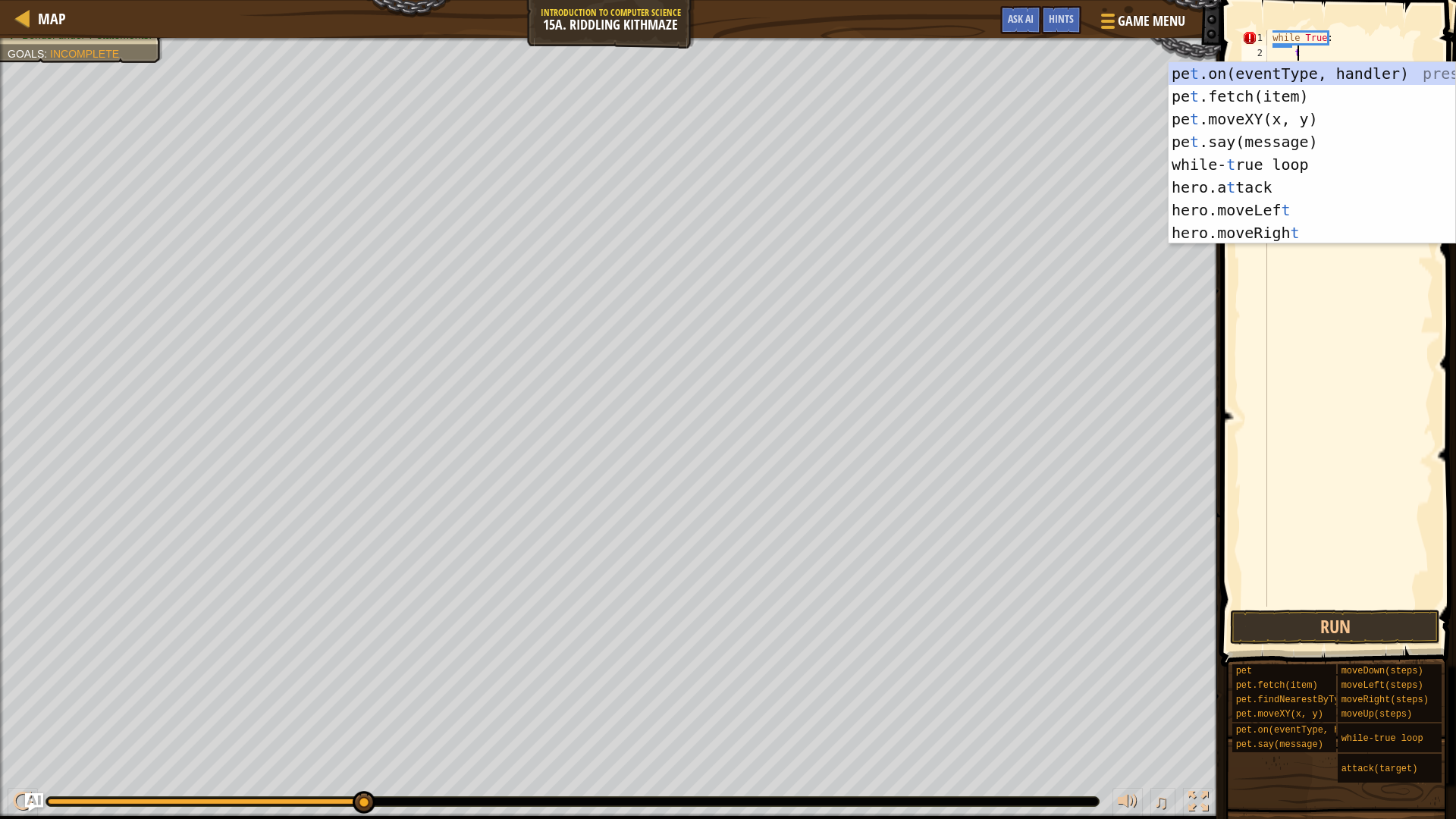
scroll to position [7, 2]
click at [1266, 229] on div "pe t .on(eventType, handler) press enter pe t .fetch(item) press enter pe t .mo…" at bounding box center [1312, 175] width 287 height 227
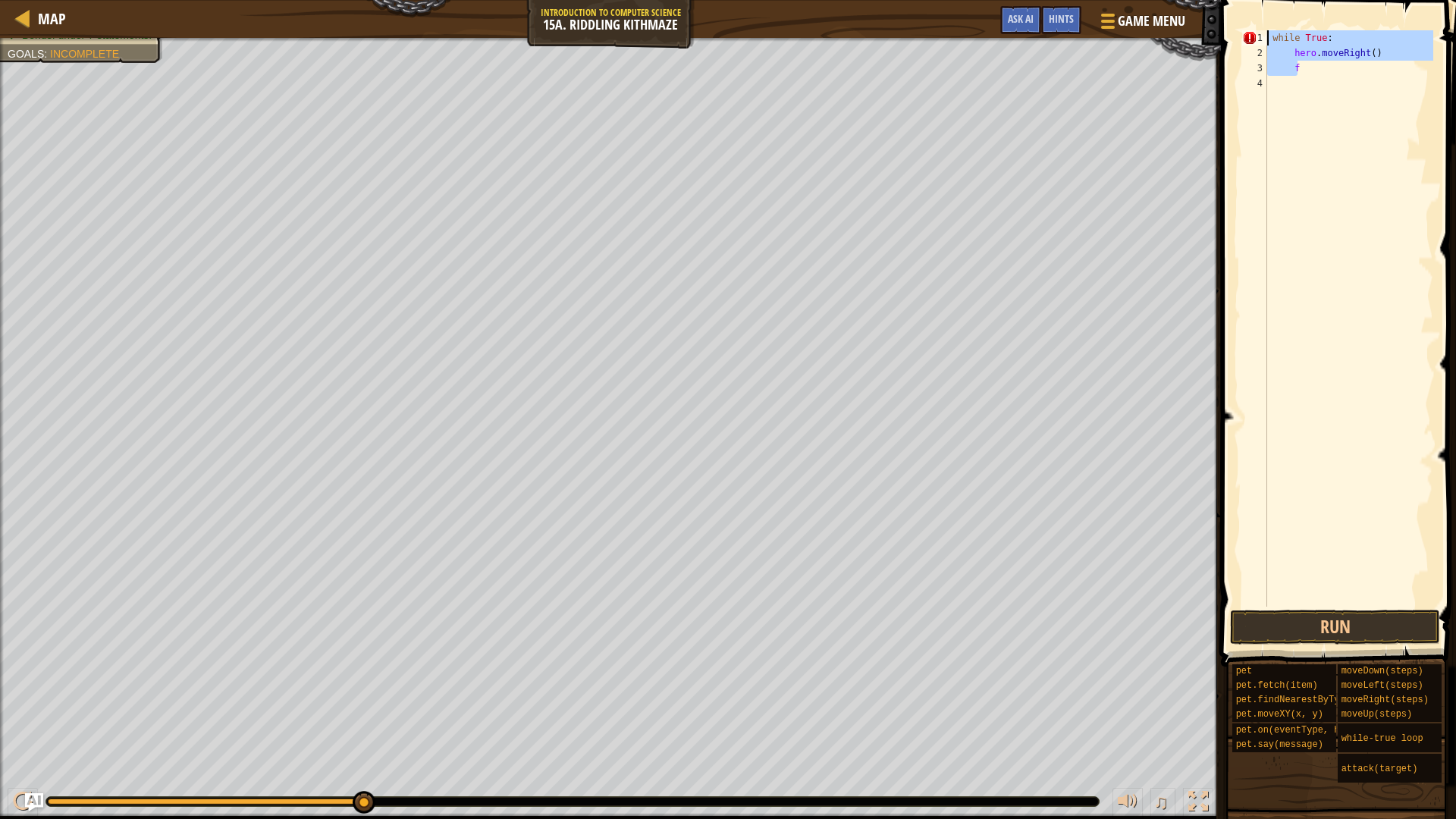
drag, startPoint x: 1345, startPoint y: 63, endPoint x: 1221, endPoint y: 15, distance: 133.0
click at [1221, 15] on div "Map Introduction to Computer Science 15a. Riddling Kithmaze Game Menu Done Hint…" at bounding box center [728, 409] width 1456 height 819
type textarea "while True: hero.moveRight()"
type textarea "whi"
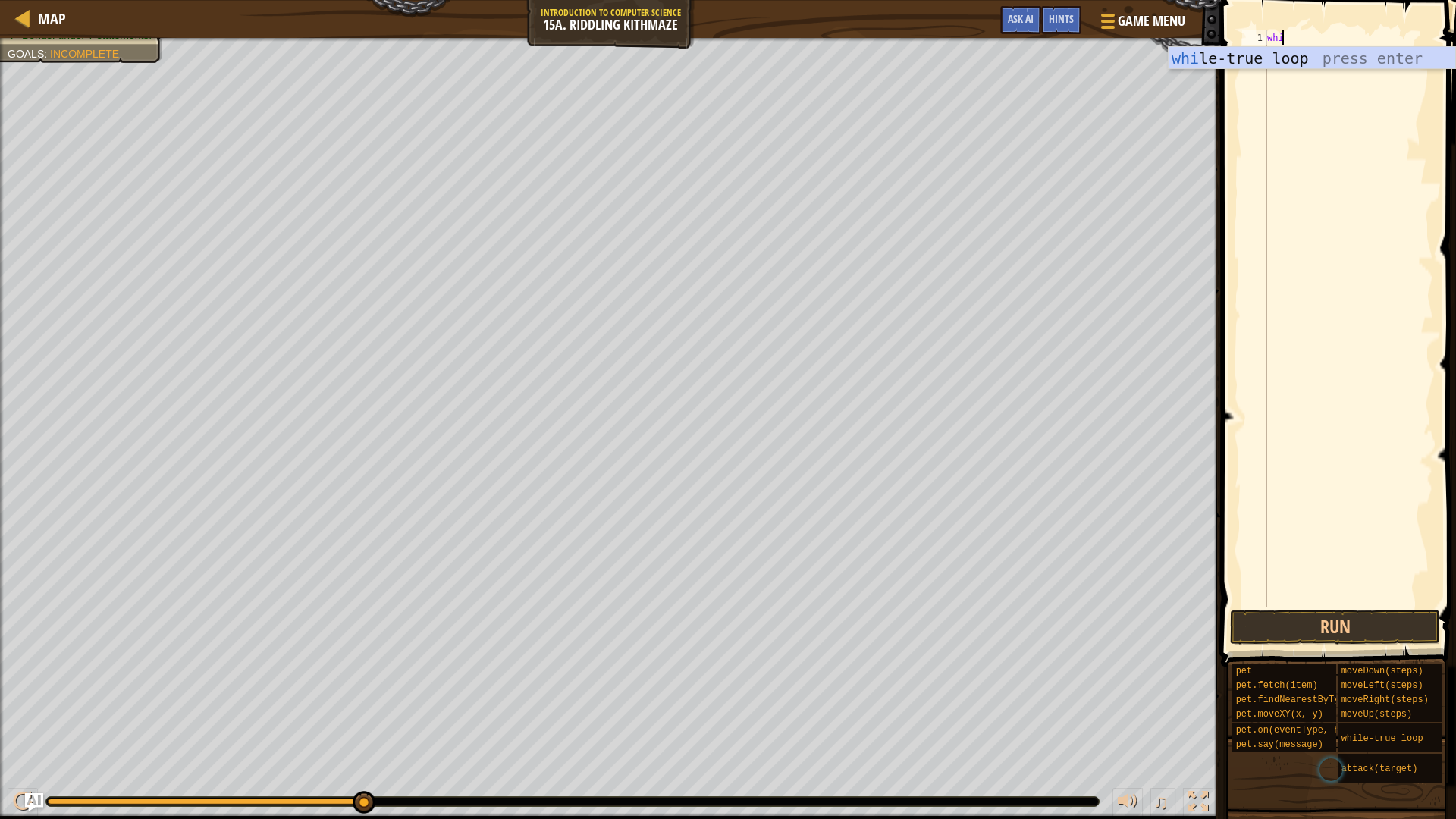
scroll to position [7, 1]
click at [1247, 49] on div "whi le-true loop press enter" at bounding box center [1312, 80] width 287 height 68
type textarea "right"
click at [1284, 68] on div "hero.move Right press enter" at bounding box center [1312, 96] width 287 height 68
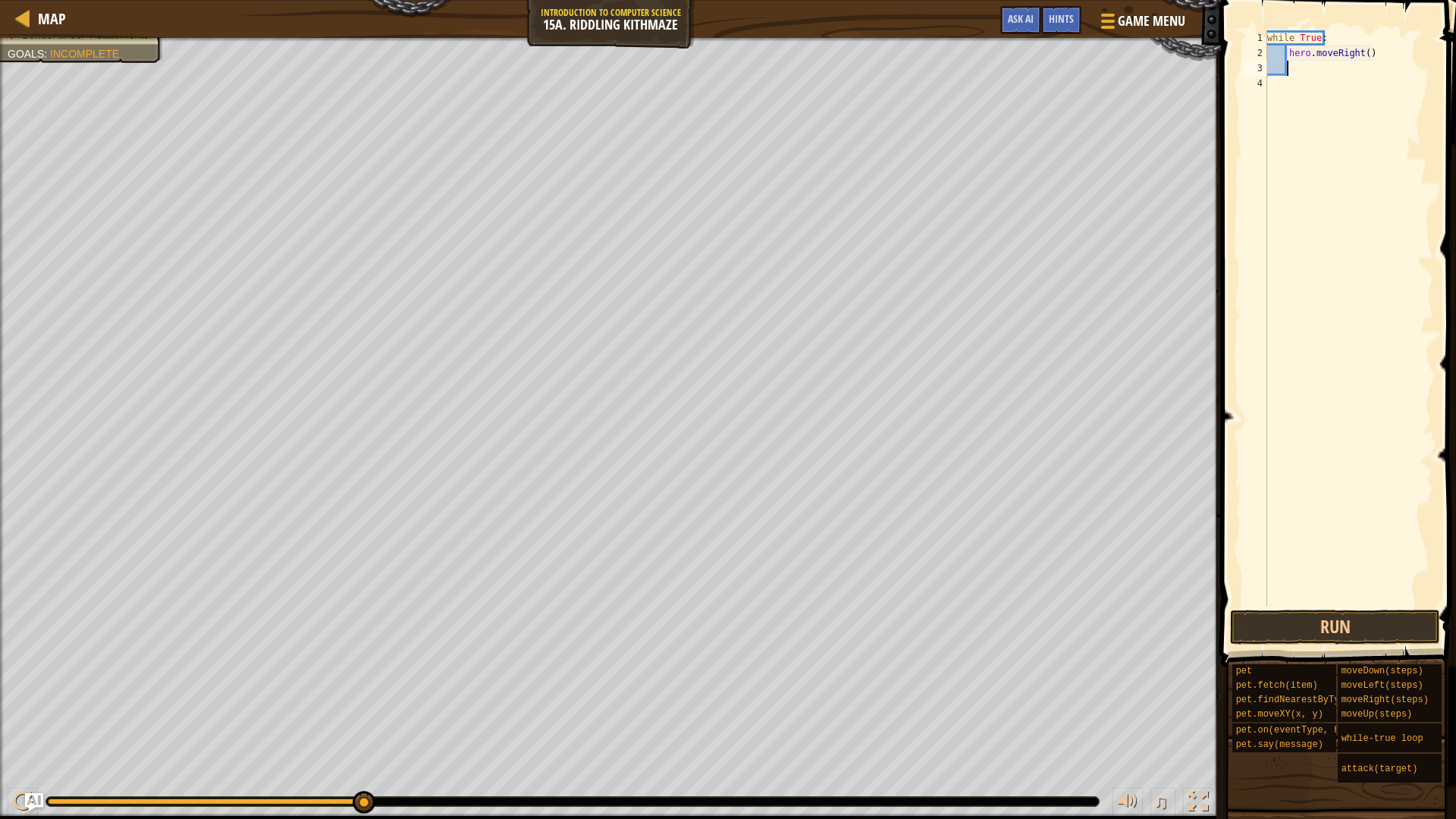
scroll to position [7, 1]
type textarea "d"
click at [1302, 84] on div "hero.[PERSON_NAME] own press enter pet.on(eventType, han d ler) press enter" at bounding box center [1312, 122] width 287 height 91
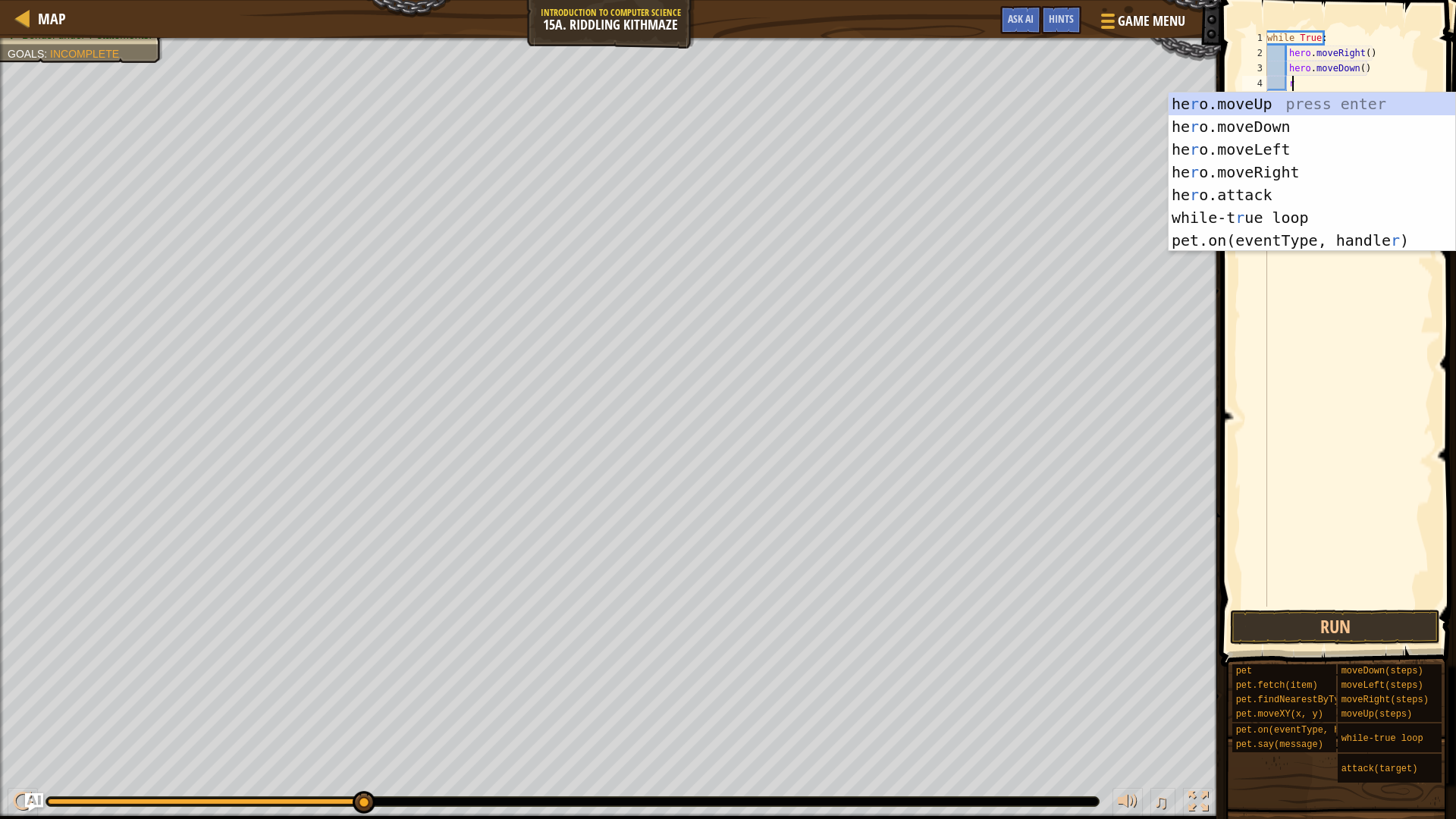
type textarea "ri"
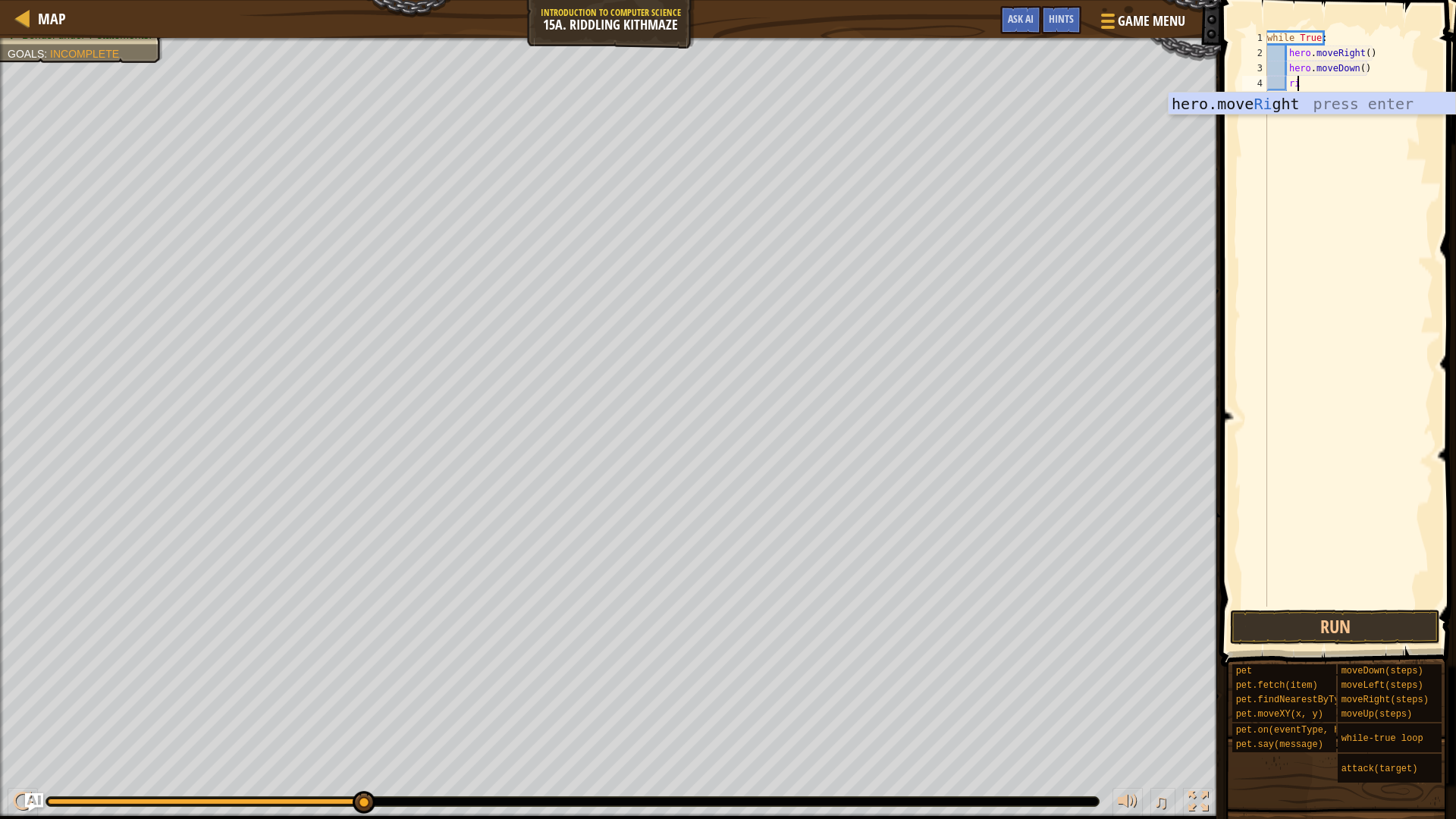
click at [1315, 98] on div "hero.move Ri ght press enter" at bounding box center [1312, 126] width 287 height 68
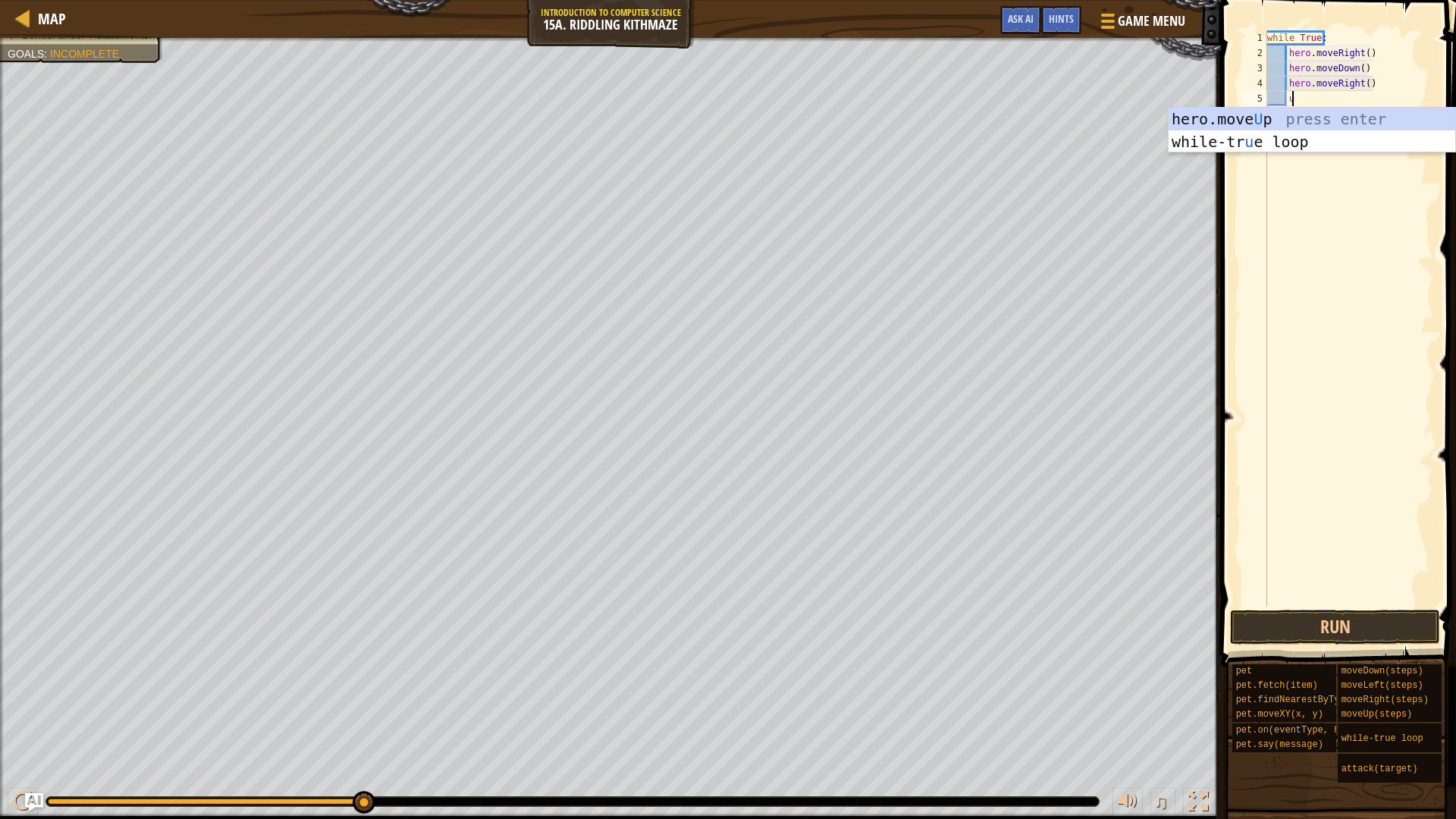
type textarea "up"
click at [1311, 119] on div "hero.move Up press enter while-tr u e loo p press enter" at bounding box center [1312, 153] width 287 height 91
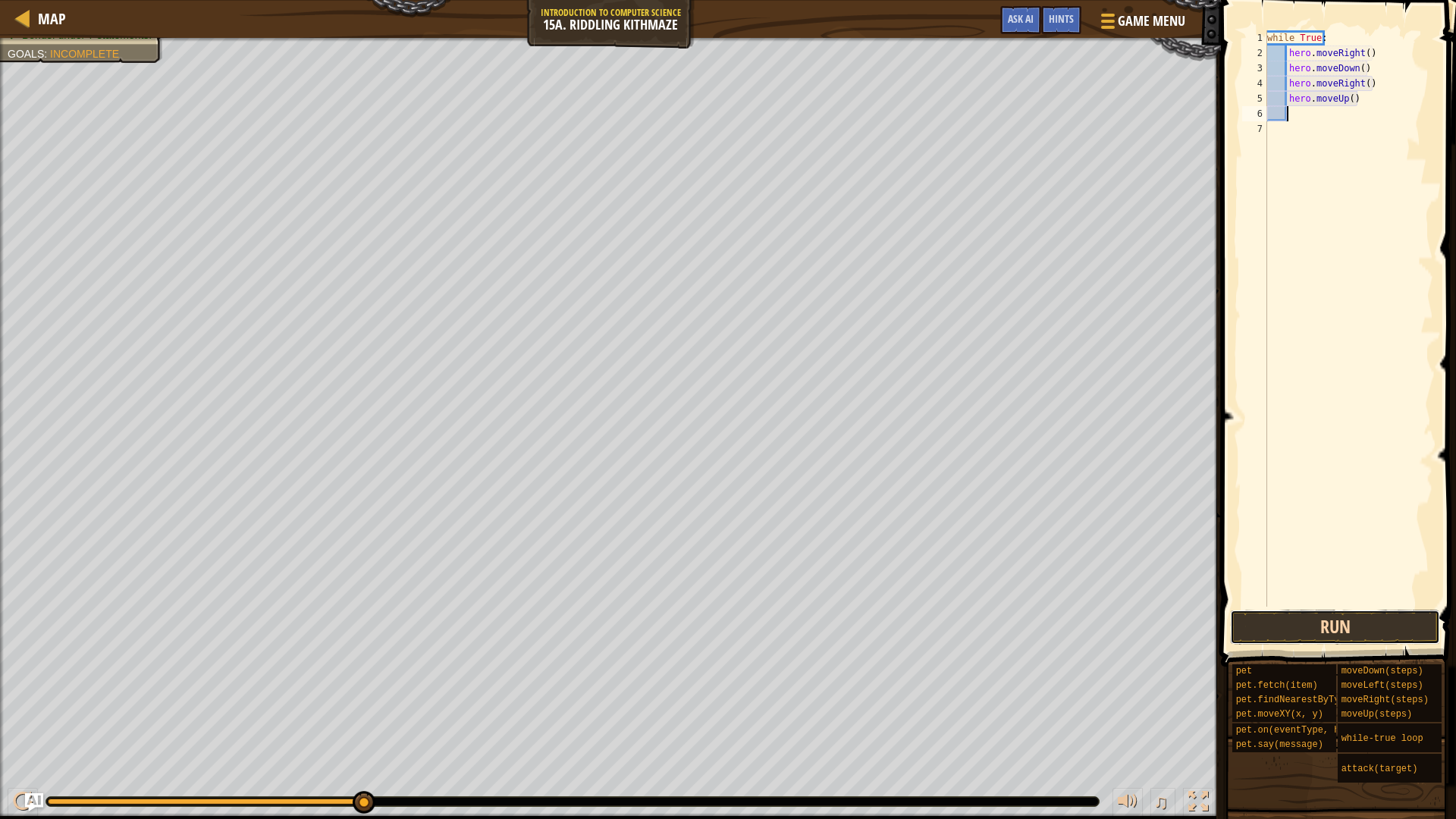
click at [1337, 634] on button "Run" at bounding box center [1334, 627] width 210 height 35
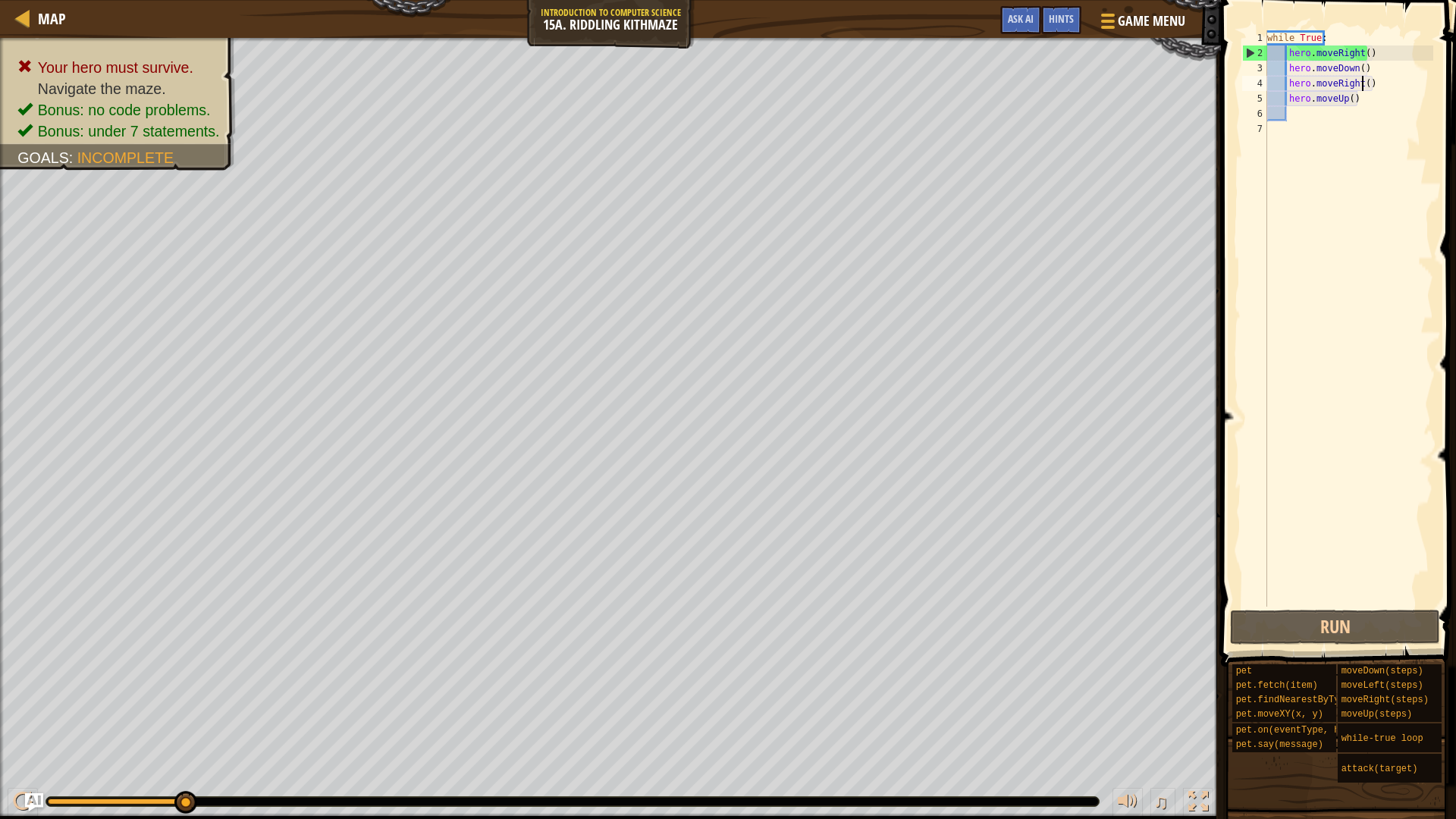
click at [1360, 83] on div "while True : hero . moveRight ( ) hero . moveDown ( ) hero . moveRight ( ) hero…" at bounding box center [1349, 334] width 169 height 607
type textarea "hero.moveRight(2)"
click at [1349, 619] on button "Run" at bounding box center [1334, 627] width 210 height 35
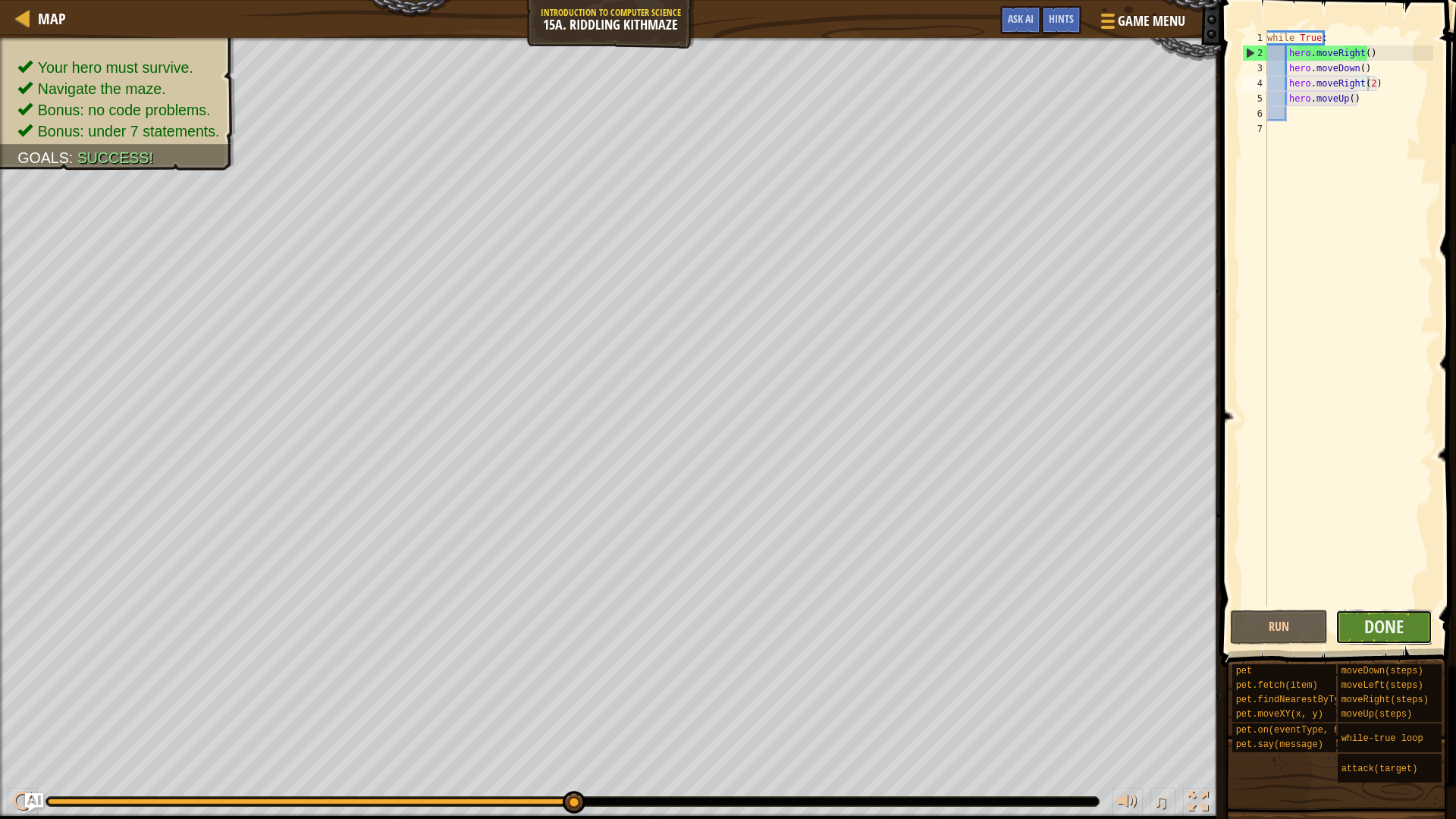
click at [1401, 644] on button "Done" at bounding box center [1384, 627] width 98 height 35
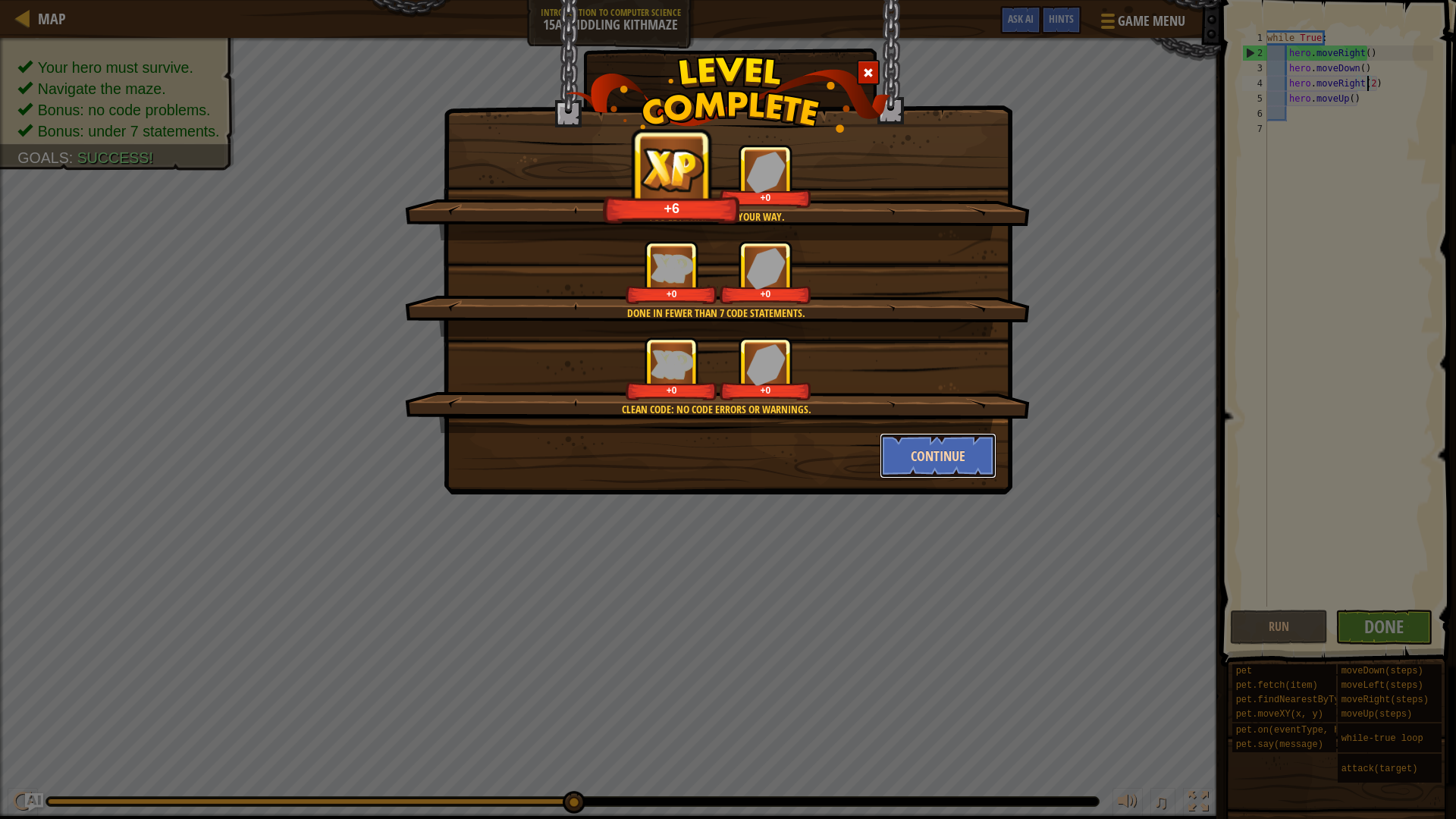
click at [929, 456] on button "Continue" at bounding box center [938, 456] width 117 height 45
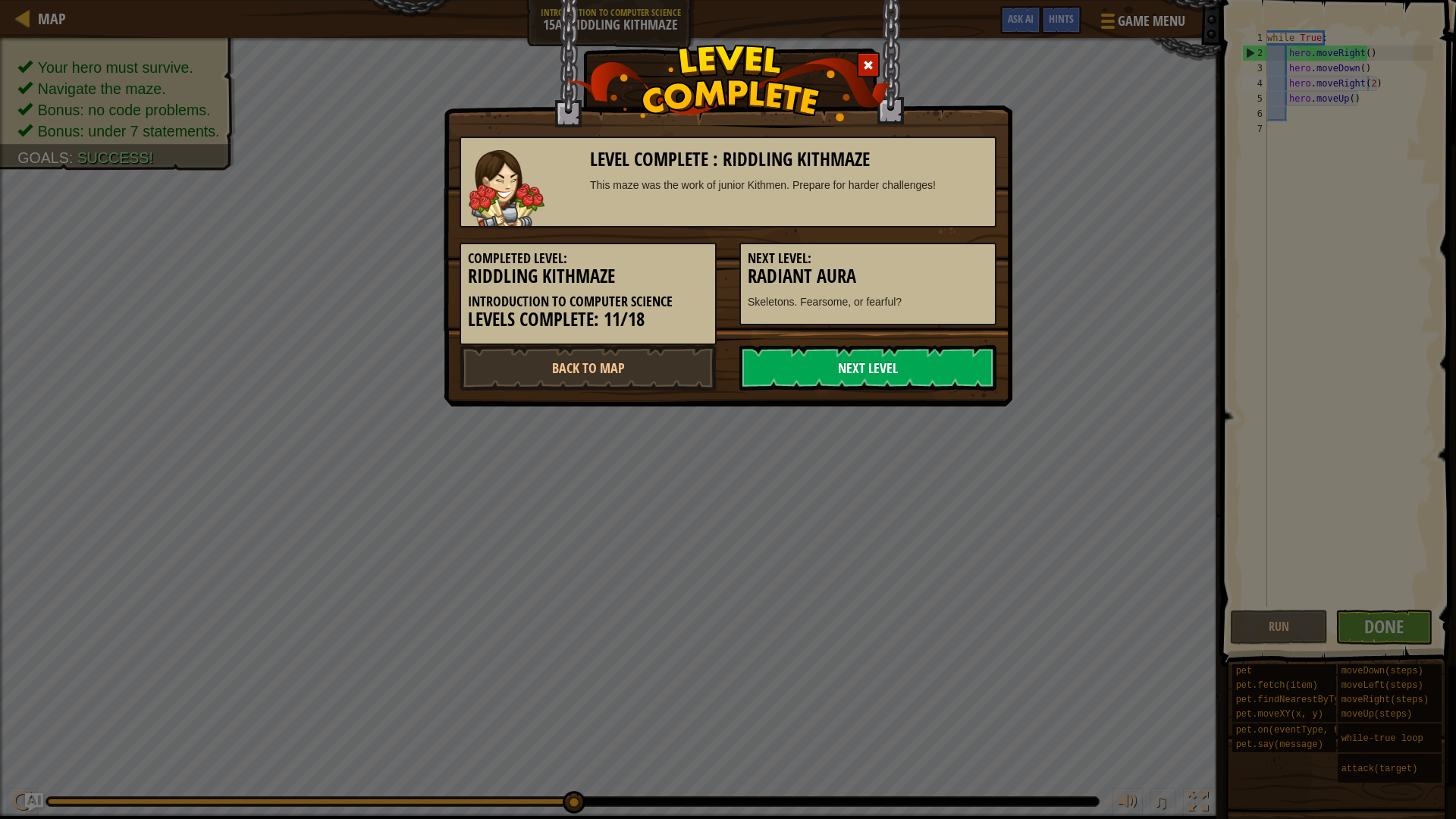
click at [848, 379] on link "Next Level" at bounding box center [868, 368] width 257 height 45
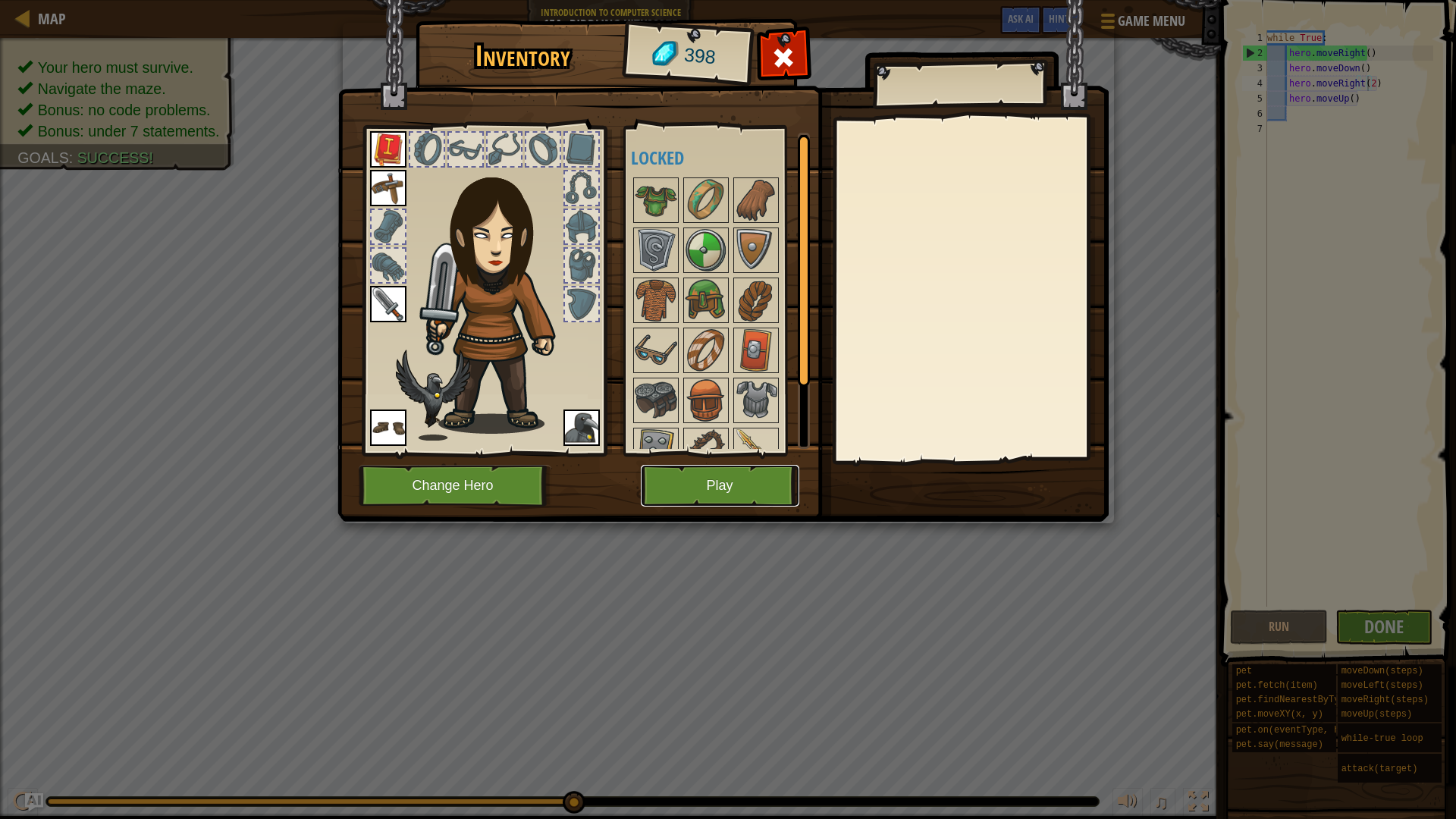
click at [759, 492] on button "Play" at bounding box center [719, 486] width 158 height 42
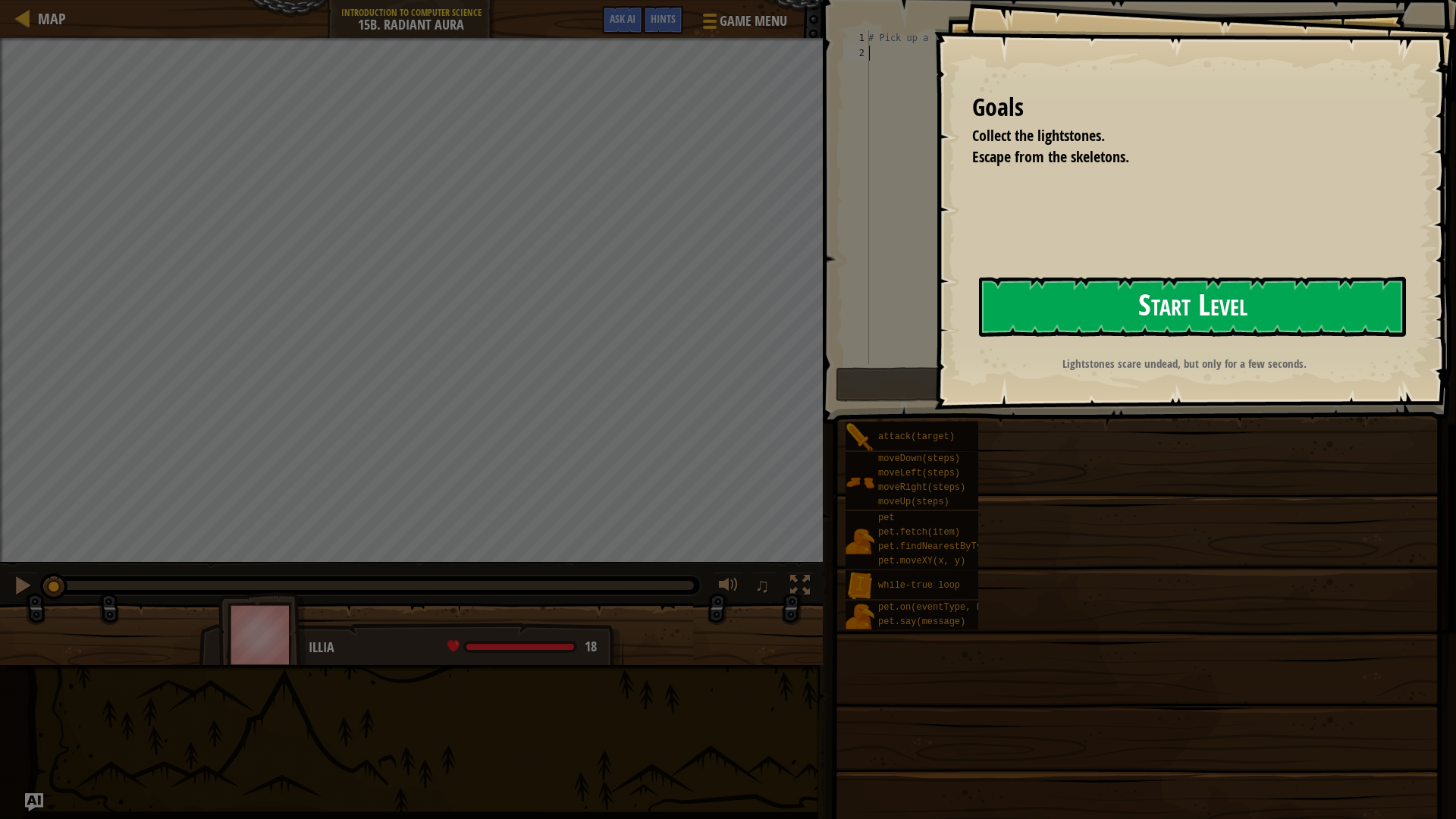
click at [1095, 295] on button "Start Level" at bounding box center [1192, 306] width 427 height 60
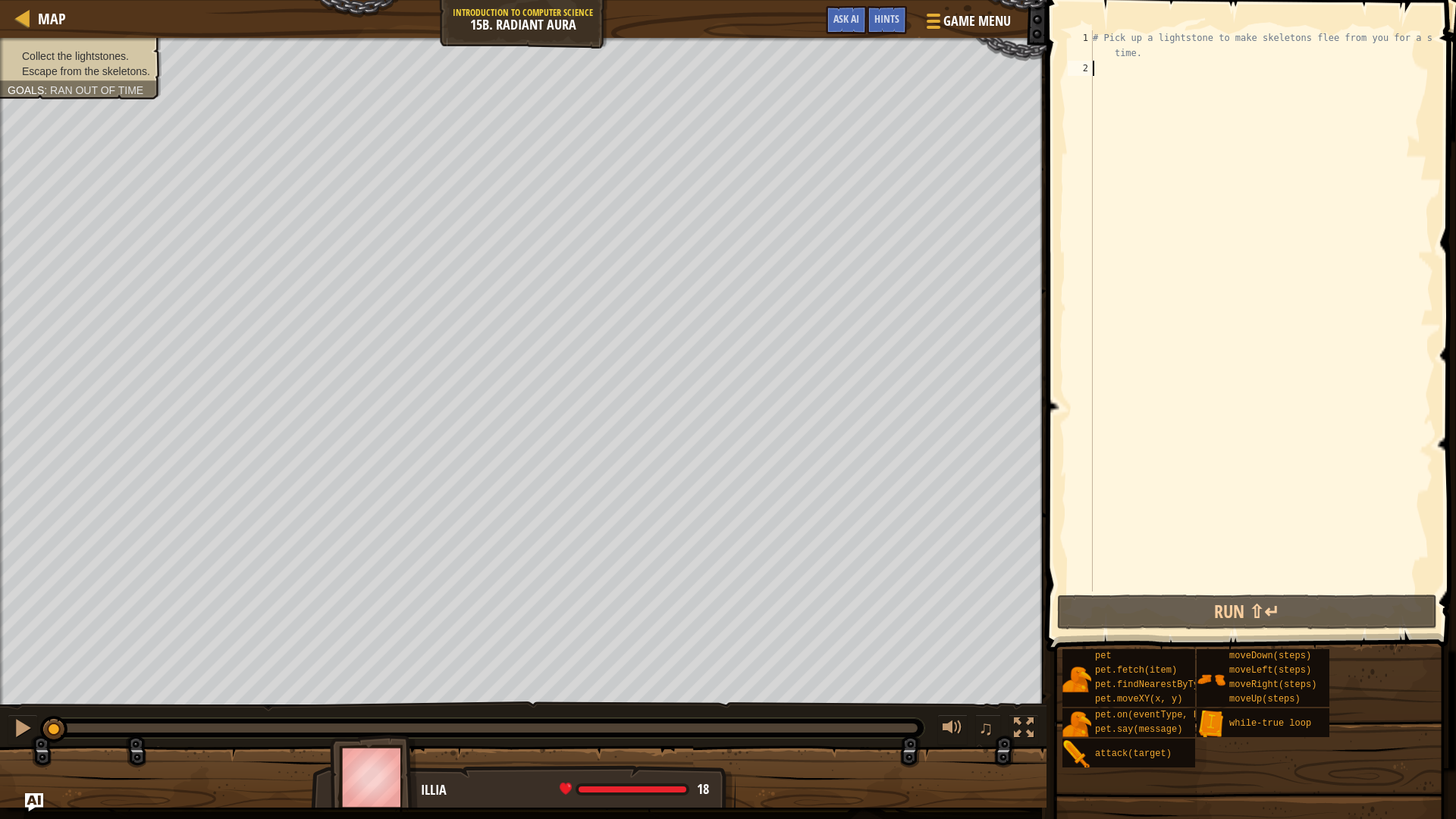
scroll to position [7, 0]
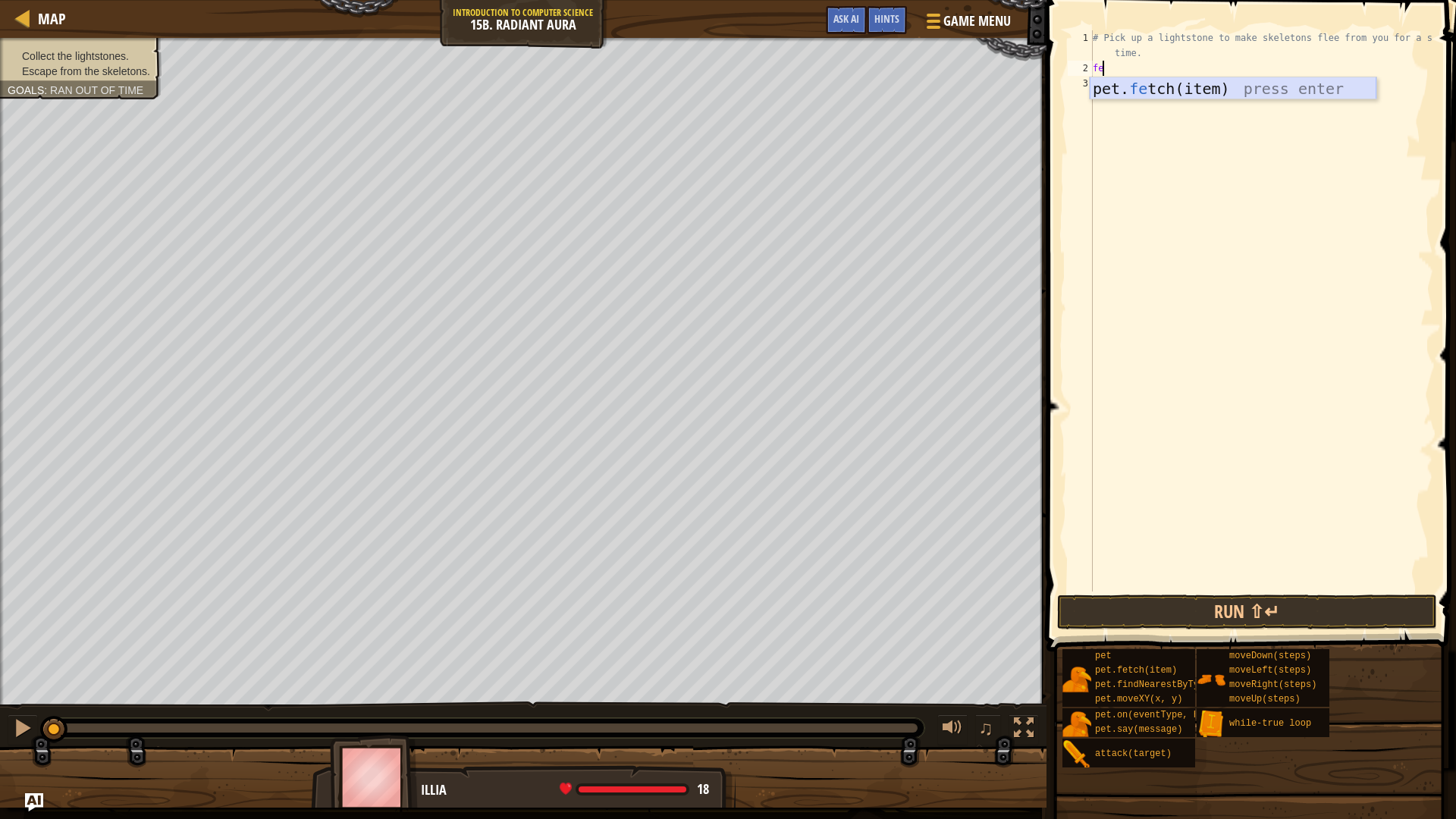
click at [1143, 95] on div "pet. fe tch(item) press enter" at bounding box center [1233, 111] width 287 height 68
type textarea "pet.fetch(lightstone)"
click at [1210, 95] on div "# Pick up a lightstone to make skeletons flee from you for a short time. pet . …" at bounding box center [1262, 334] width 344 height 607
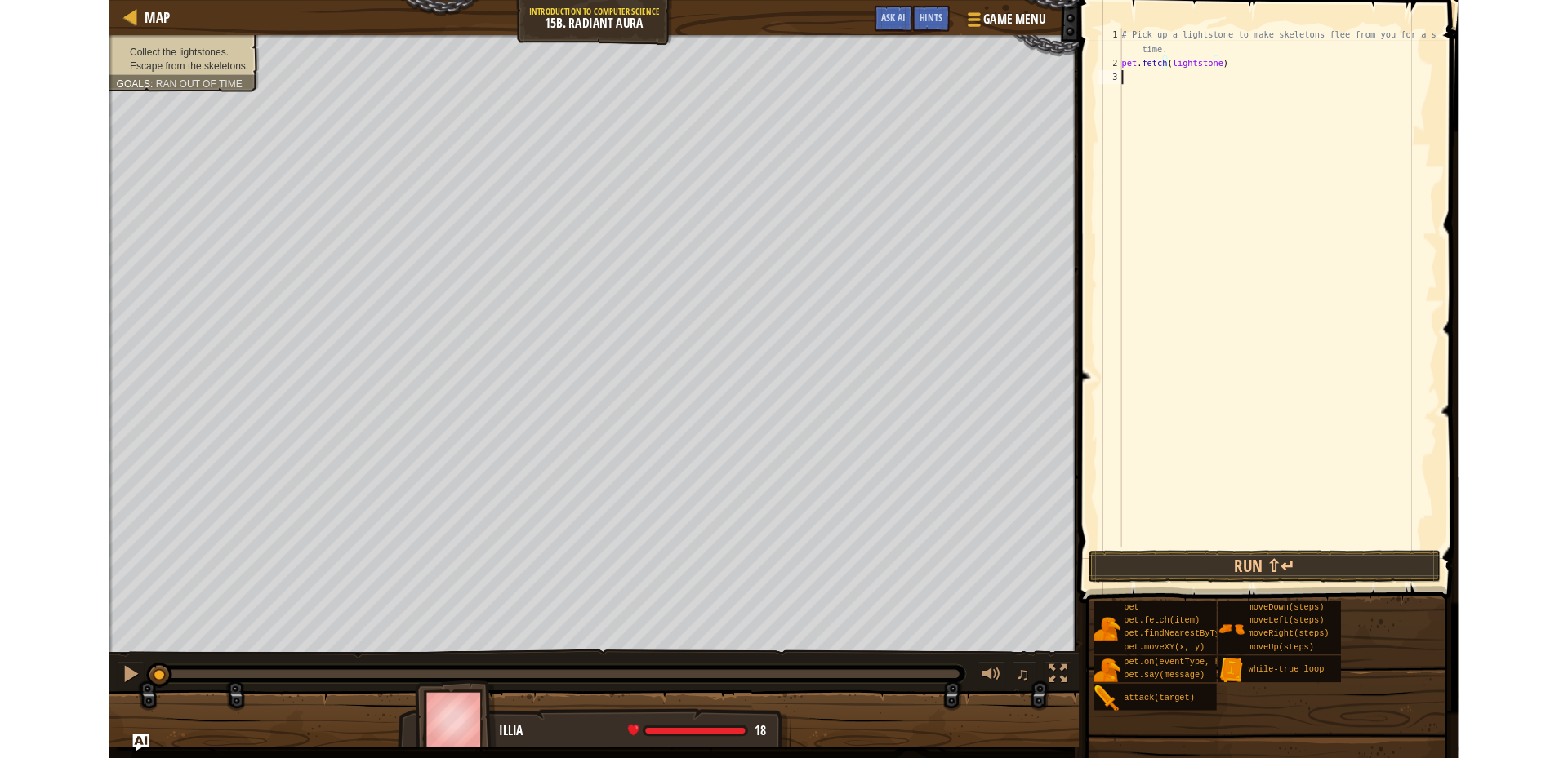
scroll to position [7, 0]
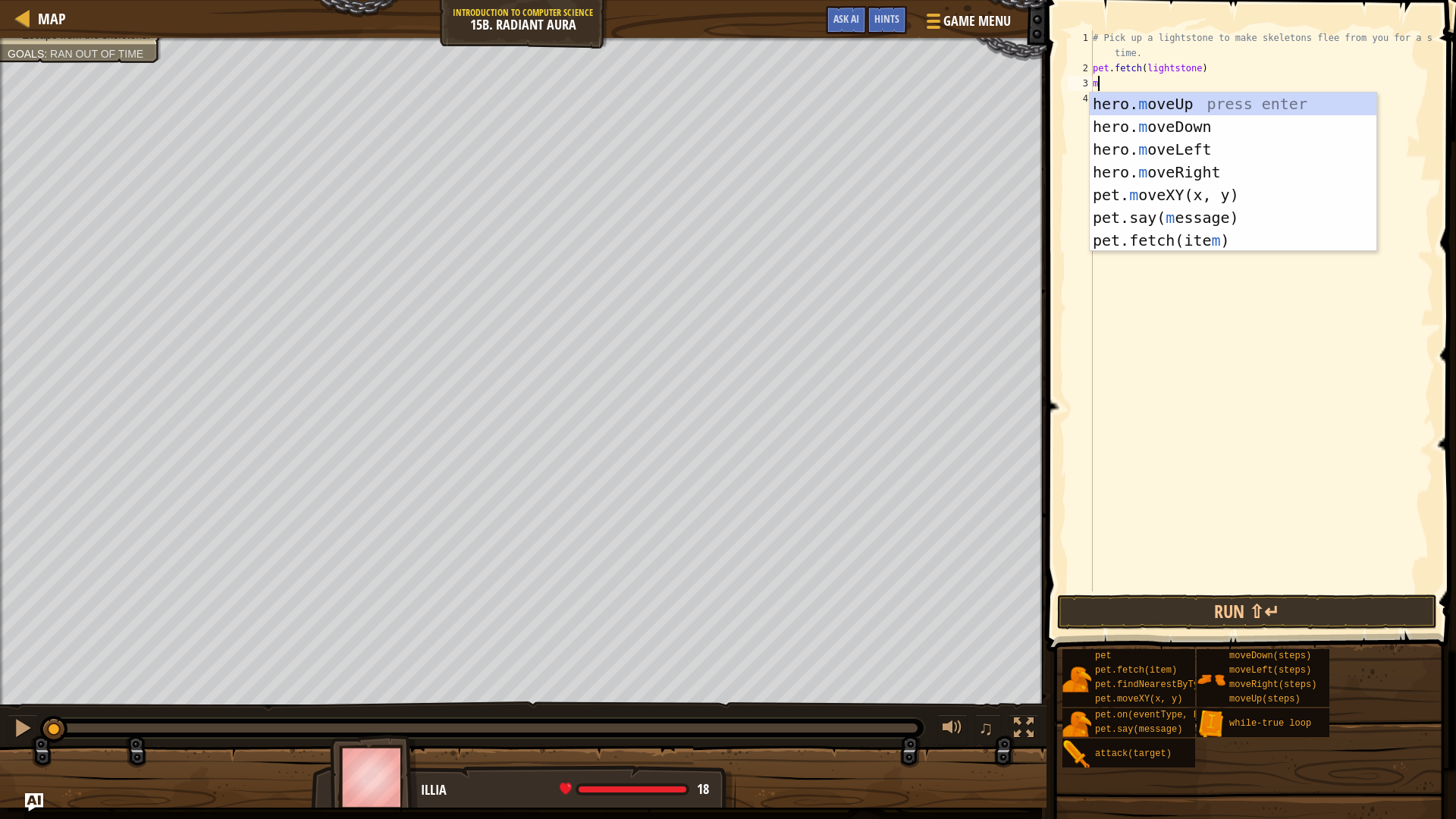
type textarea "mo"
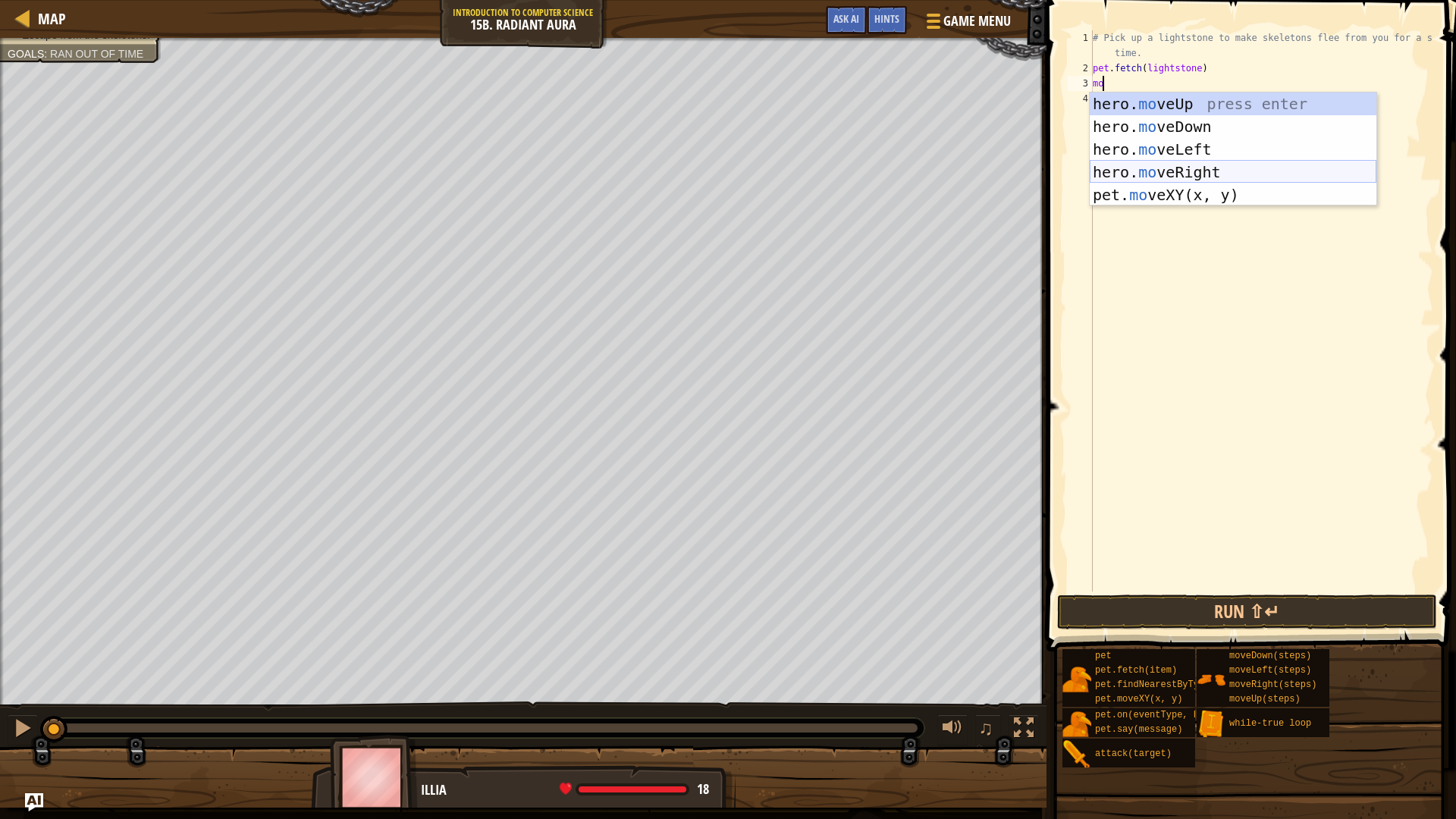
click at [1201, 168] on div "hero. mo veUp press enter hero. mo veDown press enter hero. mo veLeft press ent…" at bounding box center [1233, 172] width 287 height 159
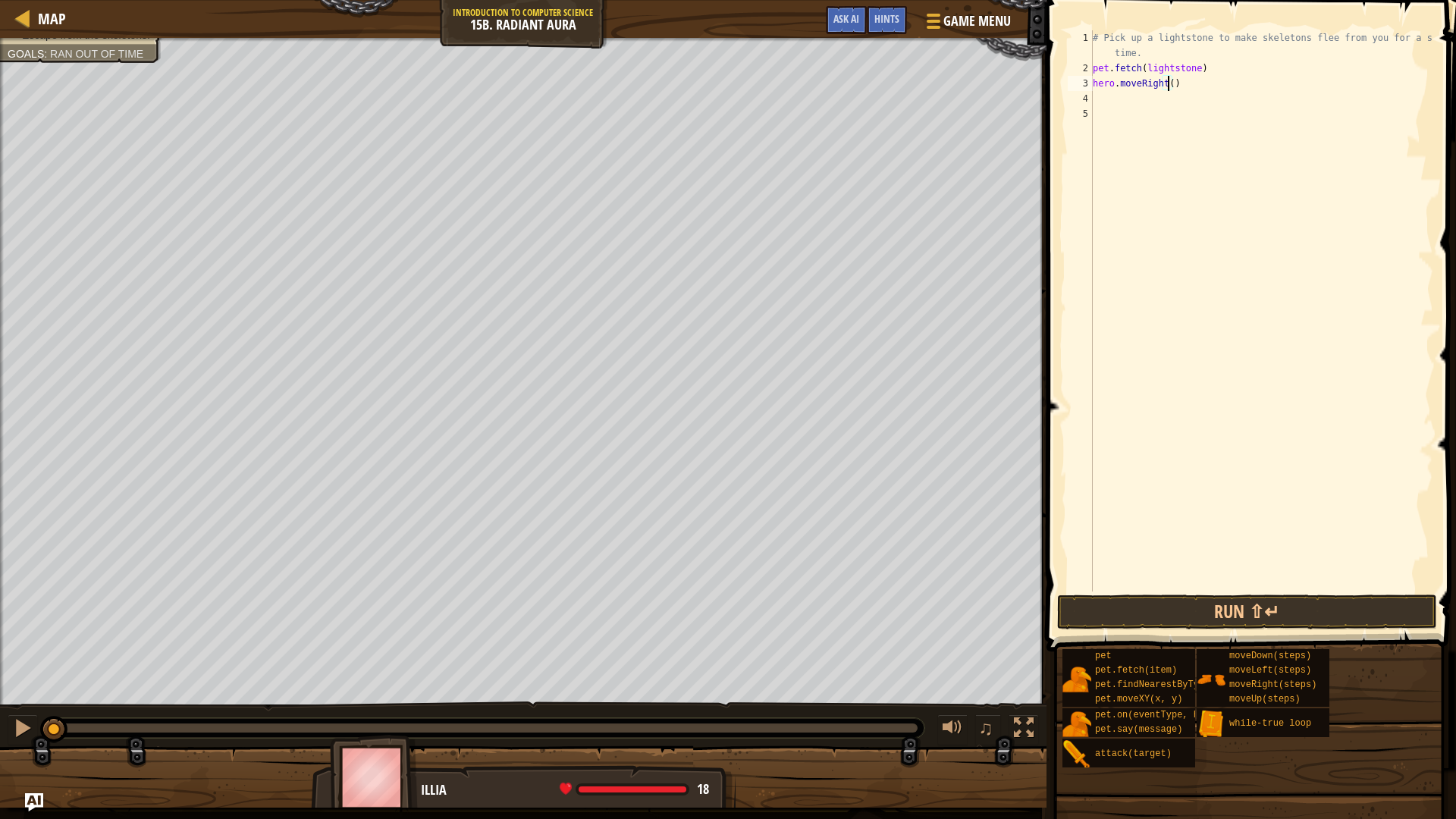
click at [1167, 79] on div "# Pick up a lightstone to make skeletons flee from you for a short time. pet . …" at bounding box center [1262, 334] width 344 height 607
drag, startPoint x: 1199, startPoint y: 86, endPoint x: 1143, endPoint y: 81, distance: 56.2
click at [1143, 81] on div "# Pick up a lightstone to make skeletons flee from you for a short time. pet . …" at bounding box center [1262, 334] width 344 height 607
type textarea "h"
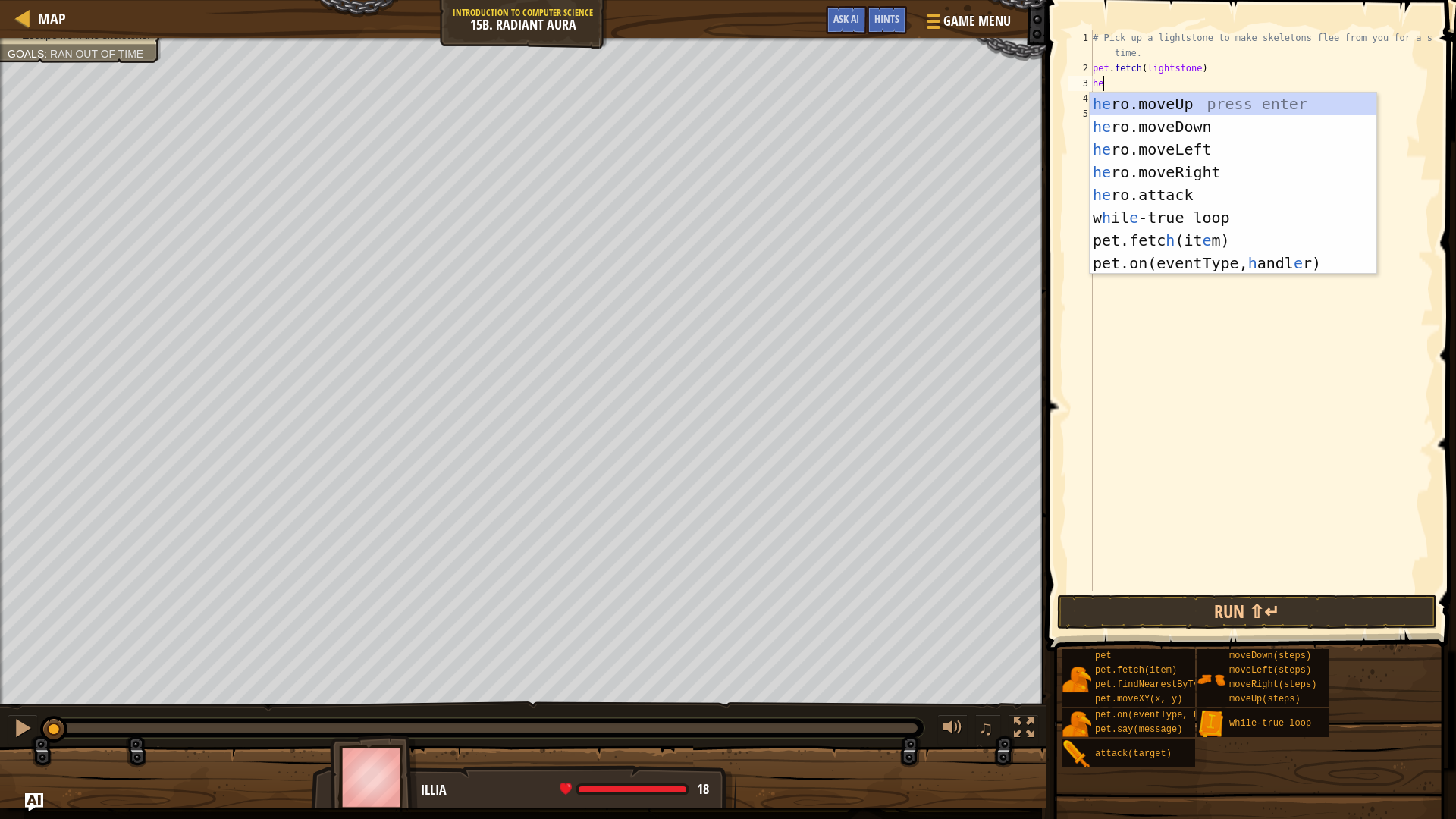
type textarea "her"
click at [1141, 293] on div "# Pick up a lightstone to make skeletons flee from you for a short time. pet . …" at bounding box center [1262, 334] width 344 height 607
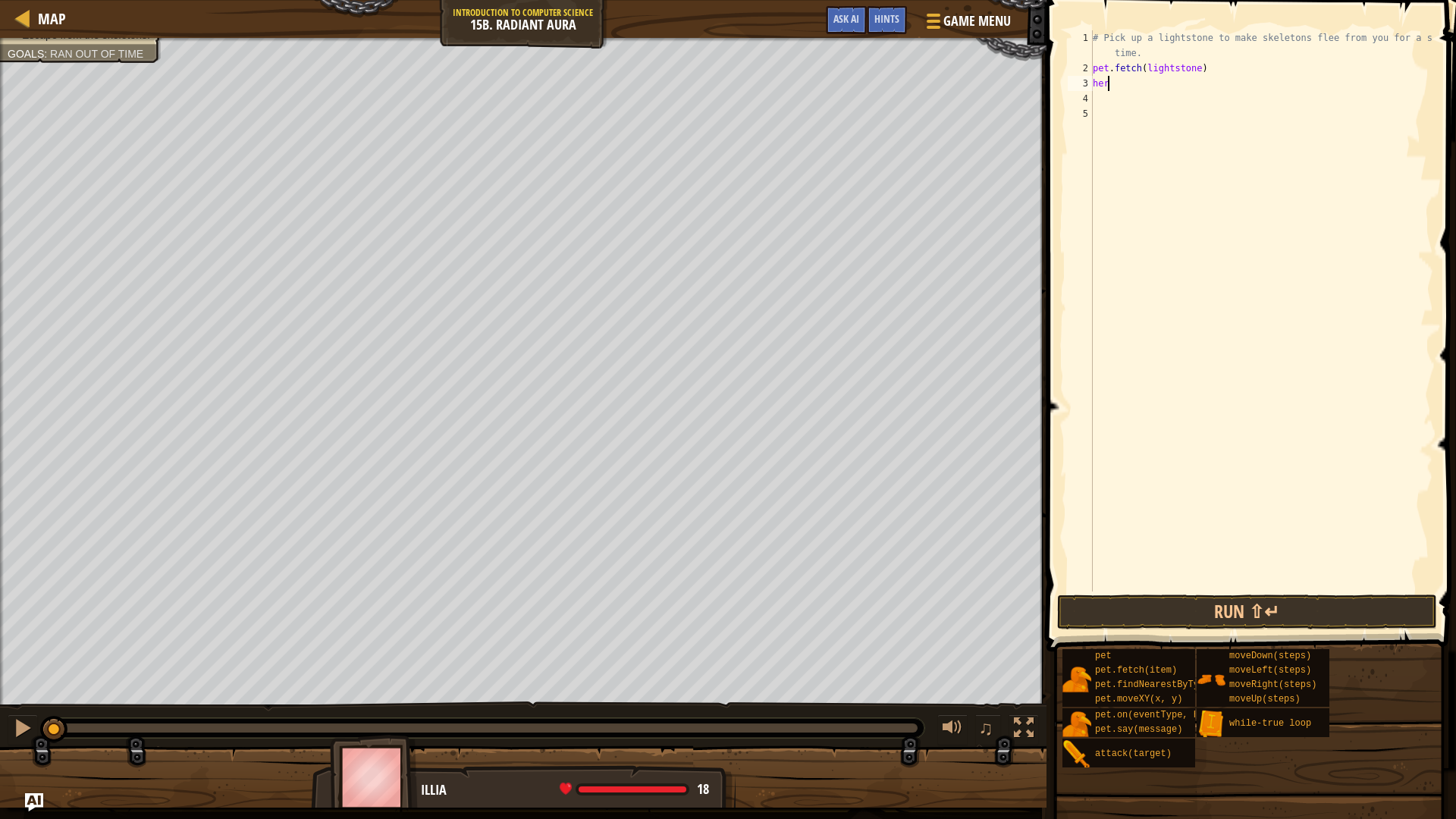
click at [1111, 90] on div "# Pick up a lightstone to make skeletons flee from you for a short time. pet . …" at bounding box center [1262, 334] width 344 height 607
type textarea "h"
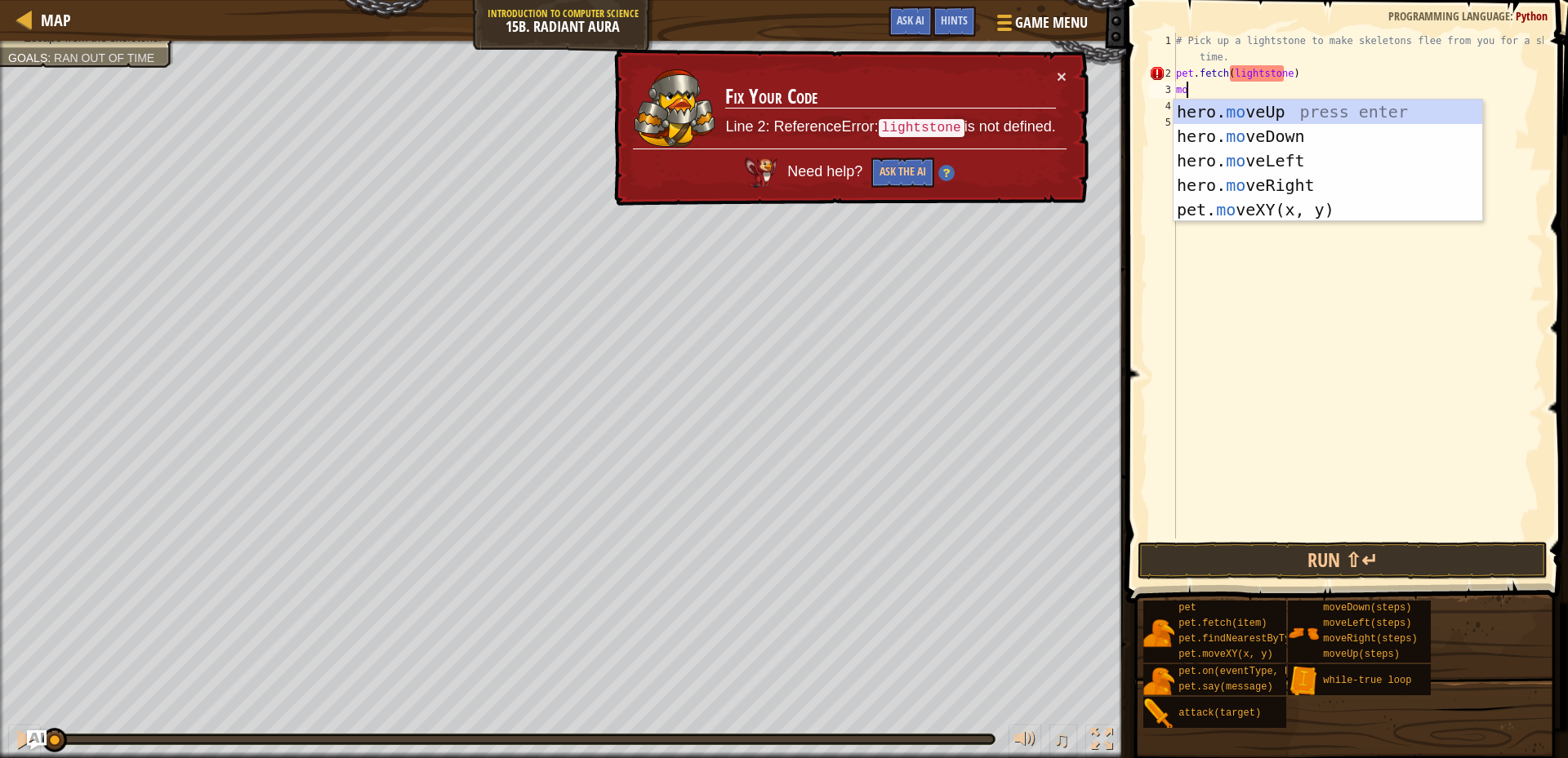
type textarea "mo"
